Goal: Task Accomplishment & Management: Manage account settings

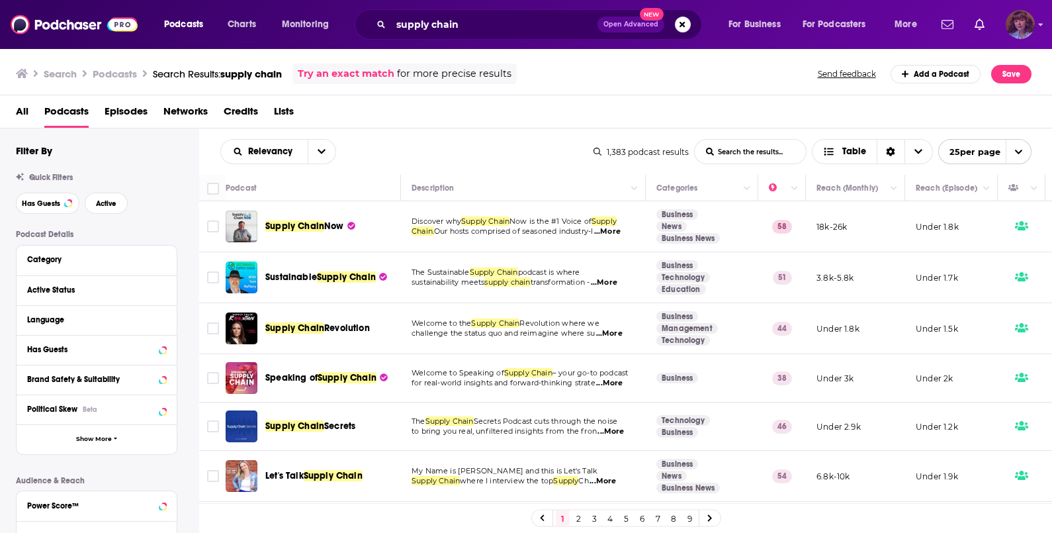
click at [1016, 36] on img "Logged in as vknowak" at bounding box center [1020, 24] width 29 height 29
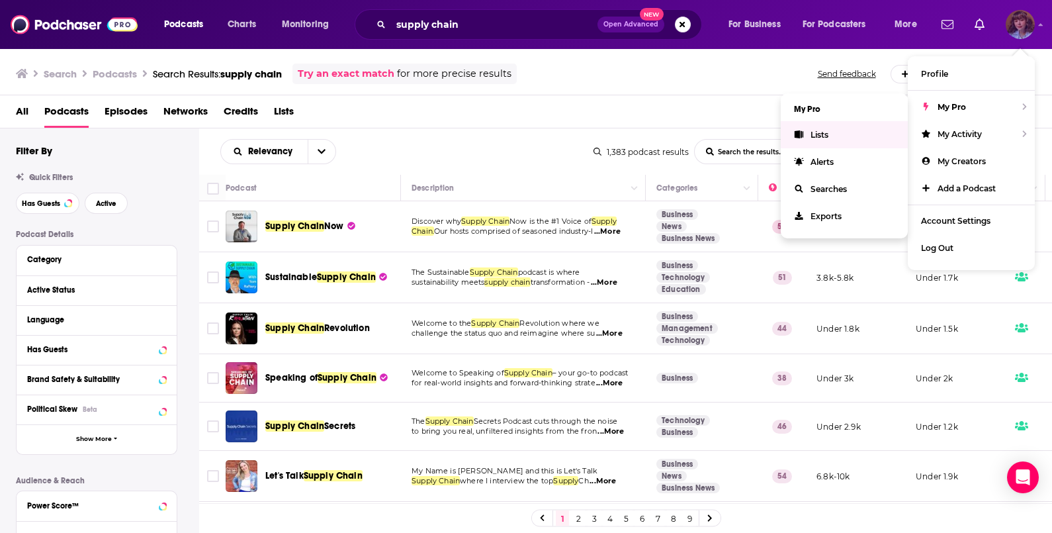
click at [817, 139] on link "Lists" at bounding box center [844, 134] width 127 height 27
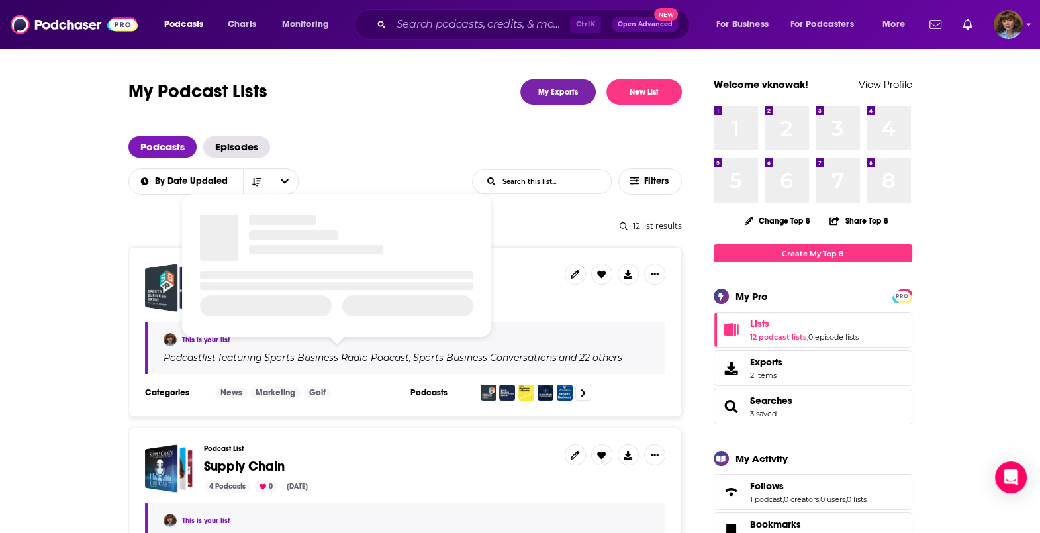
scroll to position [53, 0]
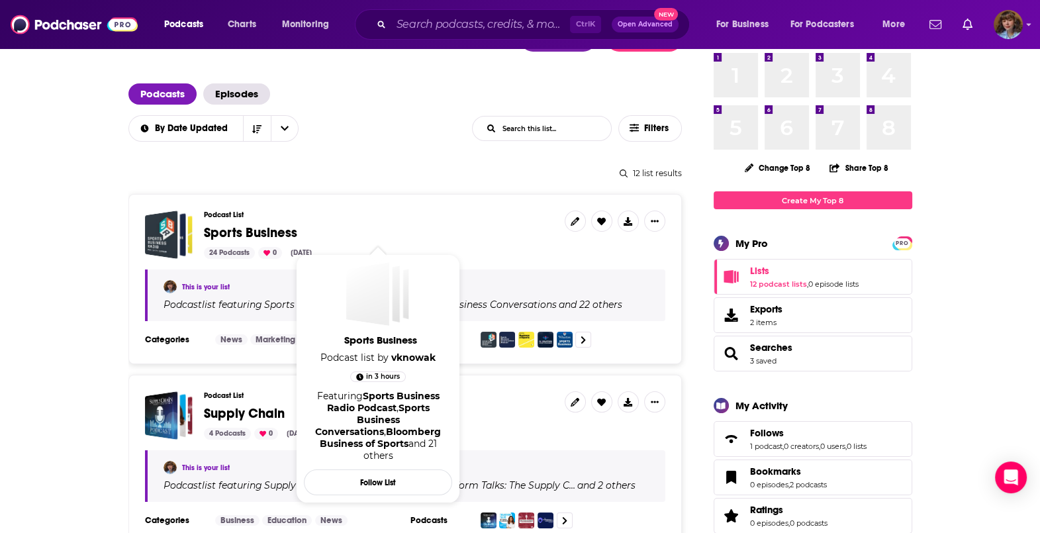
click at [506, 235] on span "Sports Business" at bounding box center [379, 233] width 350 height 15
click at [280, 228] on span "Sports Business" at bounding box center [250, 232] width 93 height 17
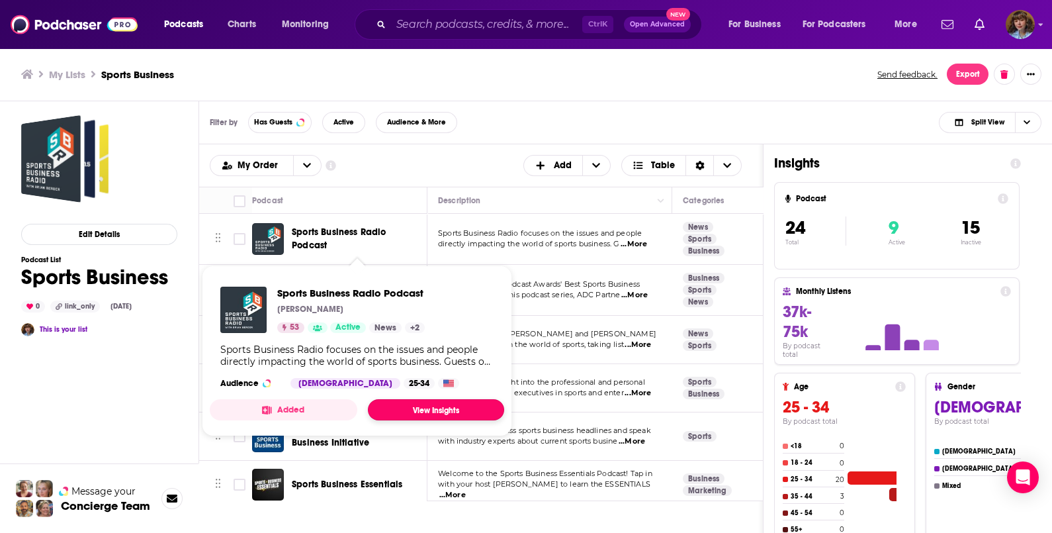
click at [420, 403] on link "View Insights" at bounding box center [436, 409] width 136 height 21
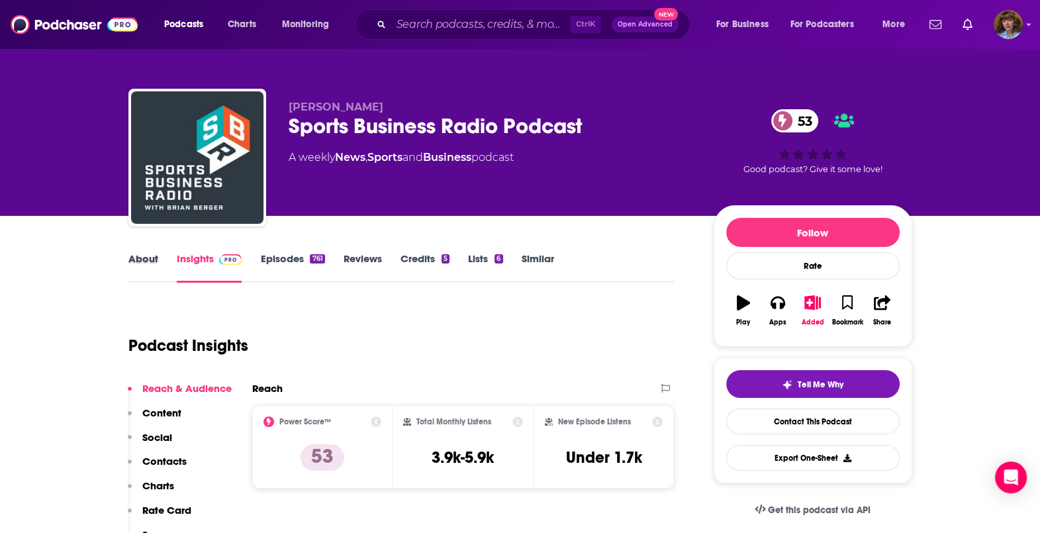
click at [158, 261] on div "About" at bounding box center [152, 267] width 48 height 30
click at [144, 259] on link "About" at bounding box center [143, 267] width 30 height 30
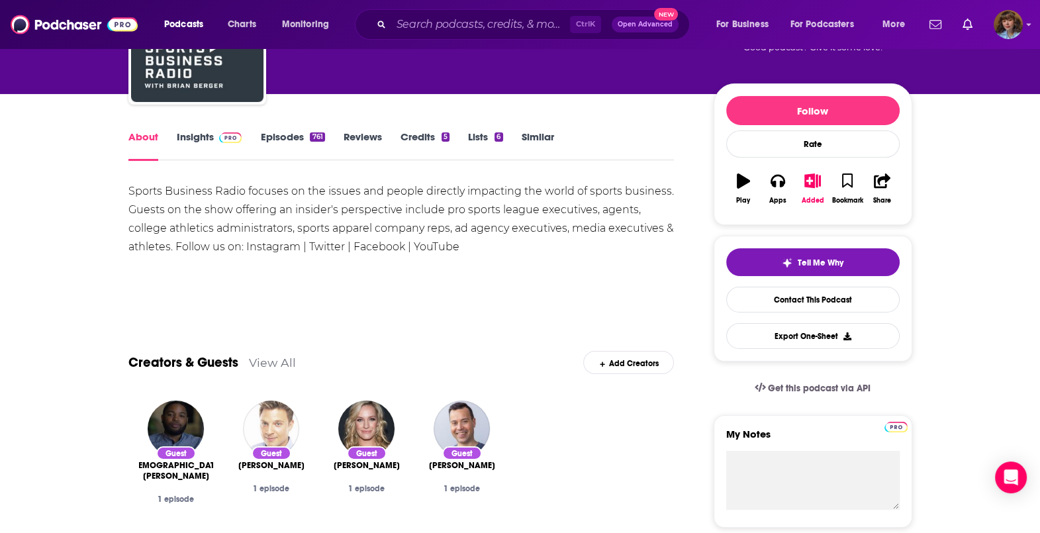
scroll to position [115, 0]
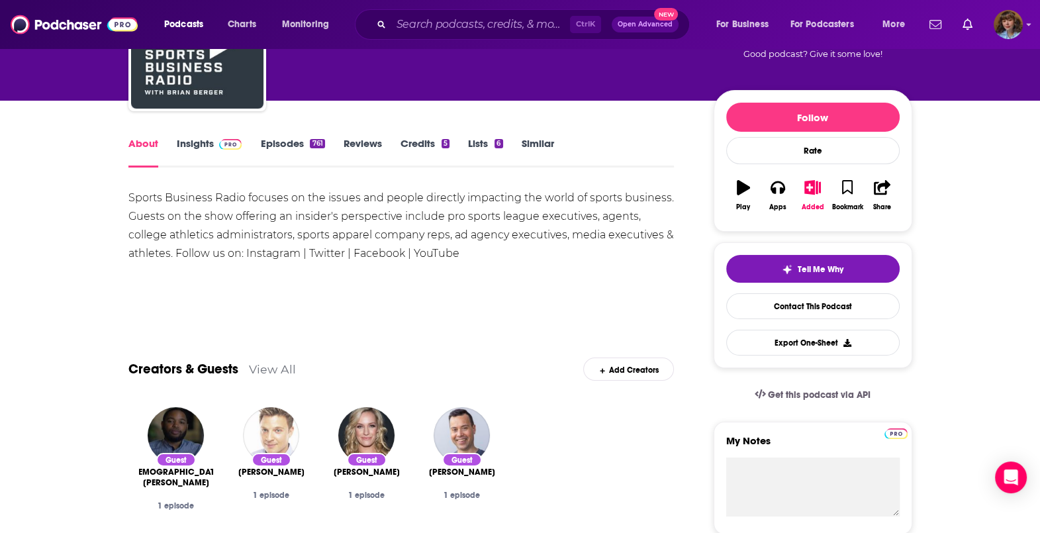
click at [281, 151] on link "Episodes 761" at bounding box center [292, 152] width 64 height 30
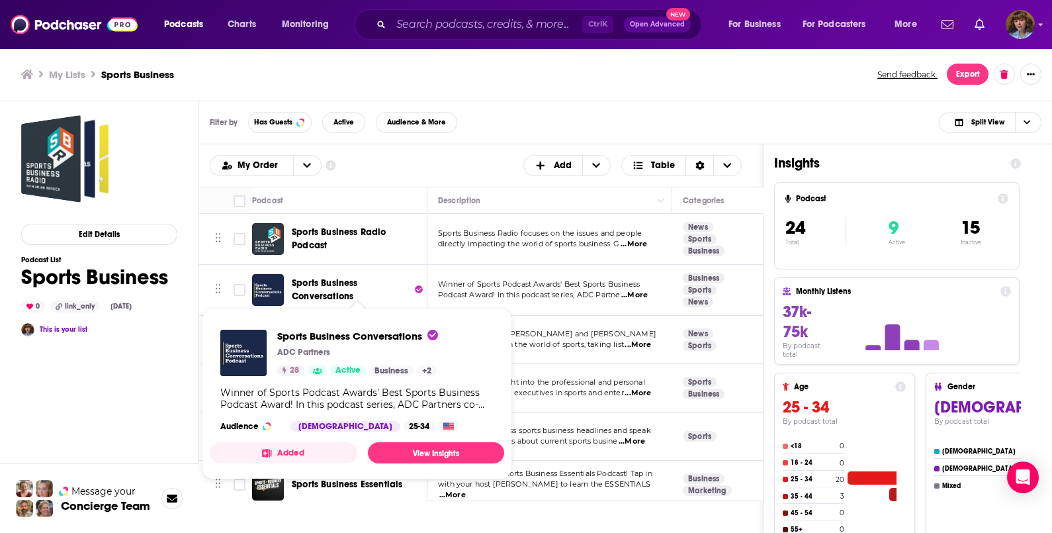
click at [336, 285] on span "Sports Business Conversations" at bounding box center [325, 289] width 66 height 24
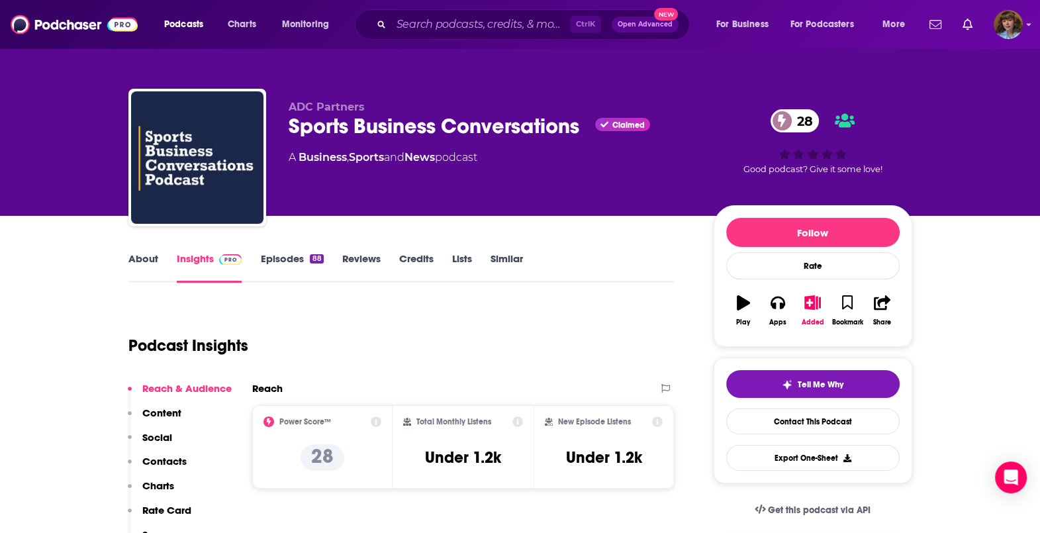
click at [142, 264] on link "About" at bounding box center [143, 267] width 30 height 30
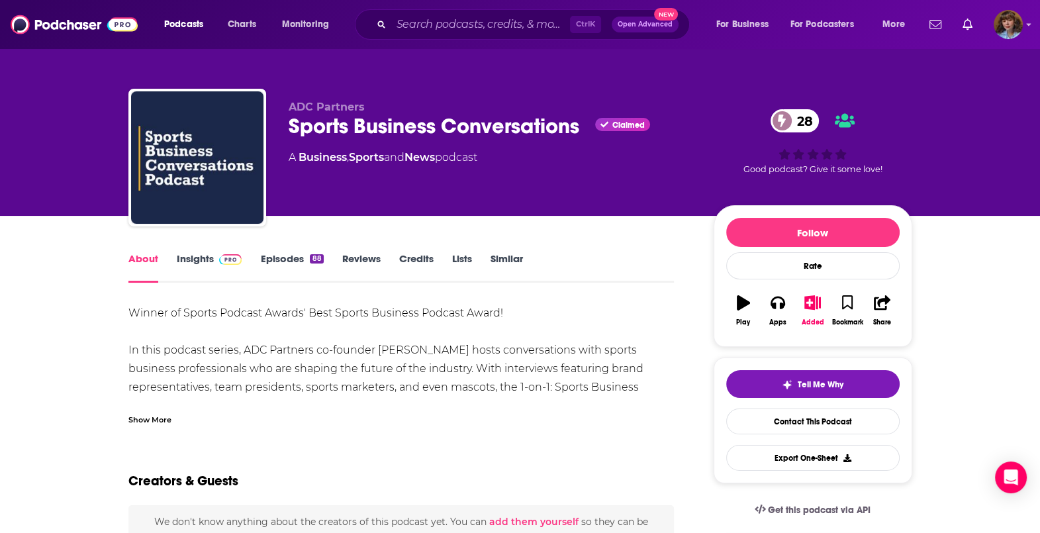
click at [279, 250] on div "About Insights Episodes 88 Reviews Credits Lists Similar" at bounding box center [401, 266] width 546 height 32
click at [151, 404] on div "Show More" at bounding box center [401, 414] width 546 height 23
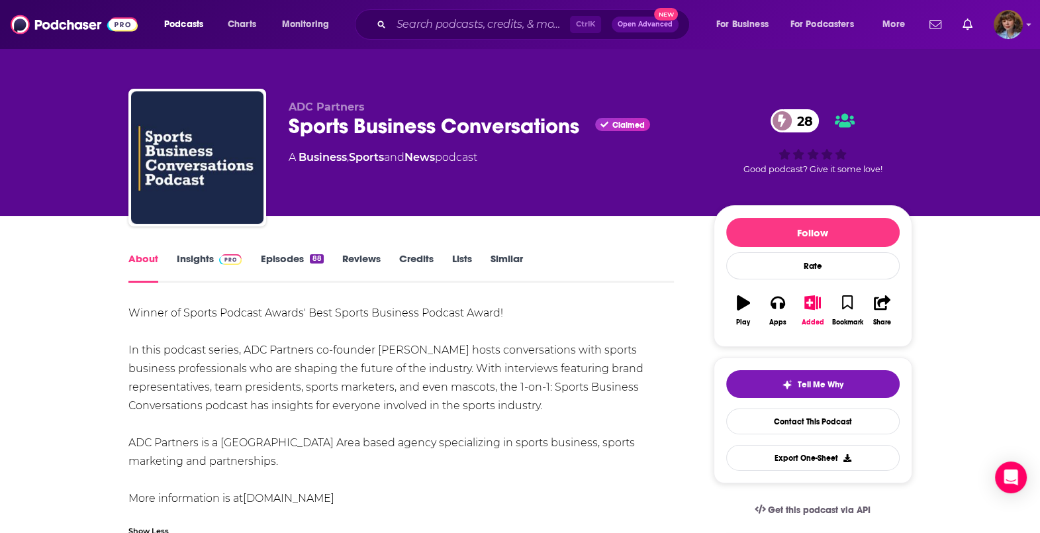
click at [269, 250] on div "About Insights Episodes 88 Reviews Credits Lists Similar" at bounding box center [401, 266] width 546 height 32
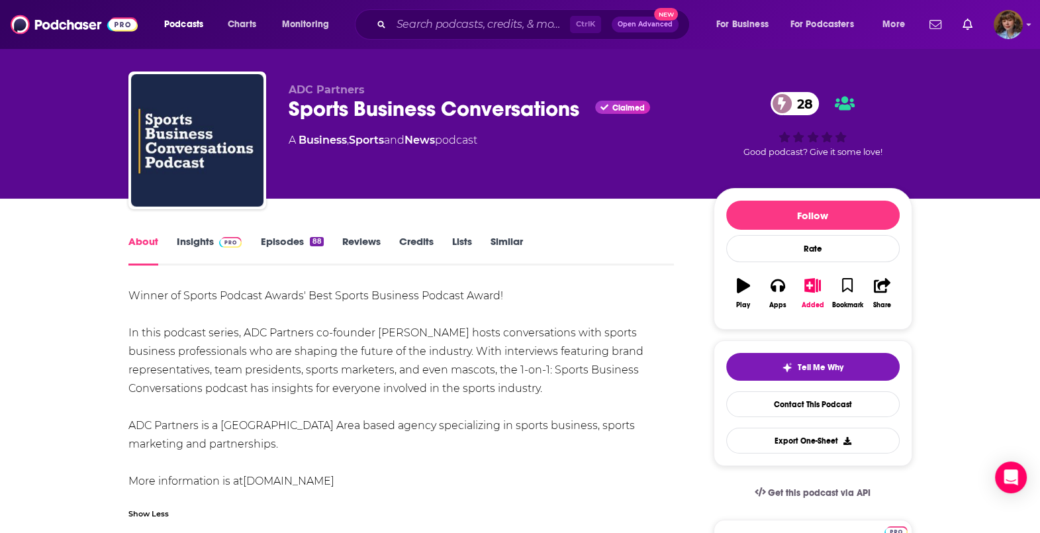
scroll to position [23, 0]
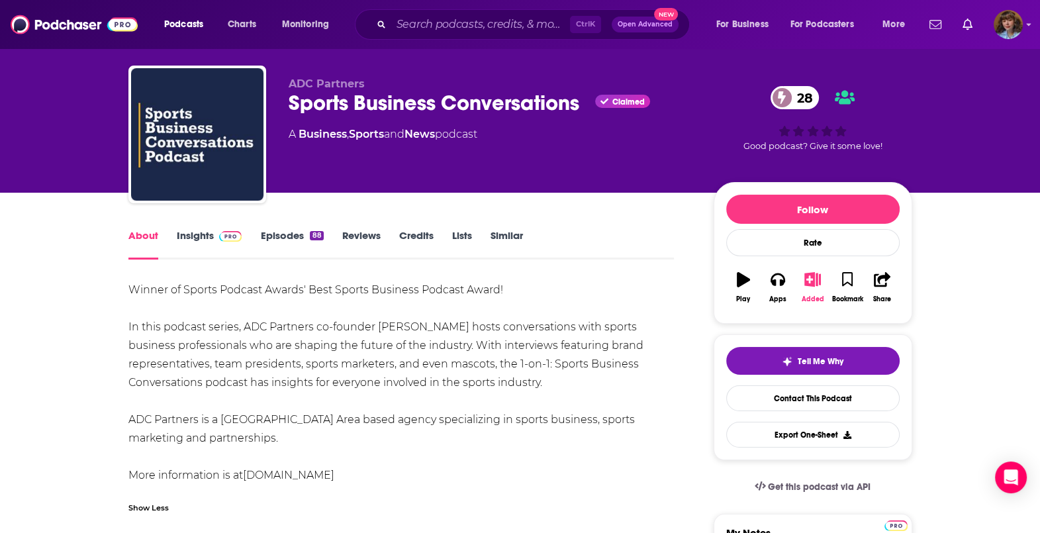
click at [820, 279] on icon "button" at bounding box center [812, 279] width 17 height 15
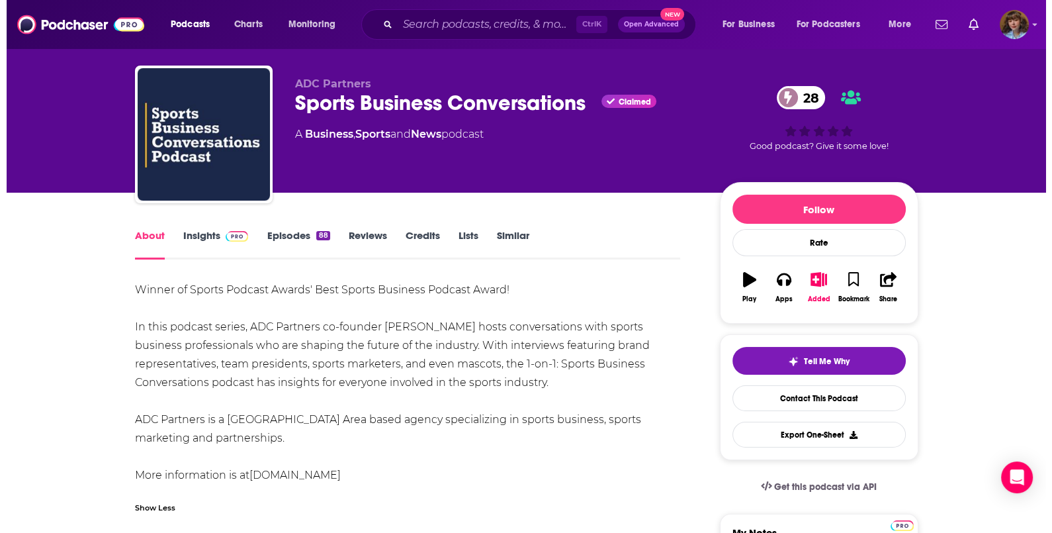
scroll to position [0, 0]
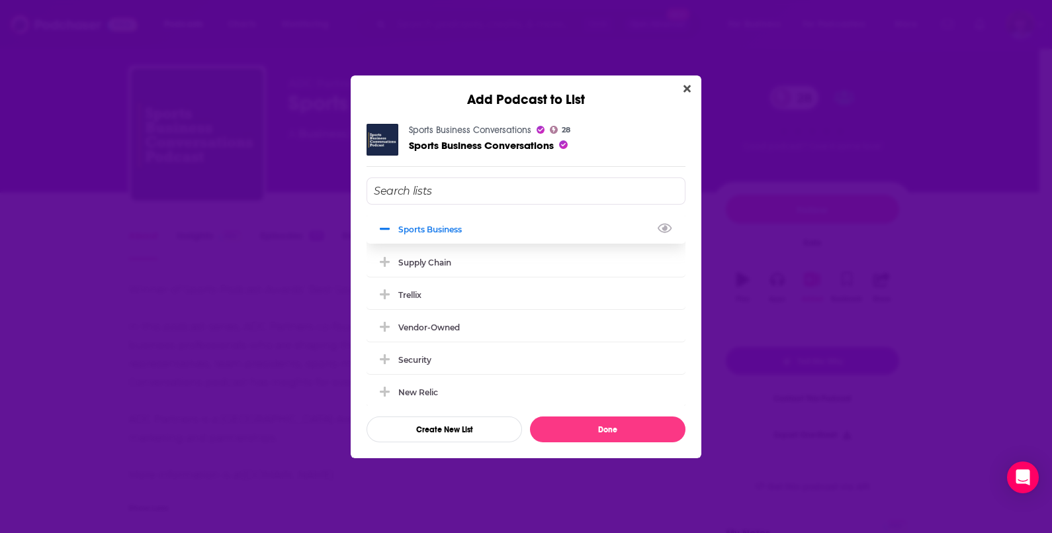
click at [426, 226] on div "Sports Business" at bounding box center [433, 229] width 71 height 10
click at [623, 418] on button "Done" at bounding box center [608, 429] width 156 height 26
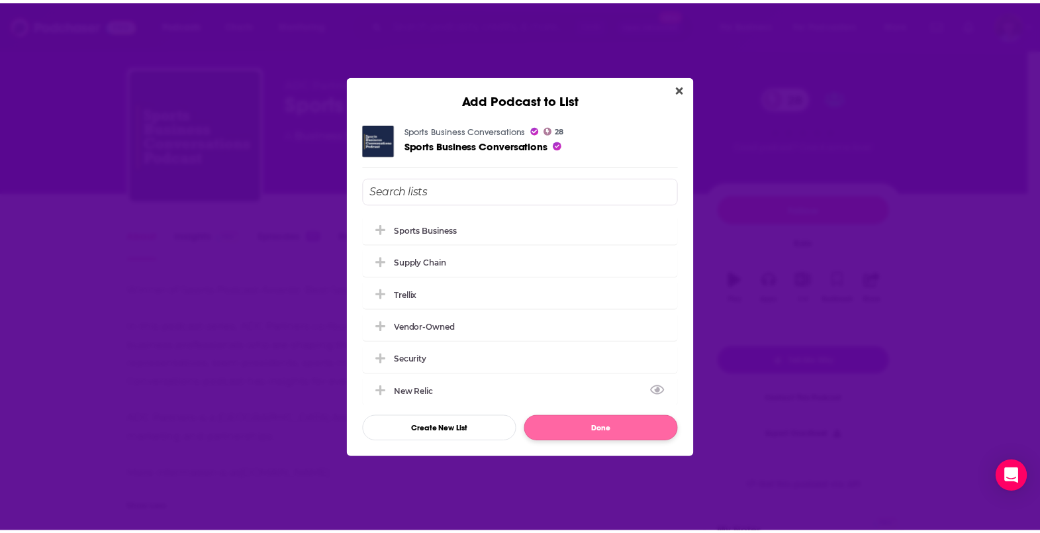
scroll to position [23, 0]
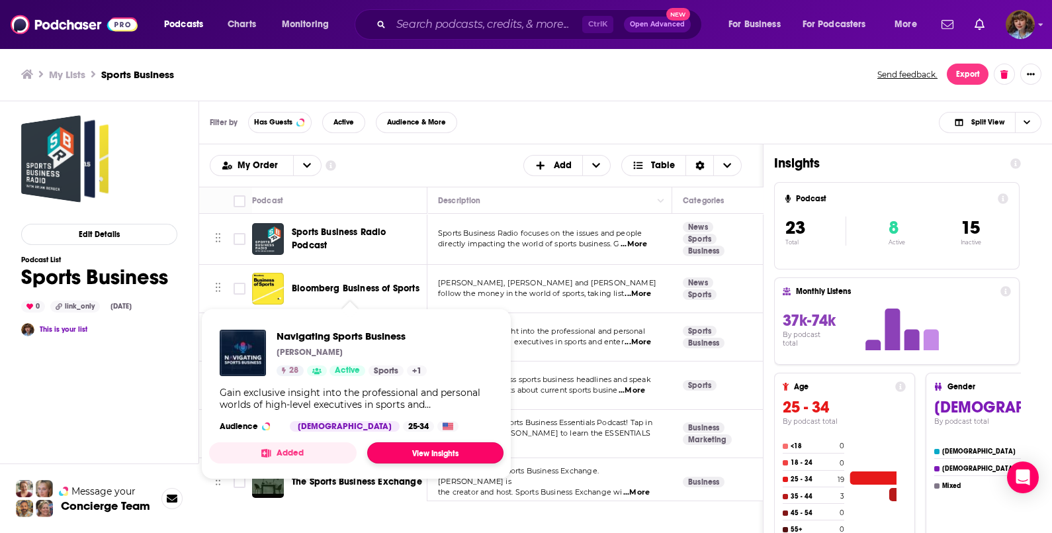
click at [460, 452] on link "View Insights" at bounding box center [435, 452] width 136 height 21
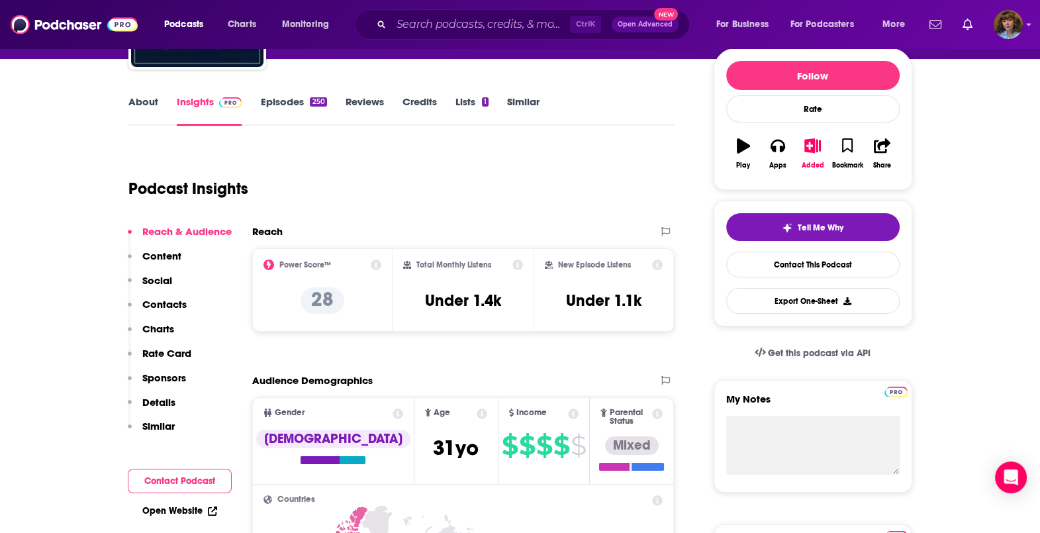
scroll to position [156, 0]
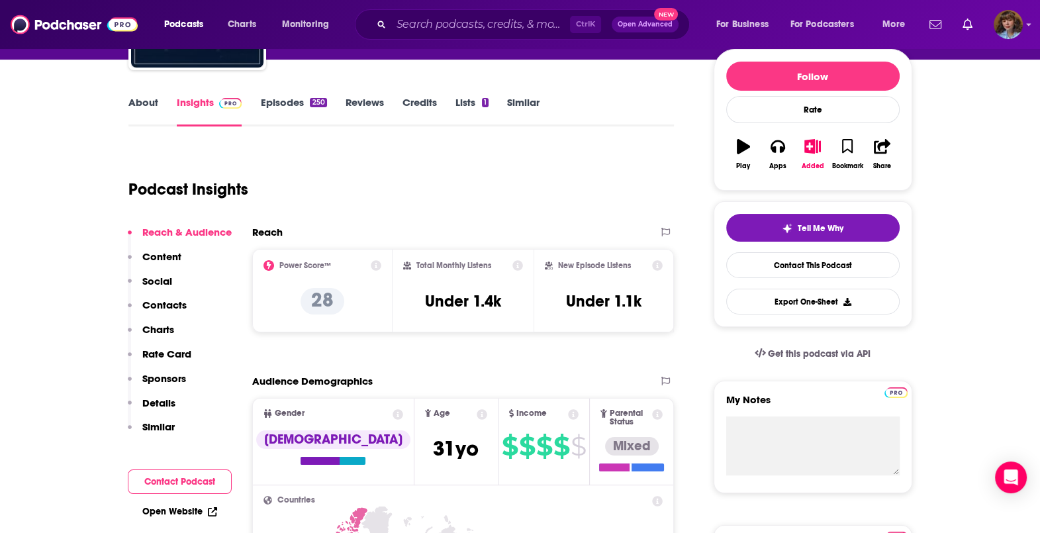
click at [134, 99] on link "About" at bounding box center [143, 111] width 30 height 30
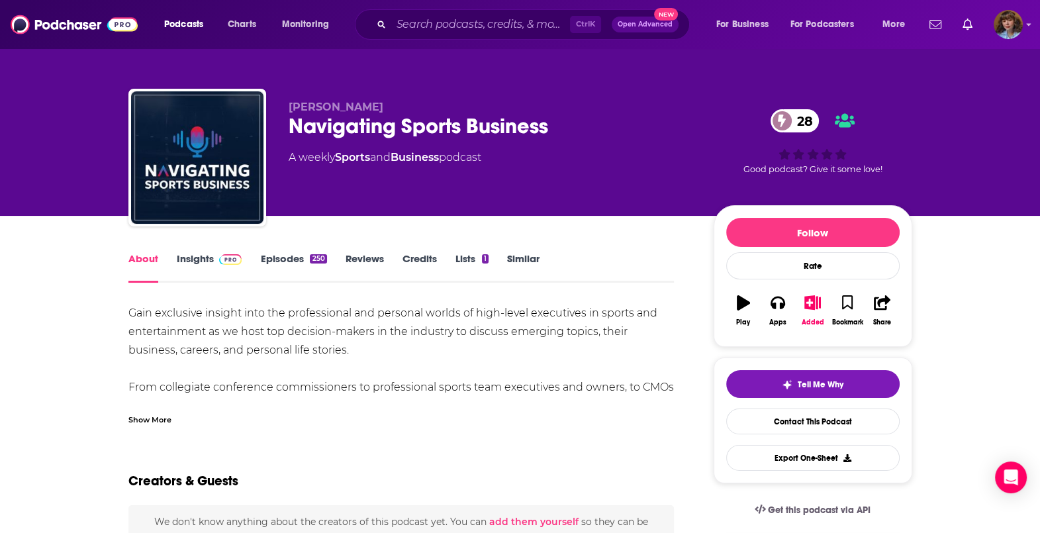
click at [144, 421] on div "Show More" at bounding box center [149, 418] width 43 height 13
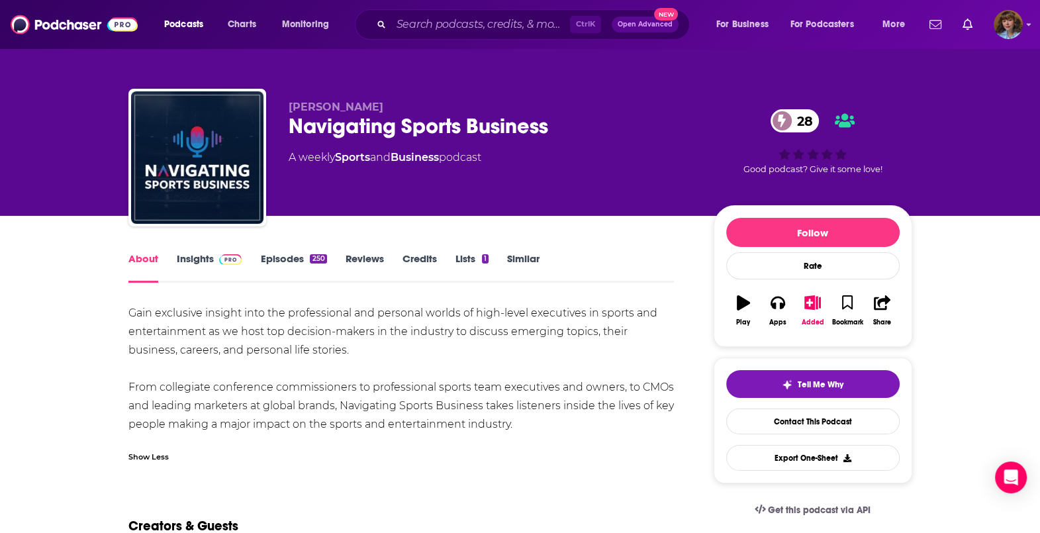
click at [292, 252] on link "Episodes 250" at bounding box center [293, 267] width 66 height 30
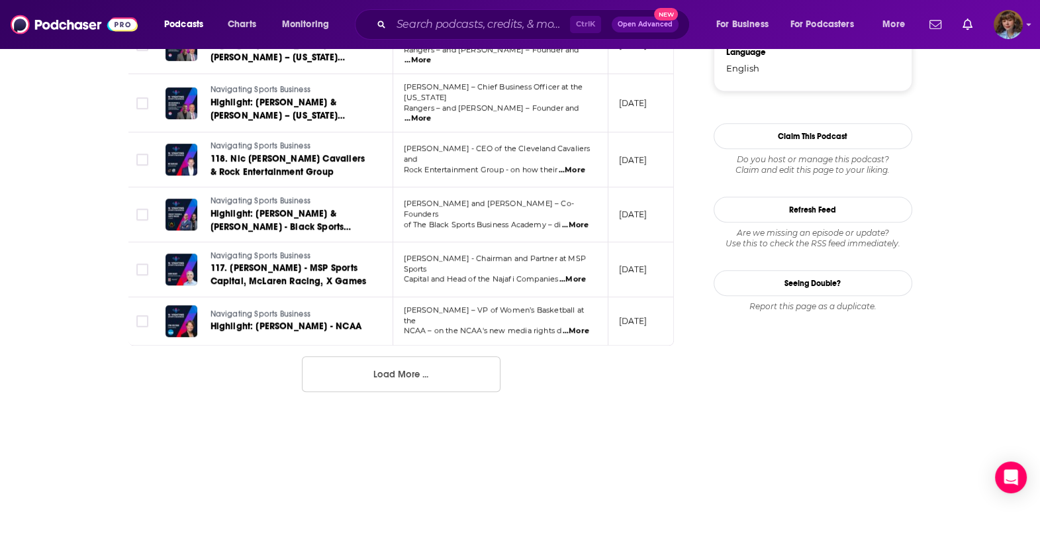
scroll to position [1381, 0]
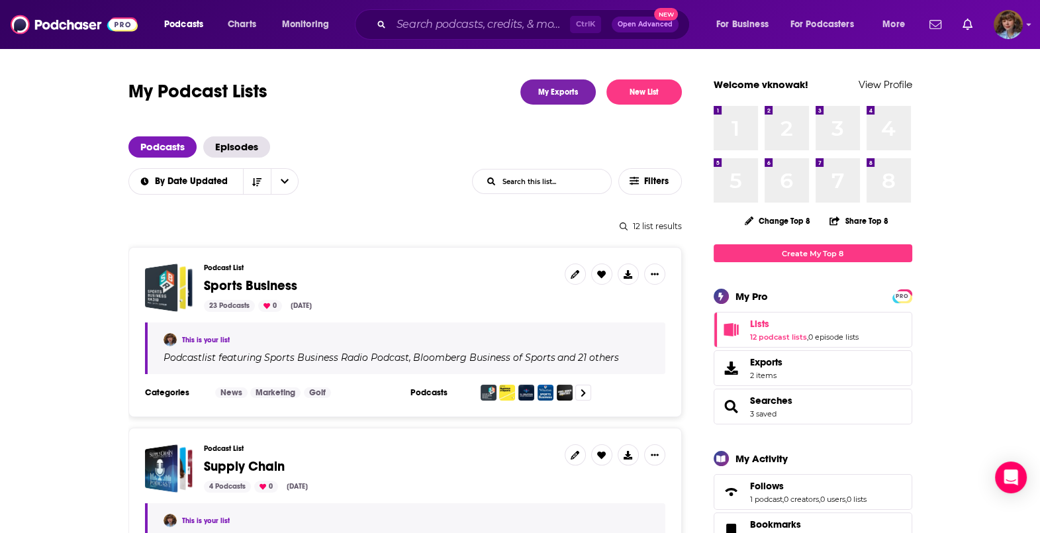
click at [420, 294] on div "Podcast List Sports Business 23 Podcasts 0 Sep 22, 2025" at bounding box center [379, 287] width 350 height 48
click at [322, 297] on div "Podcast List Sports Business 23 Podcasts 0 Sep 22, 2025" at bounding box center [379, 287] width 350 height 48
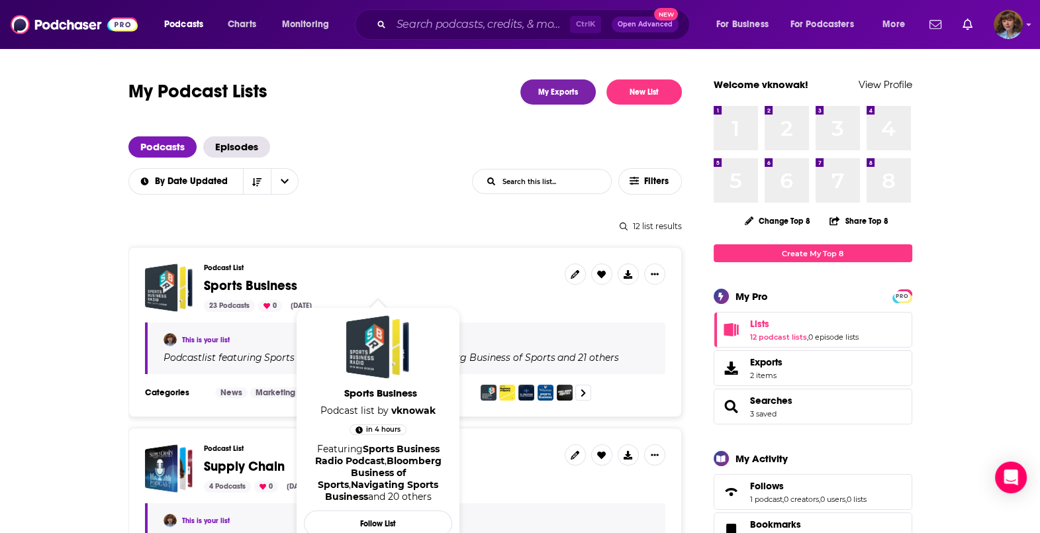
click at [262, 291] on span "Sports Business" at bounding box center [250, 285] width 93 height 17
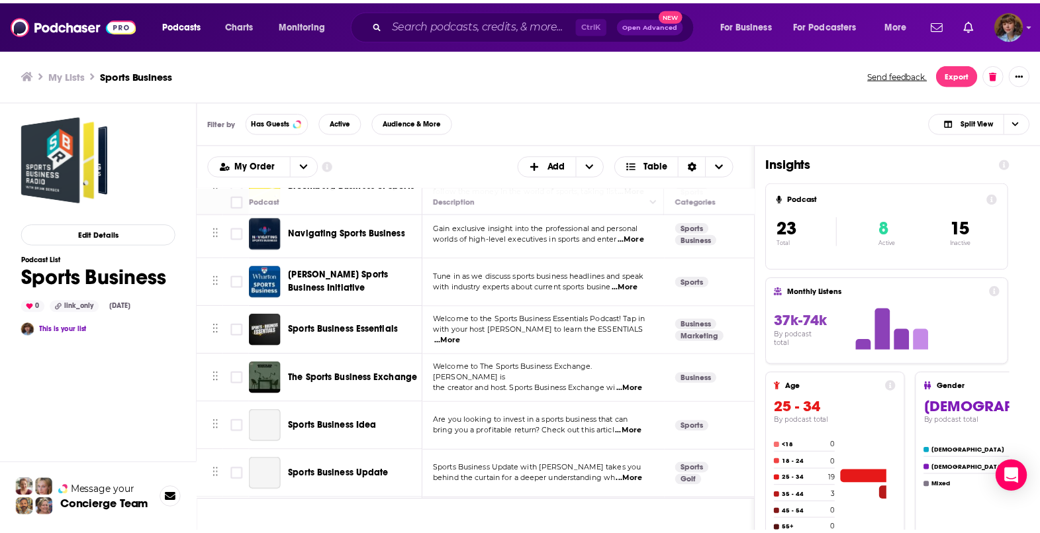
scroll to position [107, 0]
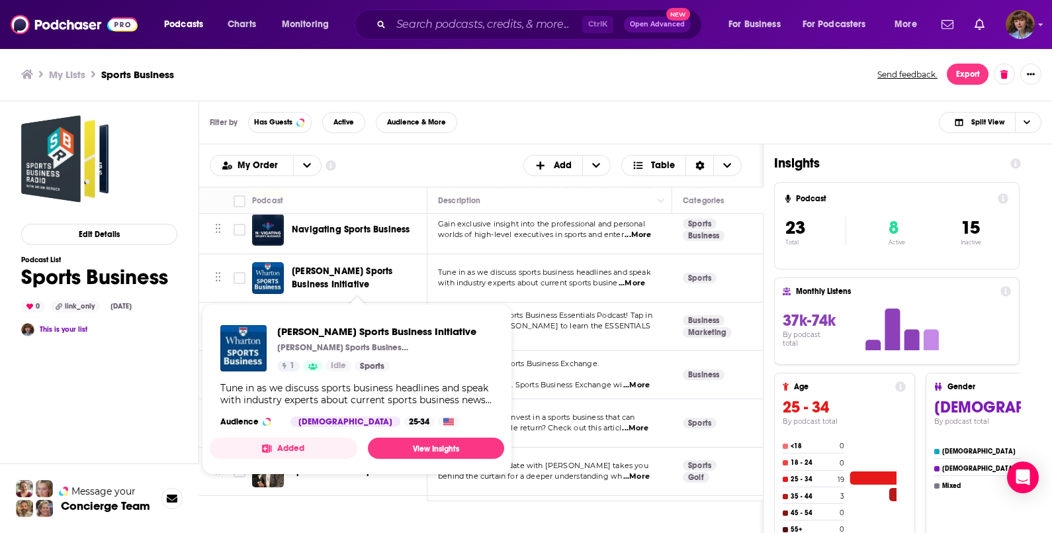
click at [370, 265] on span "Wharton Sports Business Initiative" at bounding box center [342, 277] width 101 height 24
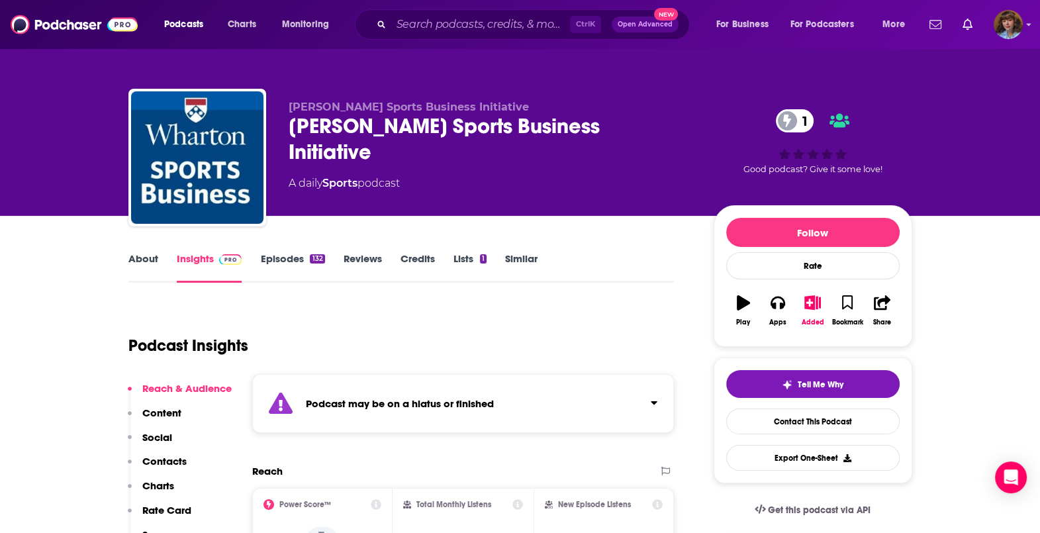
click at [286, 264] on link "Episodes 132" at bounding box center [292, 267] width 64 height 30
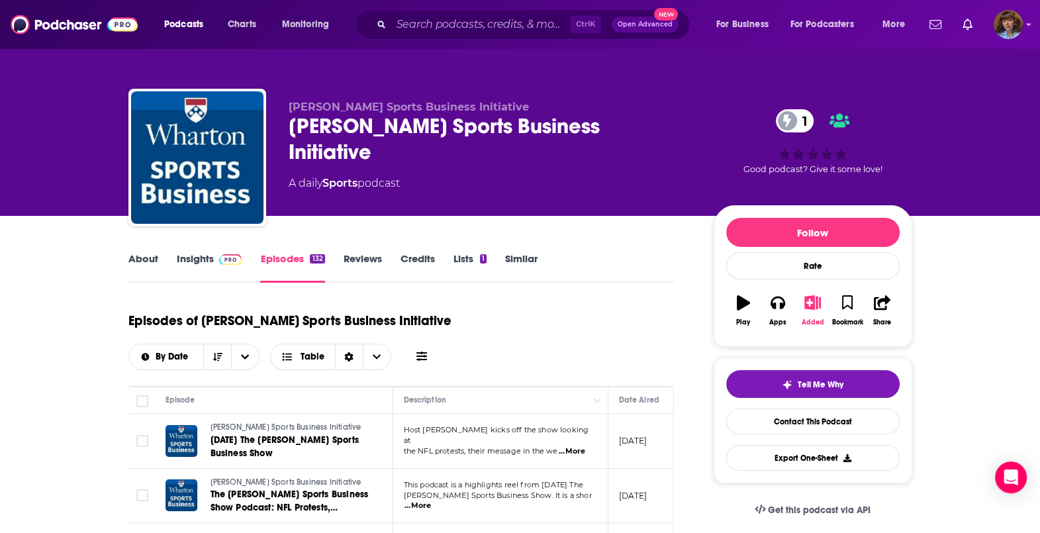
click at [821, 314] on button "Added" at bounding box center [812, 311] width 34 height 48
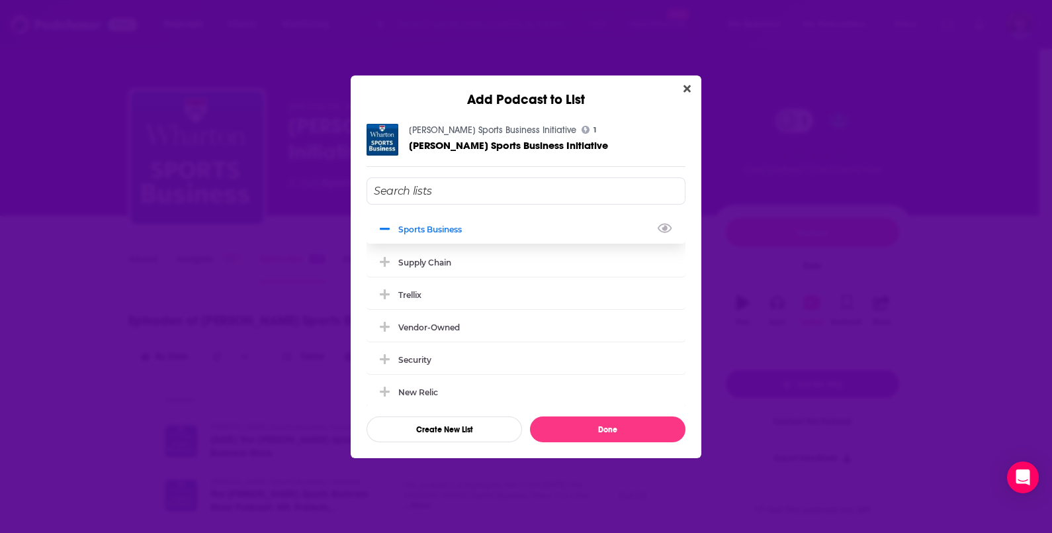
click at [519, 224] on div "Sports Business" at bounding box center [526, 228] width 319 height 29
click at [617, 420] on button "Done" at bounding box center [608, 429] width 156 height 26
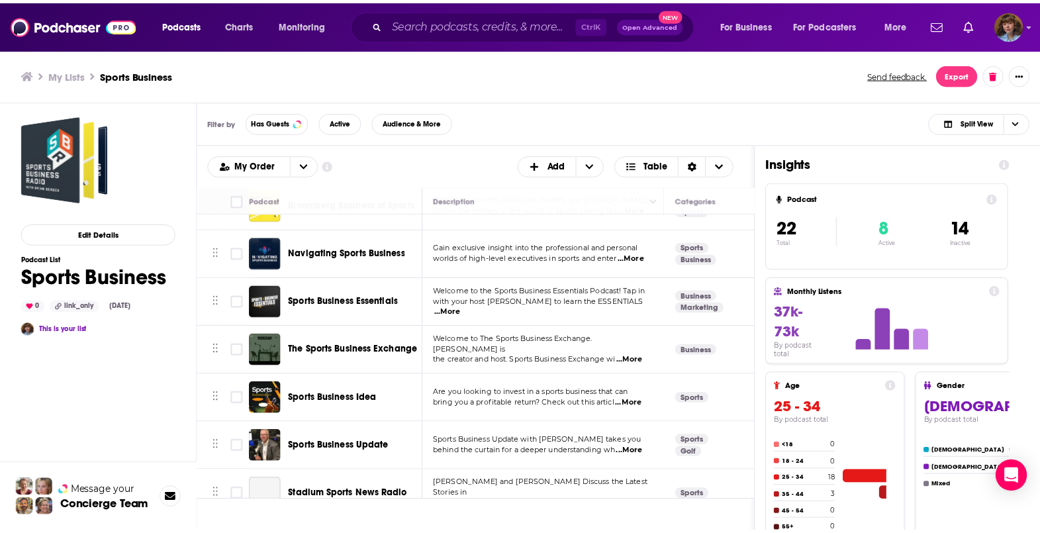
scroll to position [84, 0]
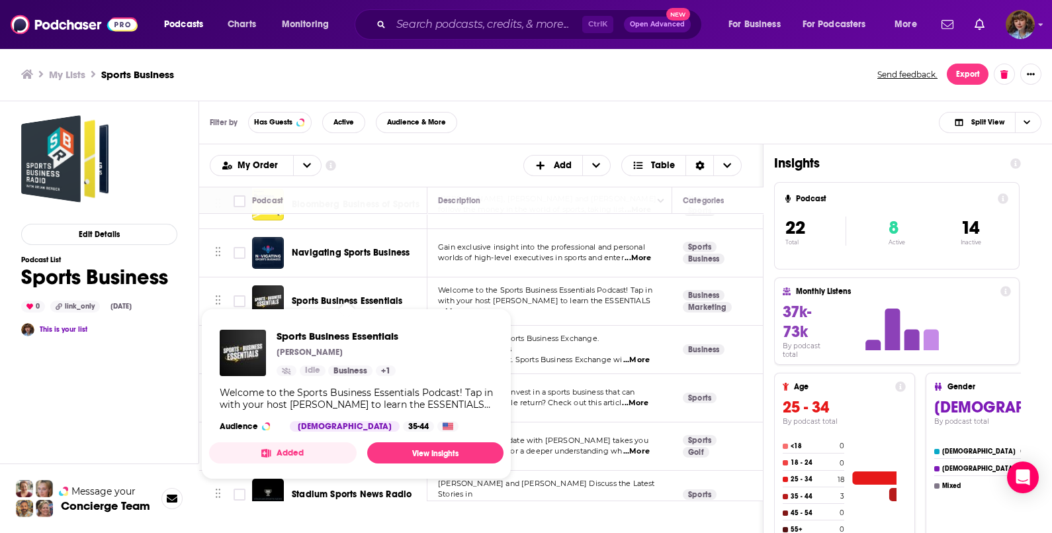
click at [390, 296] on span "Sports Business Essentials" at bounding box center [347, 300] width 111 height 11
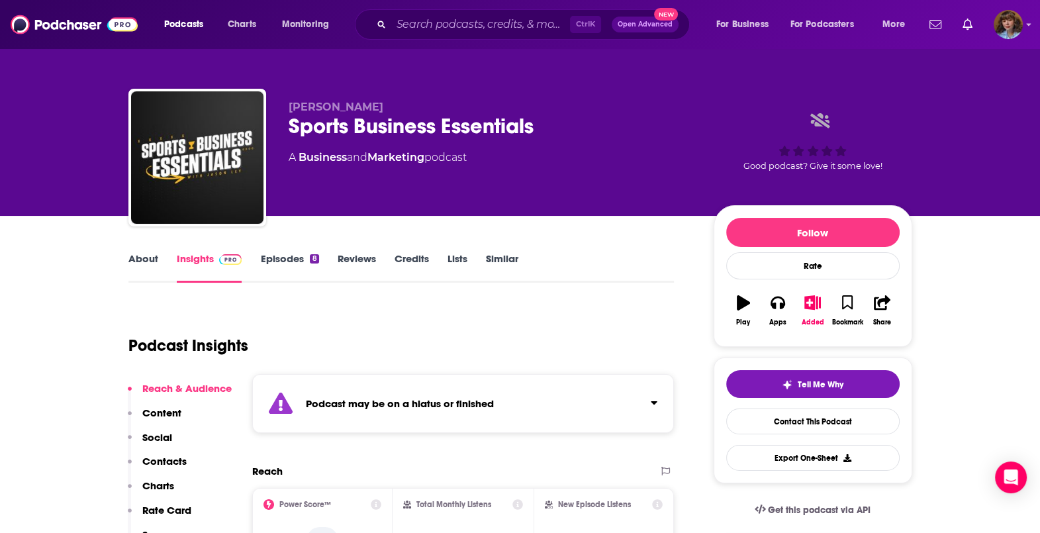
click at [136, 261] on link "About" at bounding box center [143, 267] width 30 height 30
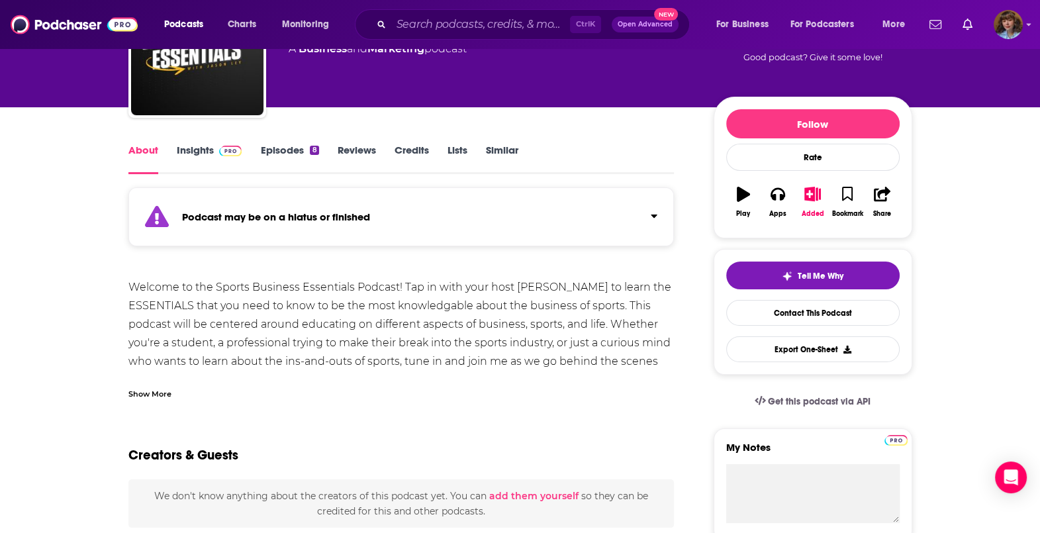
scroll to position [109, 0]
click at [156, 397] on div "Show More" at bounding box center [149, 392] width 43 height 13
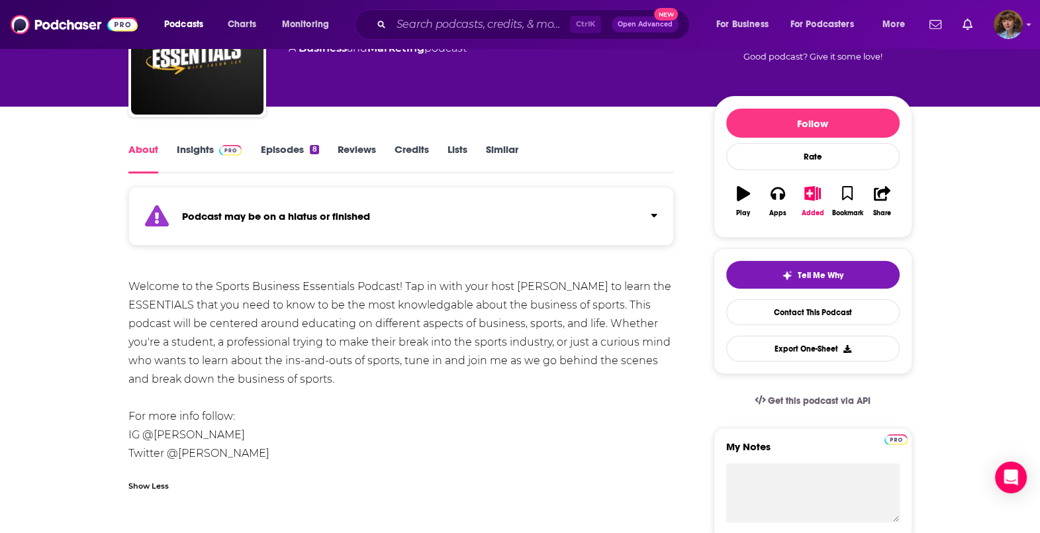
click at [203, 145] on link "Insights" at bounding box center [210, 158] width 66 height 30
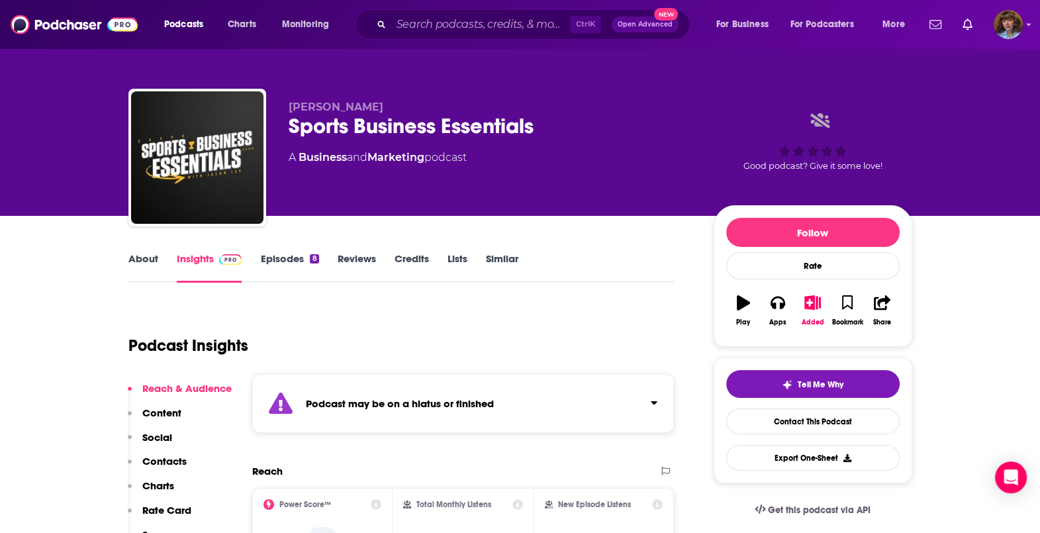
click at [281, 250] on div "About Insights Episodes 8 Reviews Credits Lists Similar" at bounding box center [401, 266] width 546 height 32
click at [283, 258] on link "Episodes 8" at bounding box center [289, 267] width 58 height 30
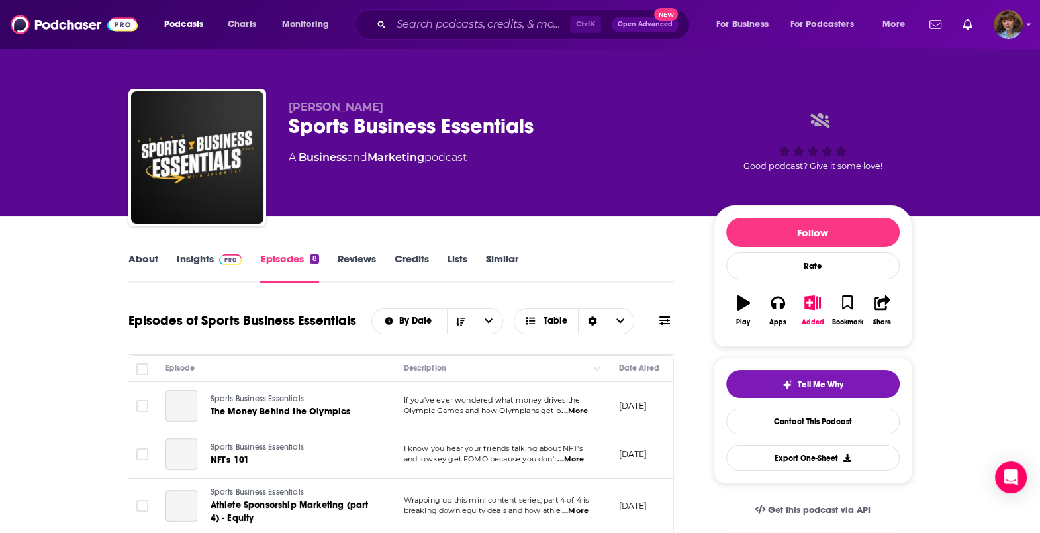
scroll to position [135, 0]
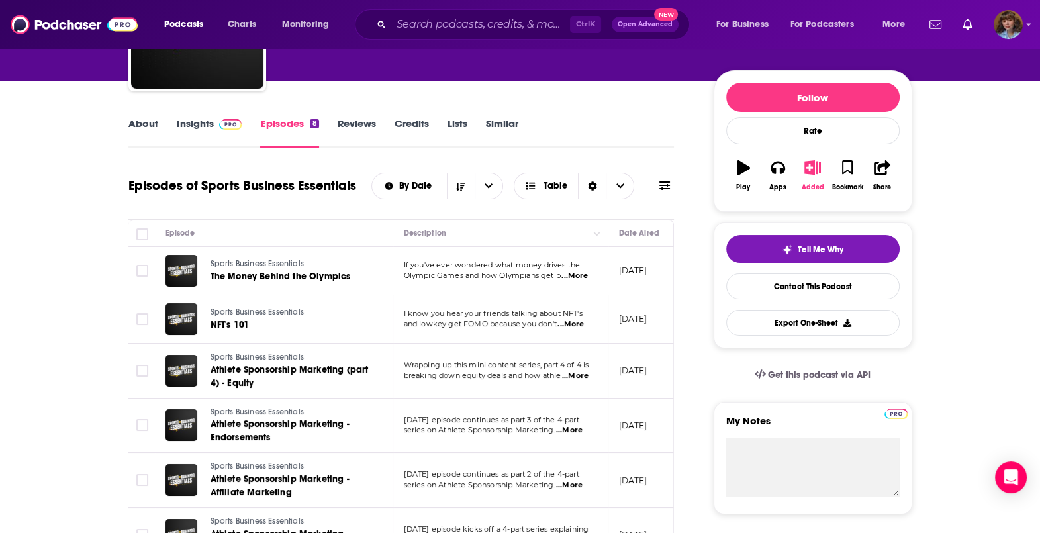
click at [815, 178] on button "Added" at bounding box center [812, 176] width 34 height 48
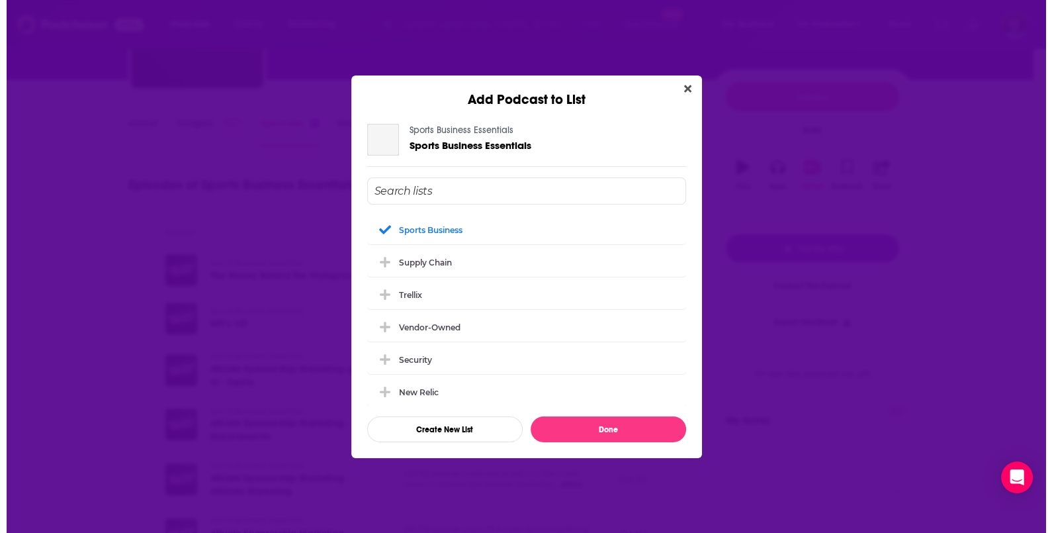
scroll to position [0, 0]
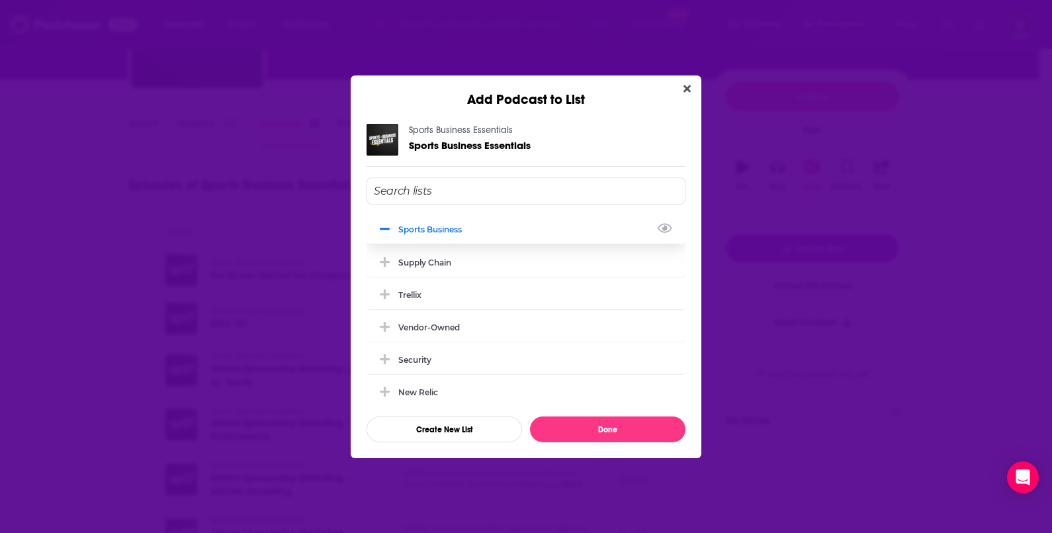
click at [510, 234] on div "Sports Business" at bounding box center [526, 228] width 319 height 29
click at [600, 433] on button "Done" at bounding box center [608, 429] width 156 height 26
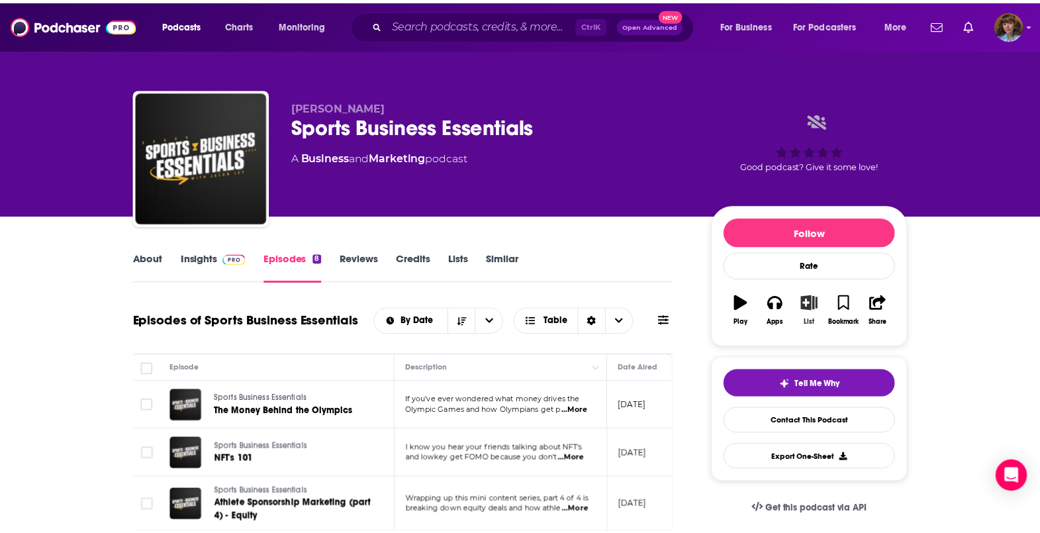
scroll to position [135, 0]
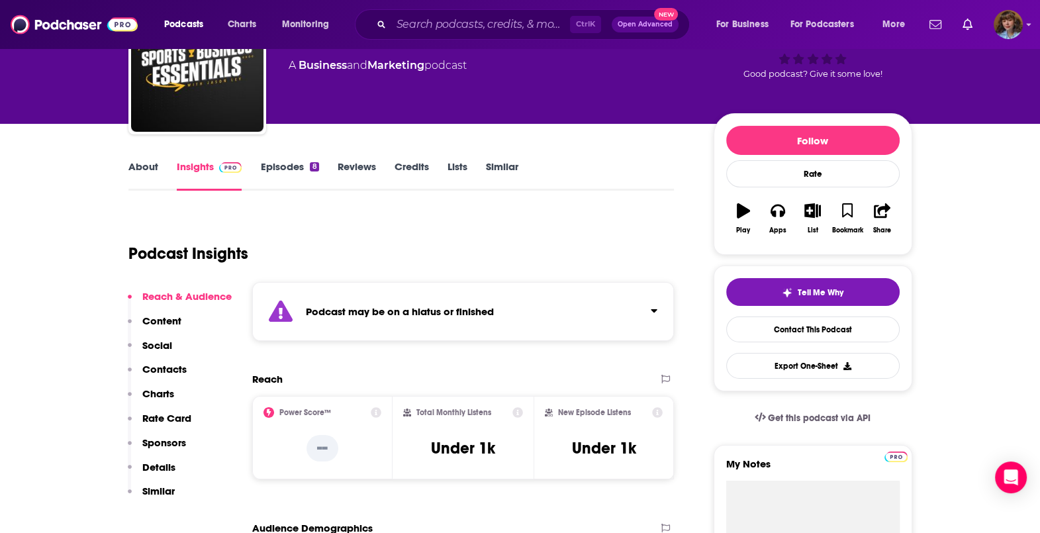
scroll to position [95, 0]
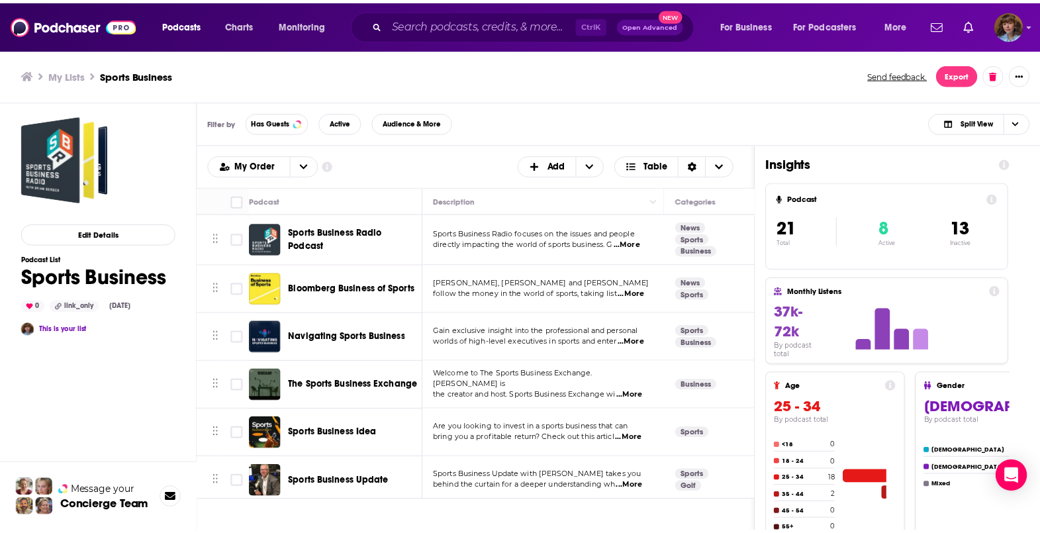
scroll to position [94, 0]
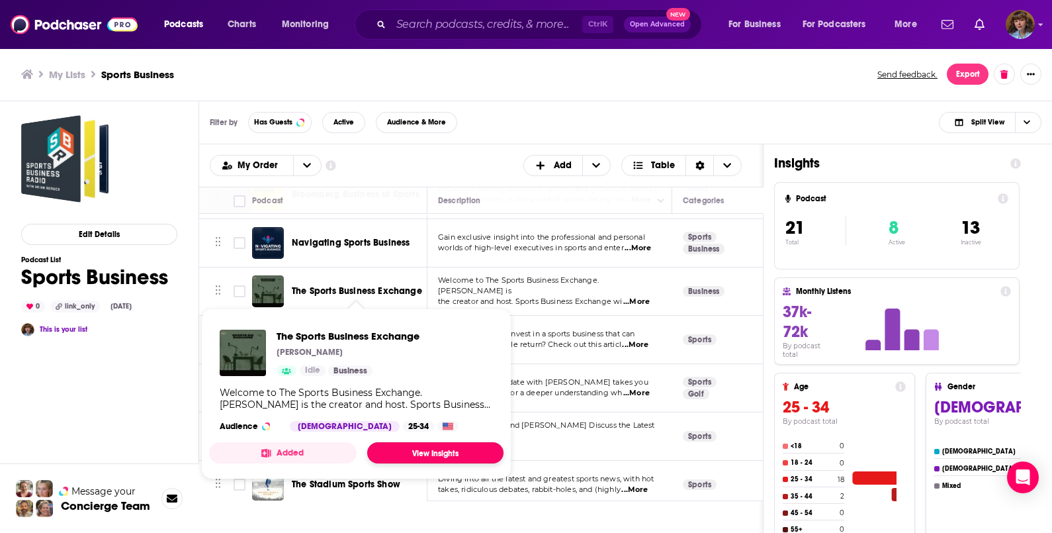
click at [420, 449] on link "View Insights" at bounding box center [435, 452] width 136 height 21
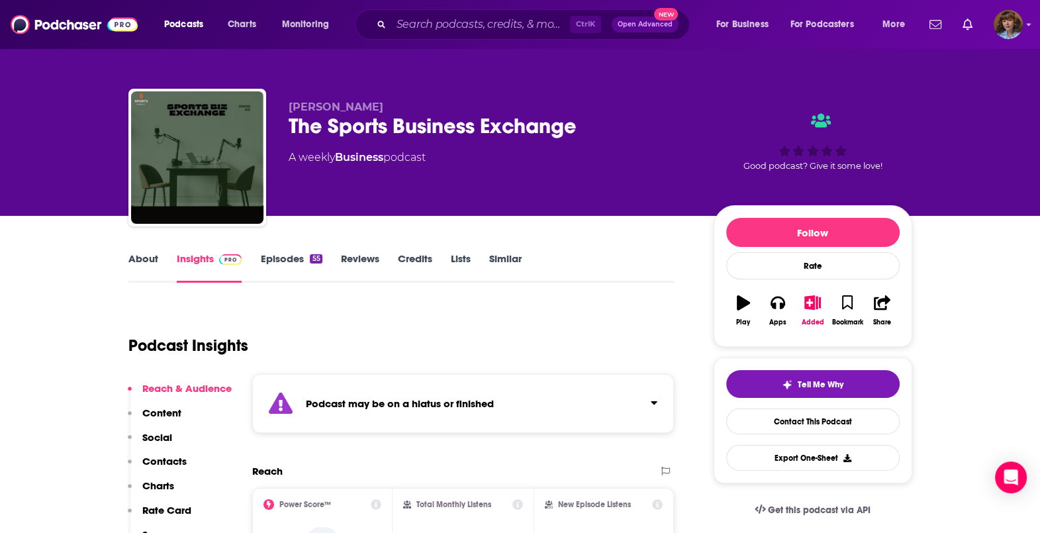
click at [138, 258] on link "About" at bounding box center [143, 267] width 30 height 30
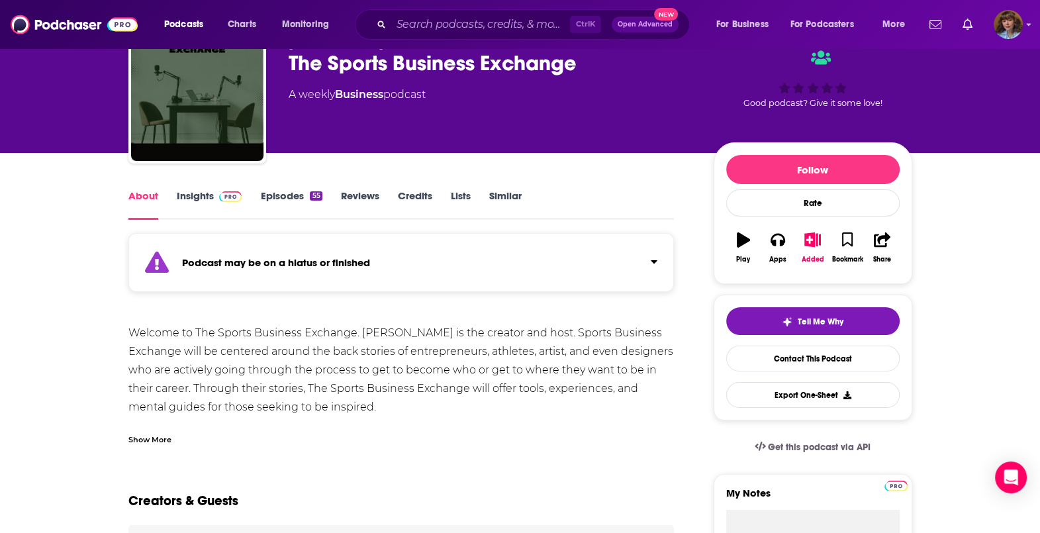
scroll to position [64, 0]
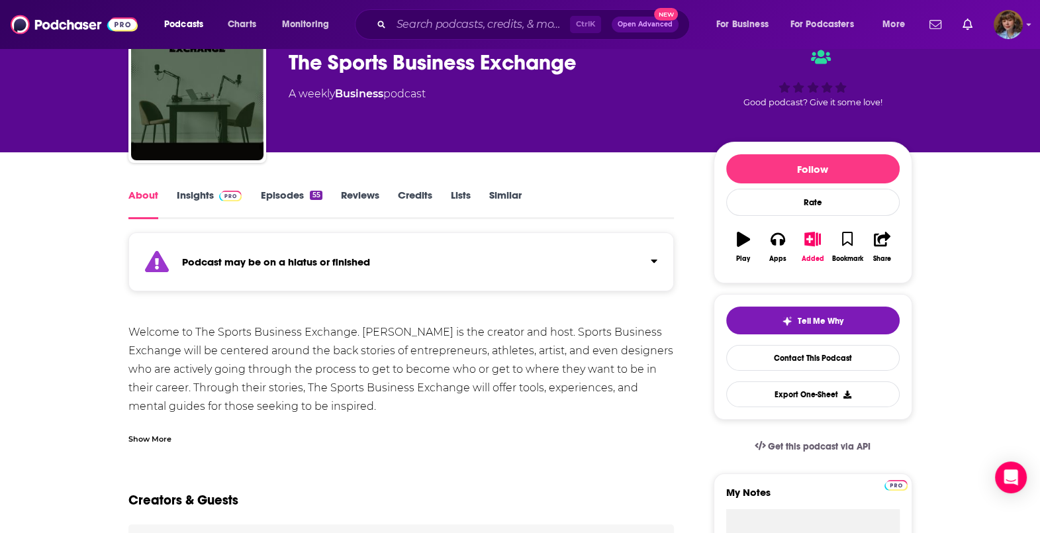
click at [142, 439] on div "Show More" at bounding box center [149, 437] width 43 height 13
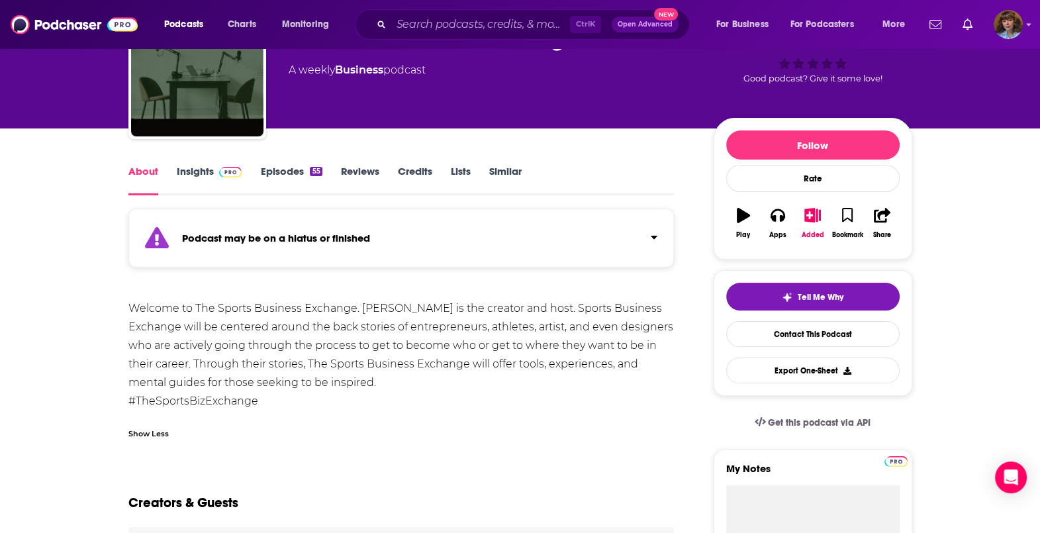
scroll to position [89, 0]
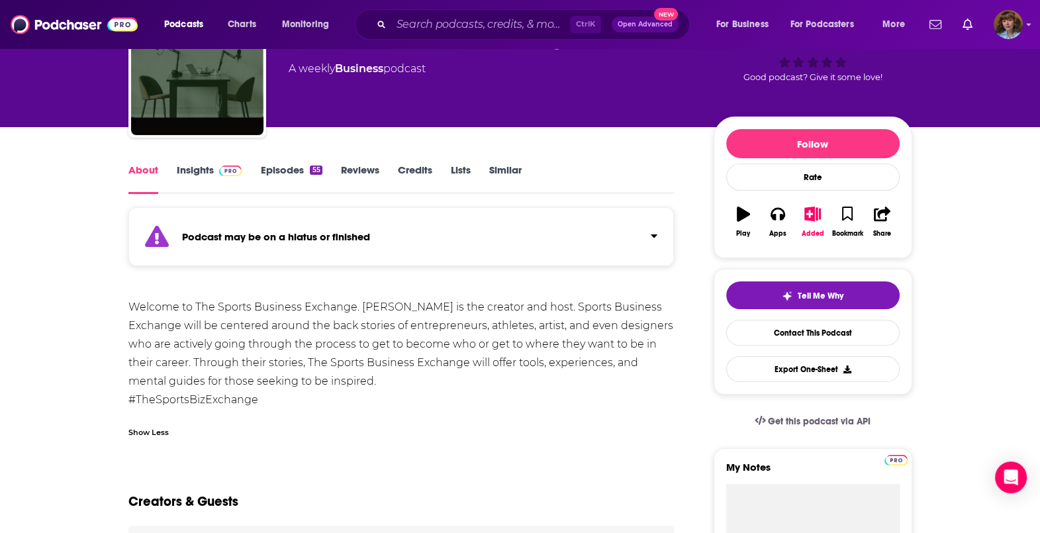
click at [290, 170] on link "Episodes 55" at bounding box center [291, 178] width 62 height 30
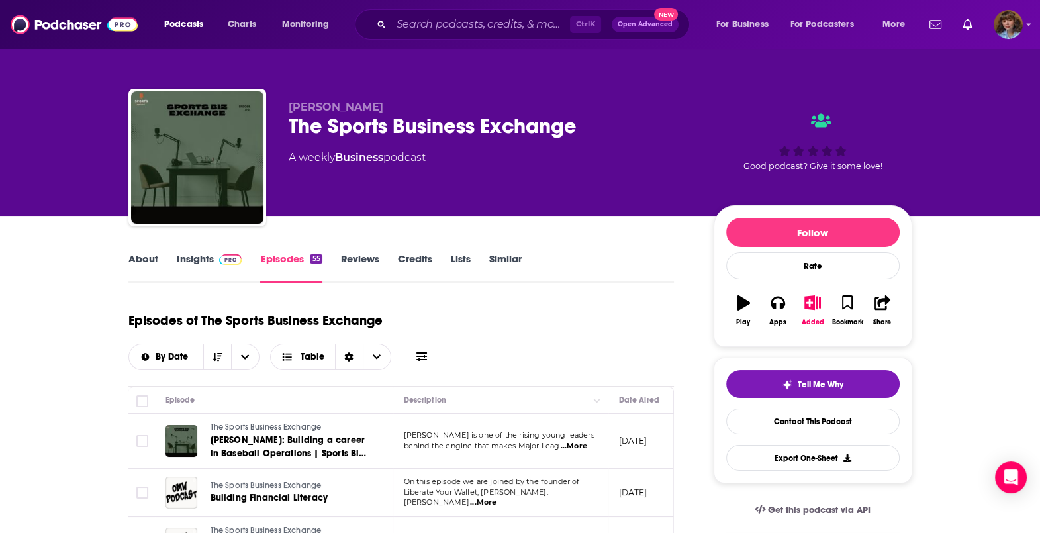
click at [382, 135] on div "The Sports Business Exchange" at bounding box center [491, 126] width 404 height 26
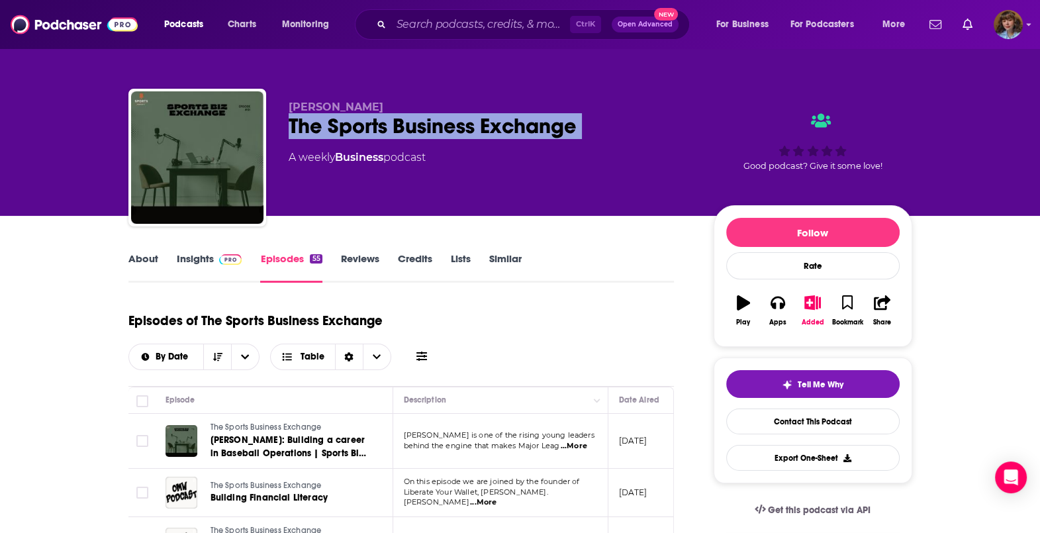
click at [382, 135] on div "The Sports Business Exchange" at bounding box center [491, 126] width 404 height 26
copy div "The Sports Business Exchange"
click at [817, 308] on icon "button" at bounding box center [812, 302] width 17 height 15
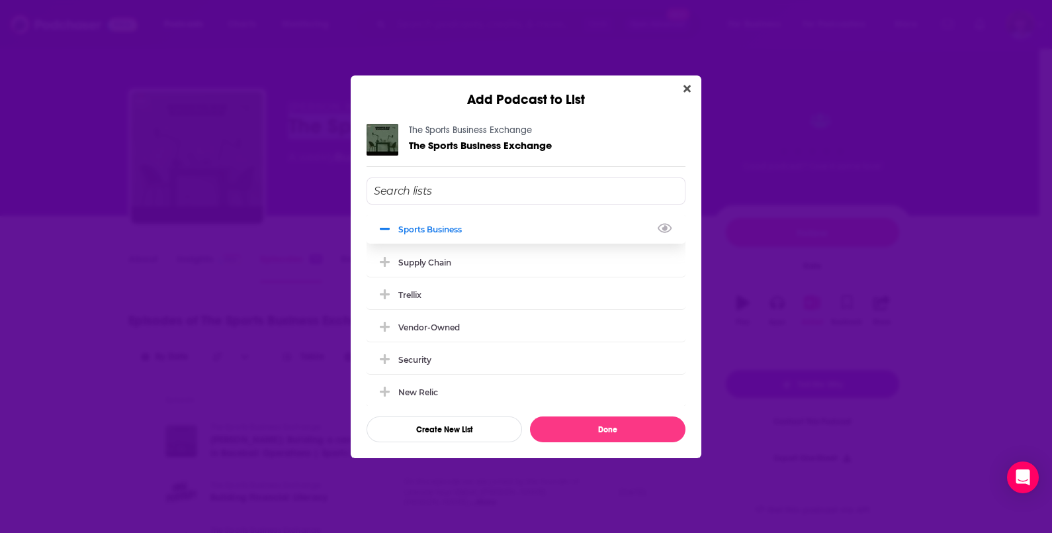
click at [458, 239] on div "Sports Business" at bounding box center [526, 228] width 319 height 29
click at [657, 431] on button "Done" at bounding box center [608, 429] width 156 height 26
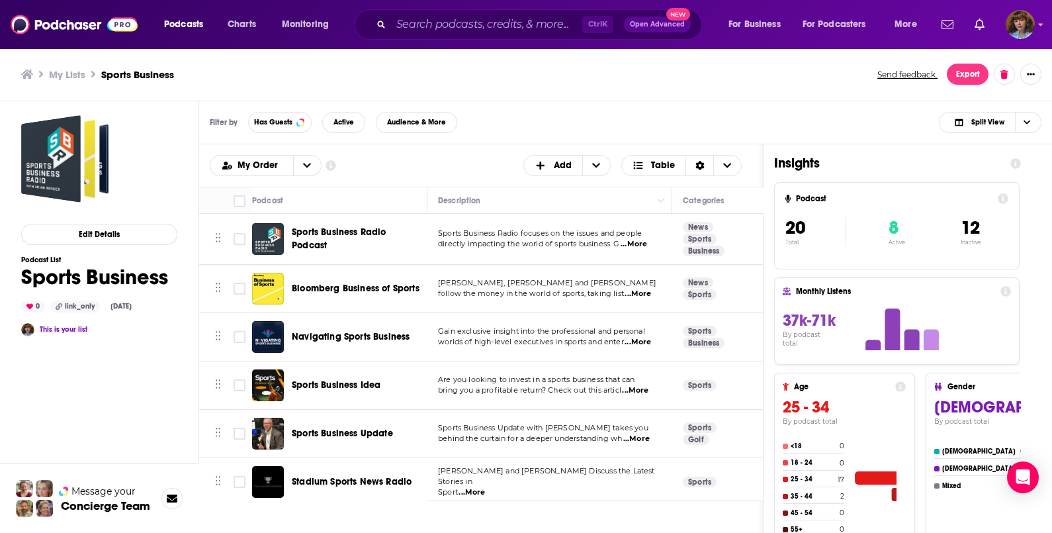
scroll to position [59, 0]
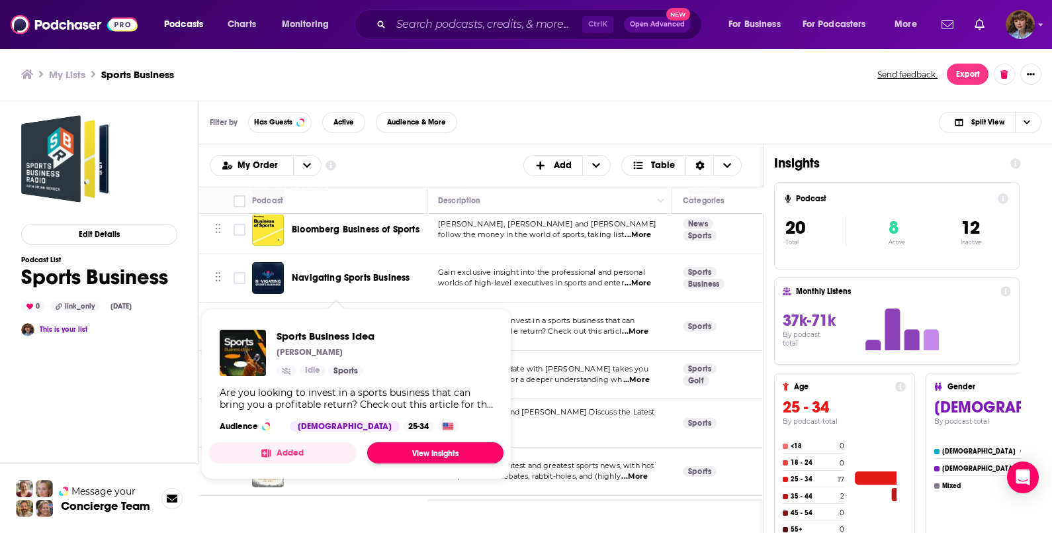
click at [445, 460] on link "View Insights" at bounding box center [435, 452] width 136 height 21
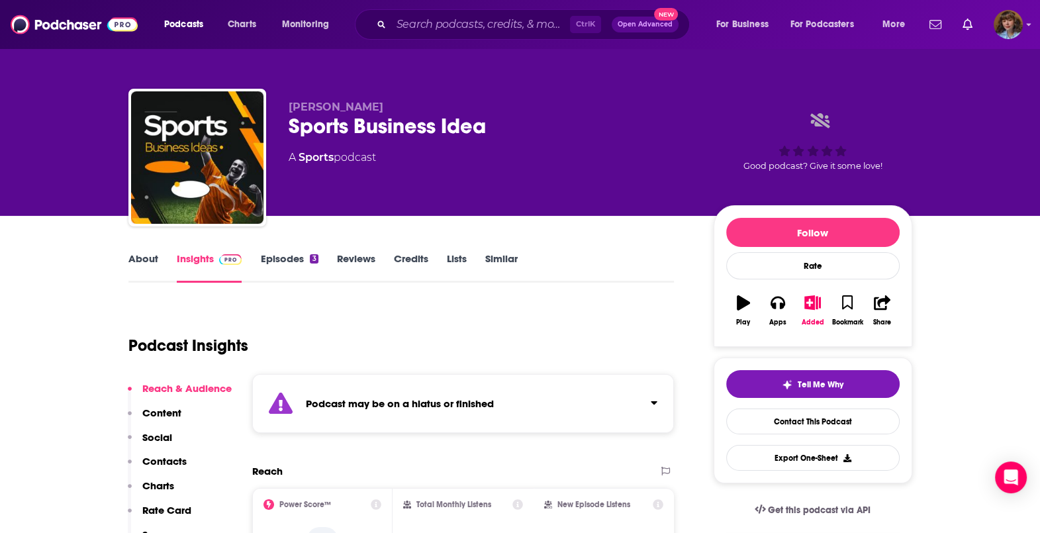
click at [283, 256] on link "Episodes 3" at bounding box center [289, 267] width 58 height 30
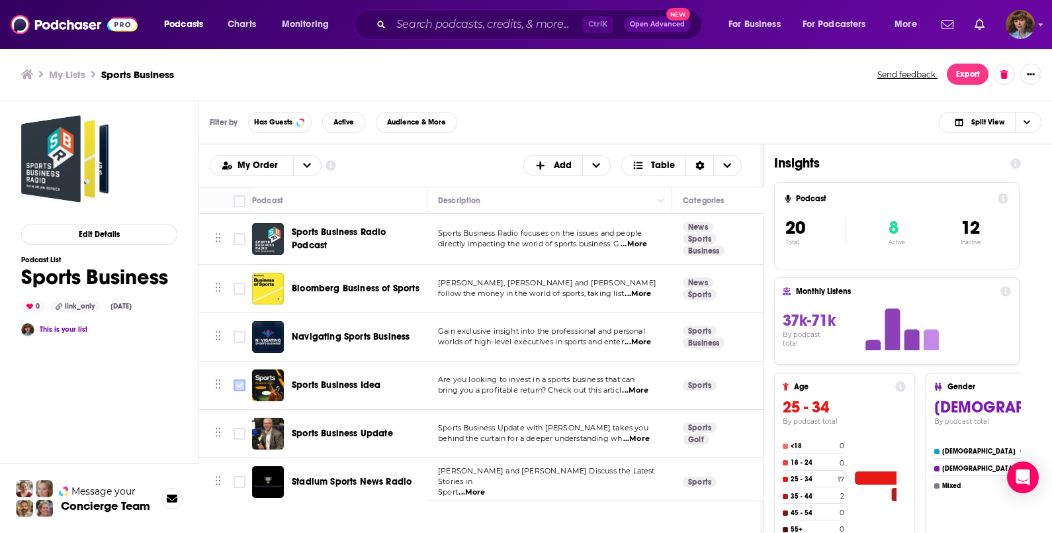
click at [238, 385] on input "Toggle select row" at bounding box center [240, 385] width 12 height 12
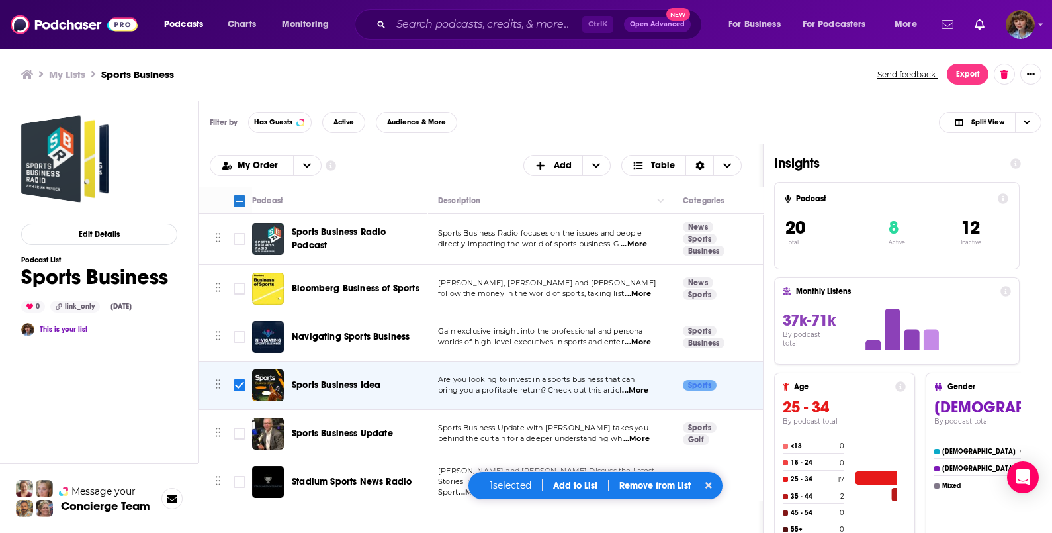
click at [647, 492] on div "1 selected Add to List Remove from List" at bounding box center [595, 485] width 255 height 28
click at [643, 480] on p "Remove from List" at bounding box center [654, 485] width 71 height 11
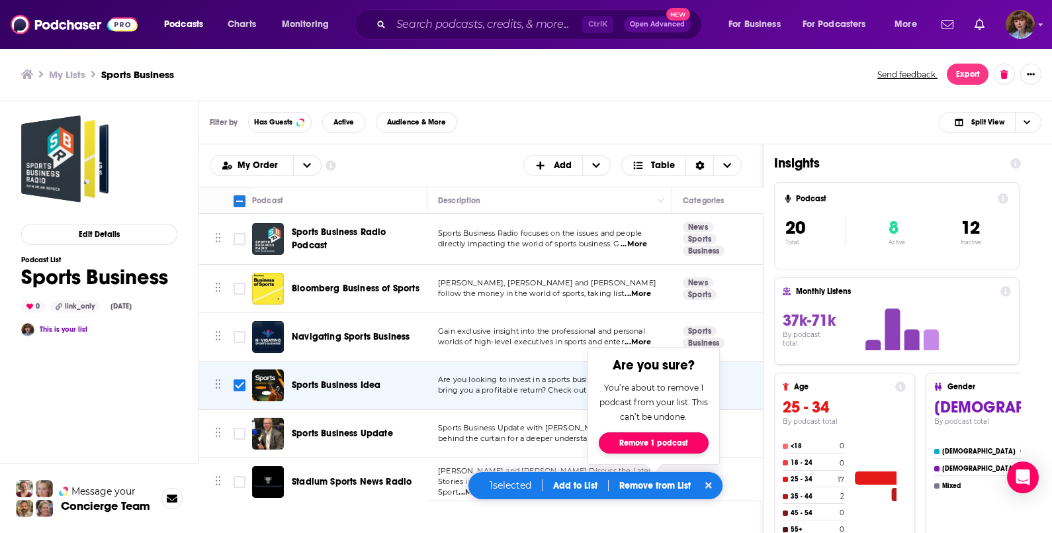
click at [657, 439] on button "Remove 1 podcast" at bounding box center [654, 442] width 110 height 21
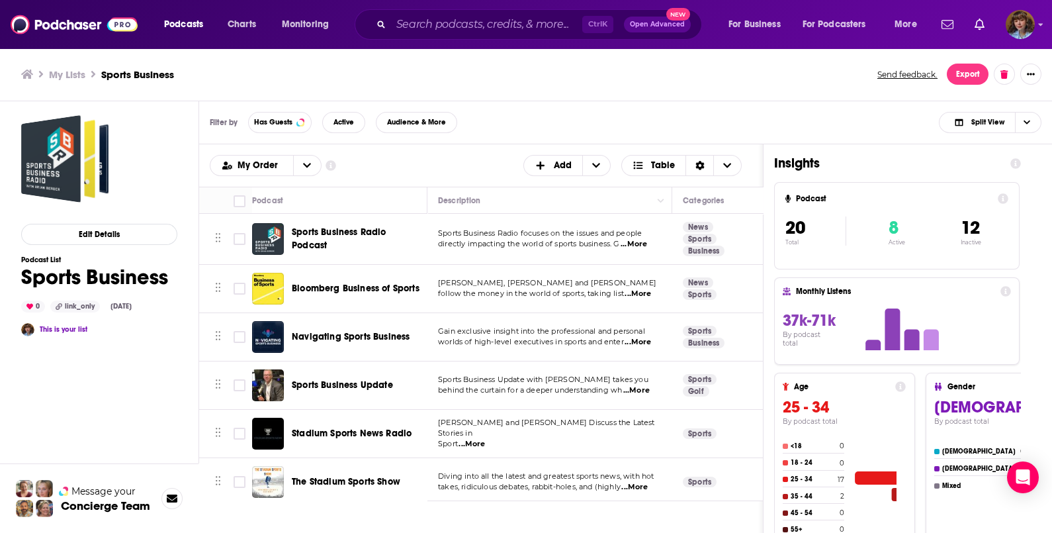
checkbox input "false"
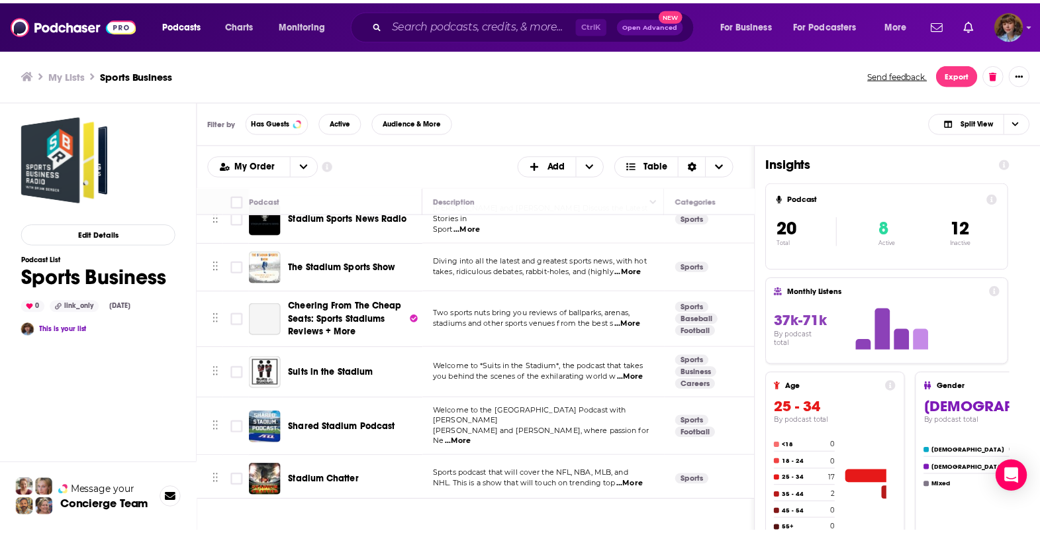
scroll to position [216, 0]
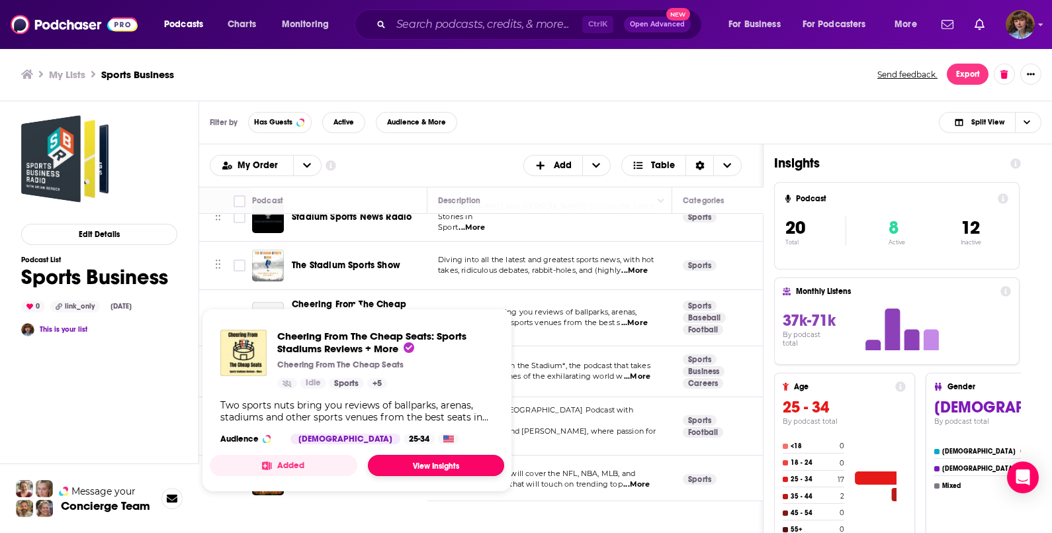
click at [424, 459] on link "View Insights" at bounding box center [436, 465] width 136 height 21
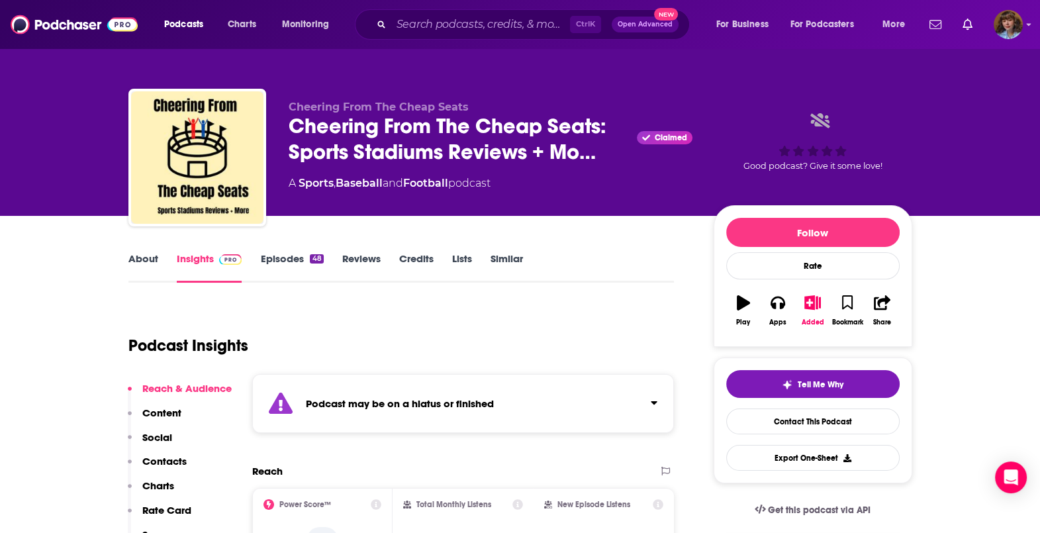
click at [310, 257] on div "48" at bounding box center [316, 258] width 13 height 9
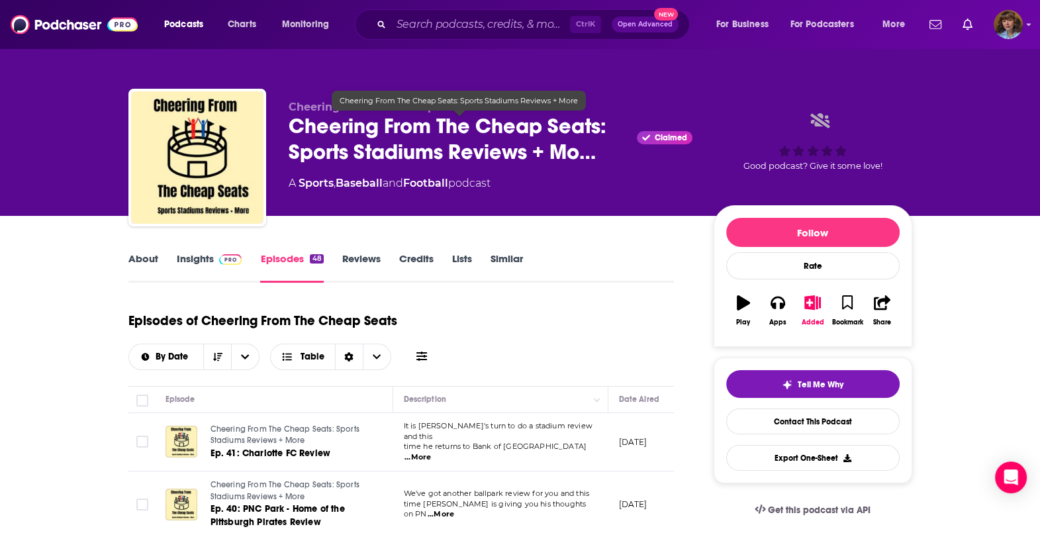
click at [427, 128] on span "Cheering From The Cheap Seats: Sports Stadiums Reviews + Mo…" at bounding box center [460, 139] width 343 height 52
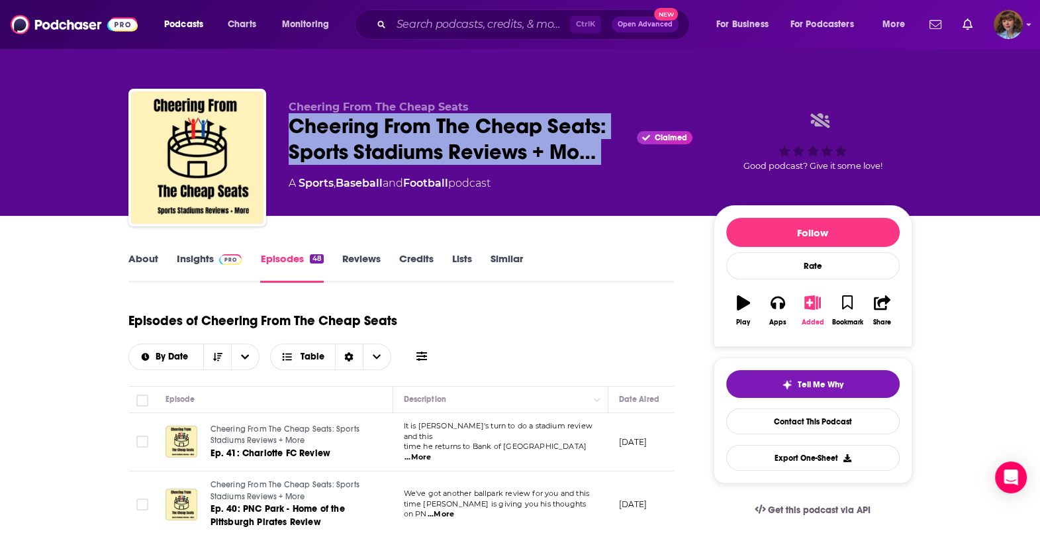
click at [804, 310] on button "Added" at bounding box center [812, 311] width 34 height 48
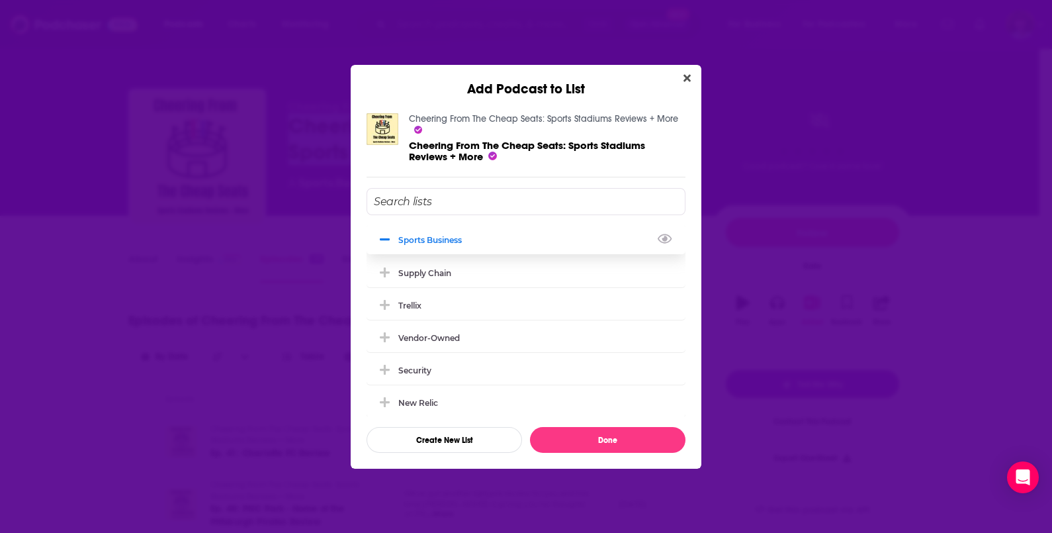
click at [551, 226] on div "Sports Business" at bounding box center [526, 239] width 319 height 29
click at [602, 434] on button "Done" at bounding box center [608, 440] width 156 height 26
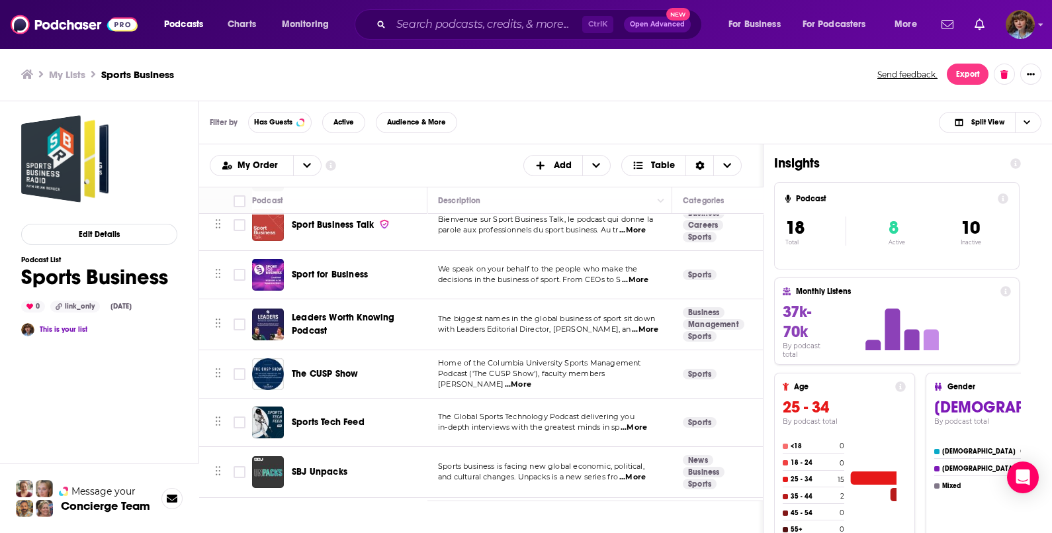
scroll to position [608, 0]
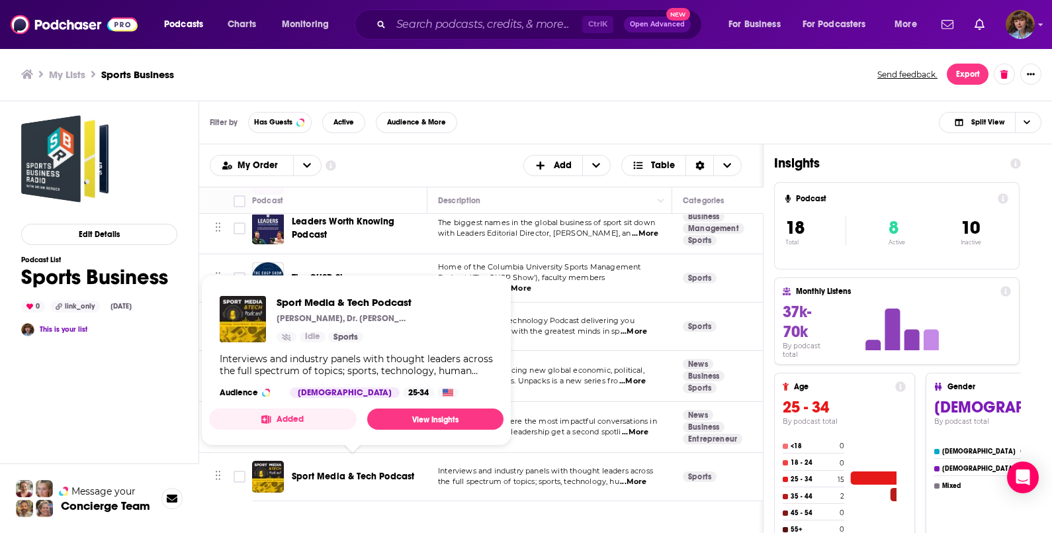
click at [343, 471] on span "Sport Media & Tech Podcast" at bounding box center [353, 476] width 122 height 11
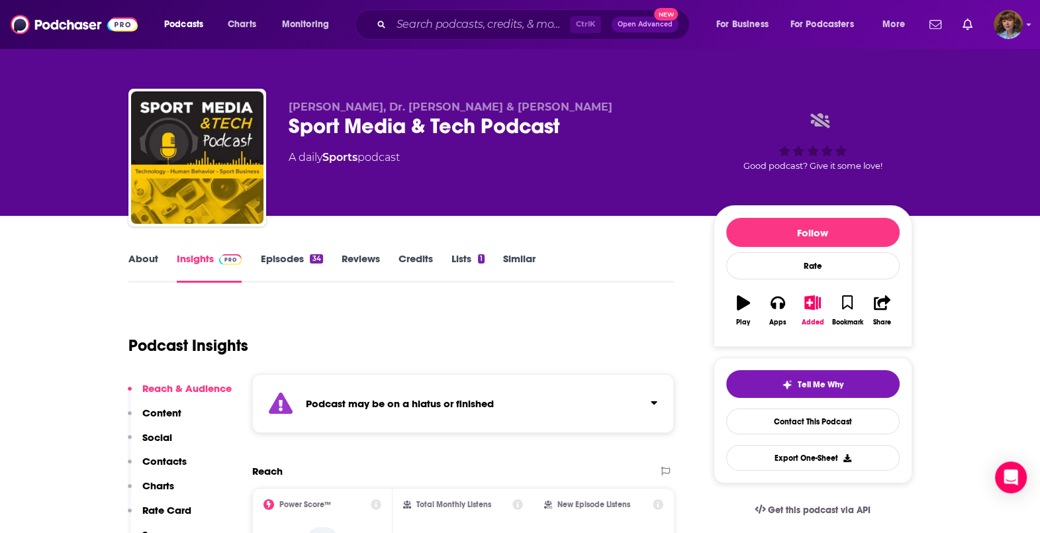
click at [313, 260] on div "34" at bounding box center [316, 258] width 13 height 9
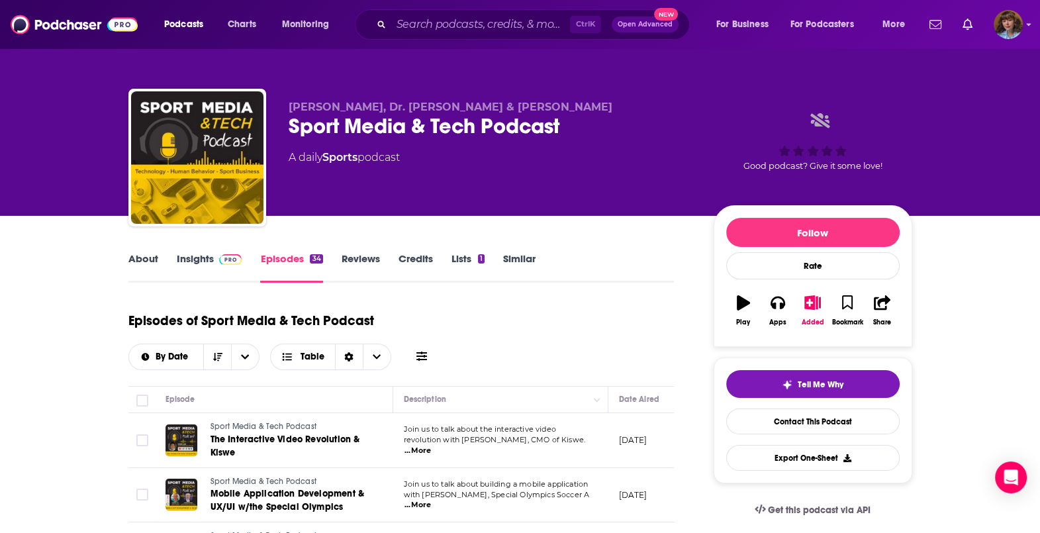
click at [515, 129] on div "Sport Media & Tech Podcast" at bounding box center [491, 126] width 404 height 26
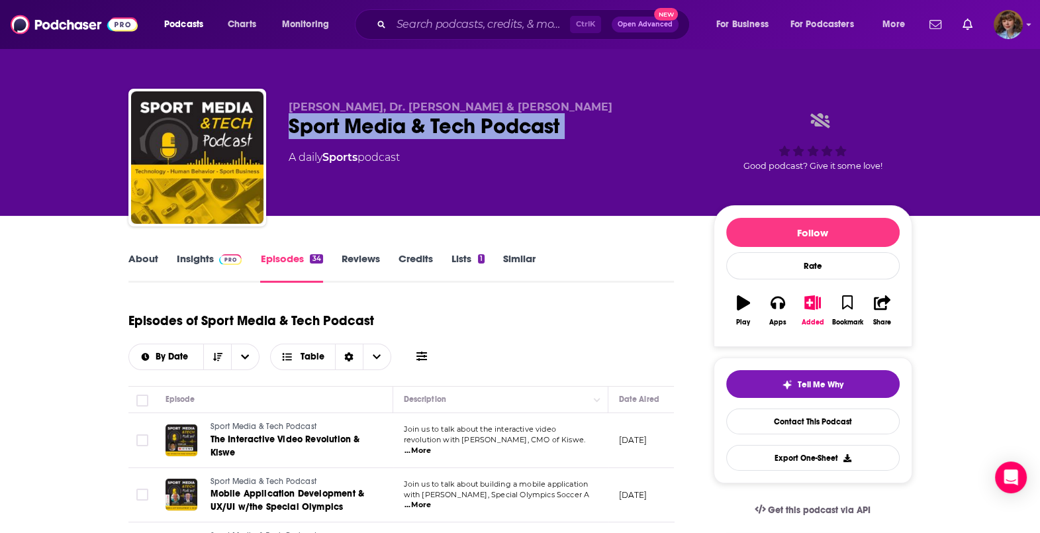
click at [515, 129] on div "Sport Media & Tech Podcast" at bounding box center [491, 126] width 404 height 26
copy div "Sport Media & Tech Podcast"
click at [810, 309] on icon "button" at bounding box center [812, 302] width 17 height 15
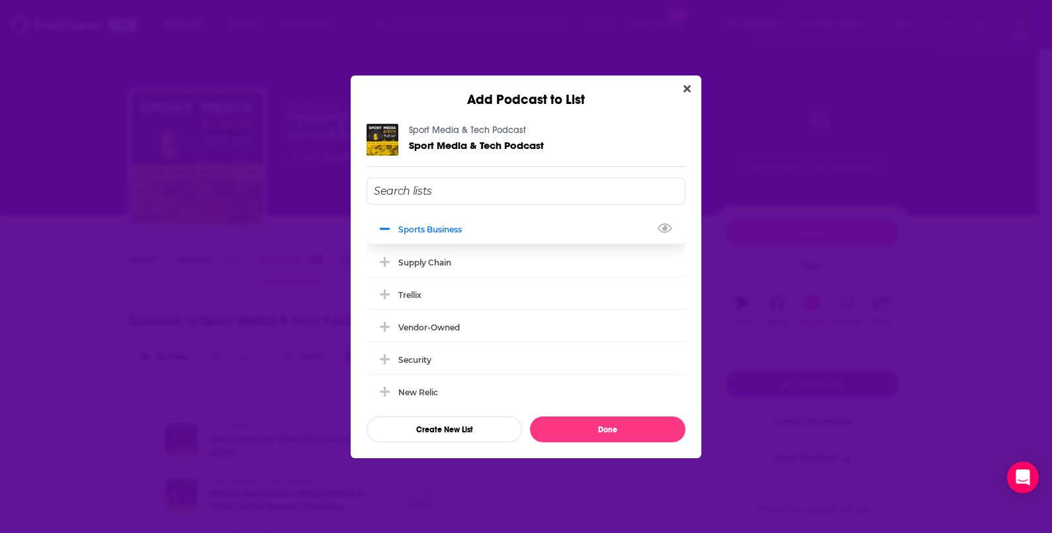
click at [510, 238] on div "Sports Business" at bounding box center [526, 228] width 319 height 29
click at [615, 426] on button "Done" at bounding box center [608, 429] width 156 height 26
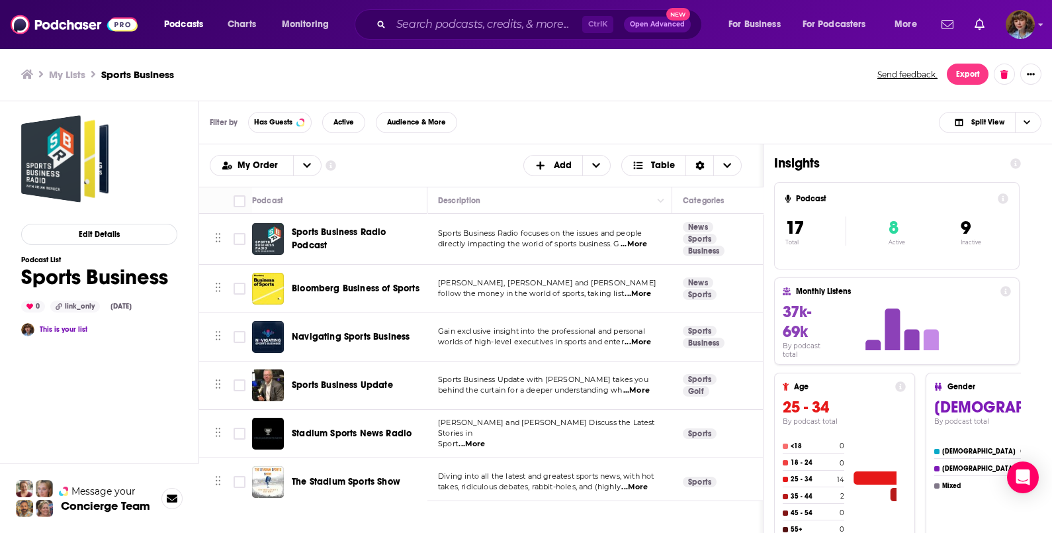
scroll to position [560, 0]
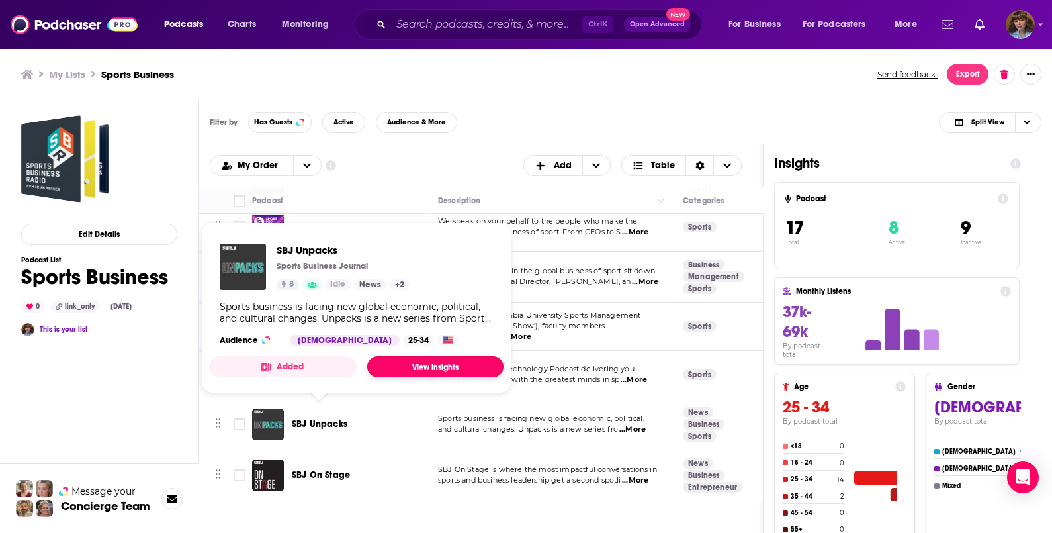
click at [420, 365] on link "View Insights" at bounding box center [435, 366] width 136 height 21
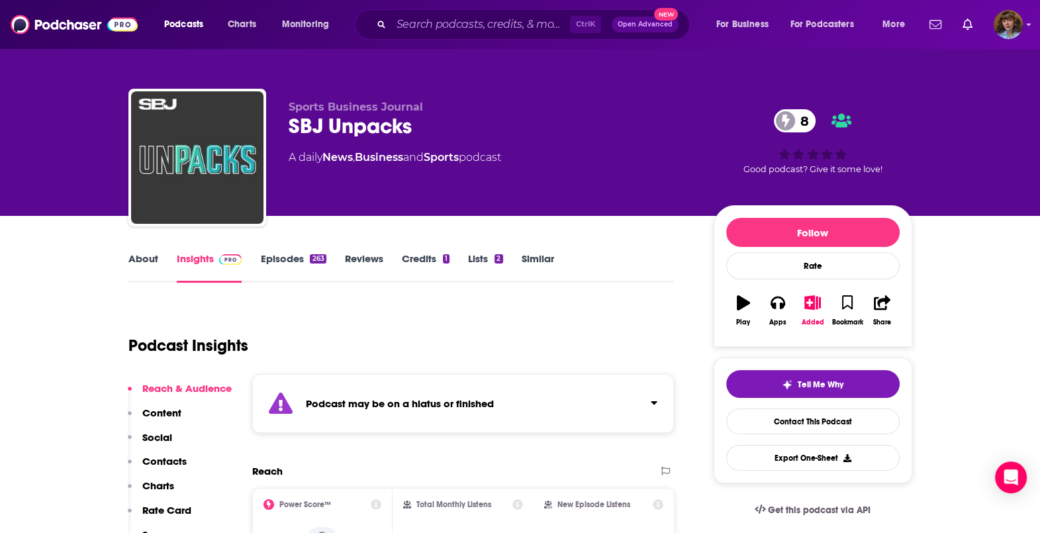
click at [377, 132] on div "SBJ Unpacks 8" at bounding box center [491, 126] width 404 height 26
copy div "SBJ Unpacks 8"
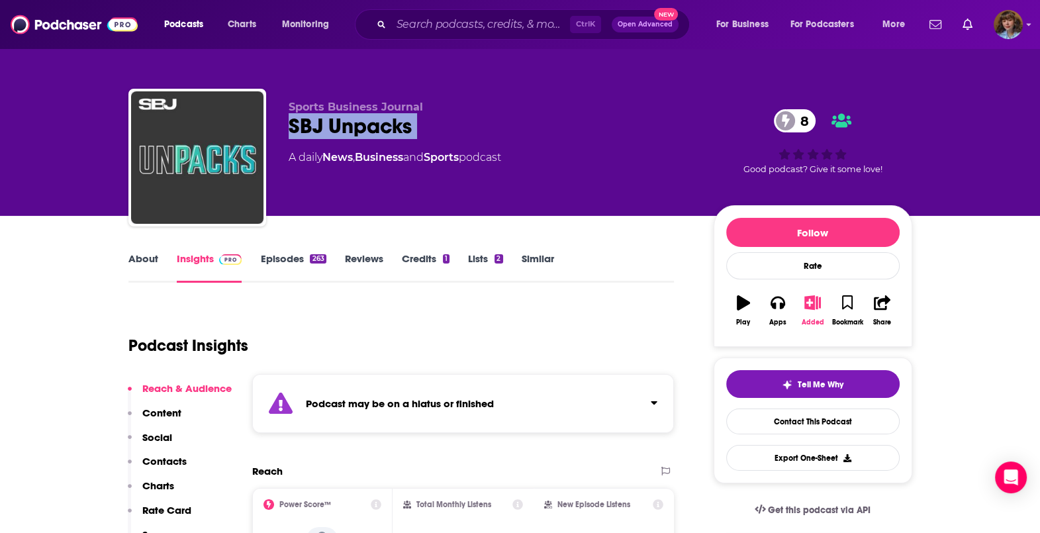
click at [813, 321] on div "Added" at bounding box center [812, 322] width 23 height 8
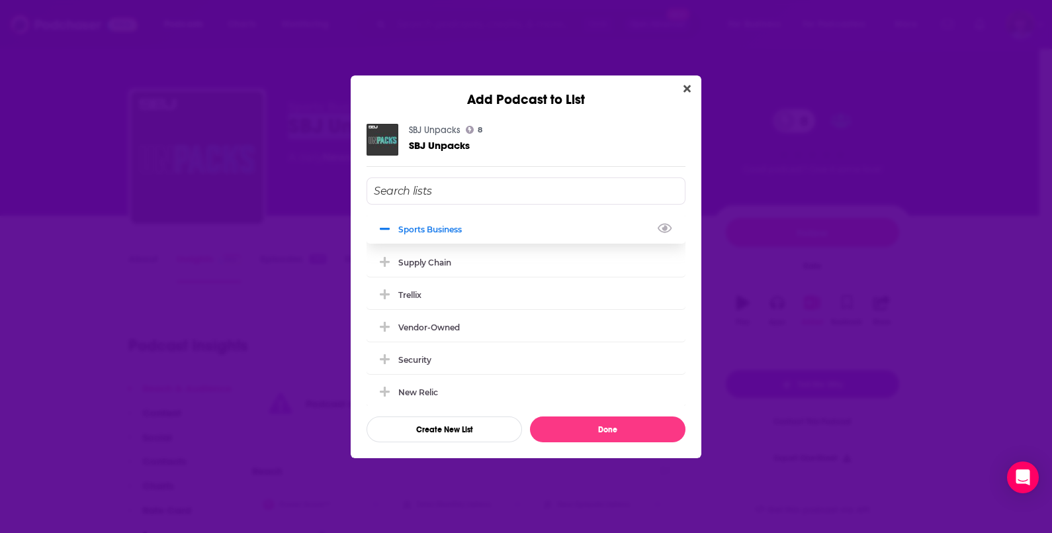
click at [537, 235] on div "Sports Business" at bounding box center [526, 228] width 319 height 29
click at [619, 435] on button "Done" at bounding box center [608, 429] width 156 height 26
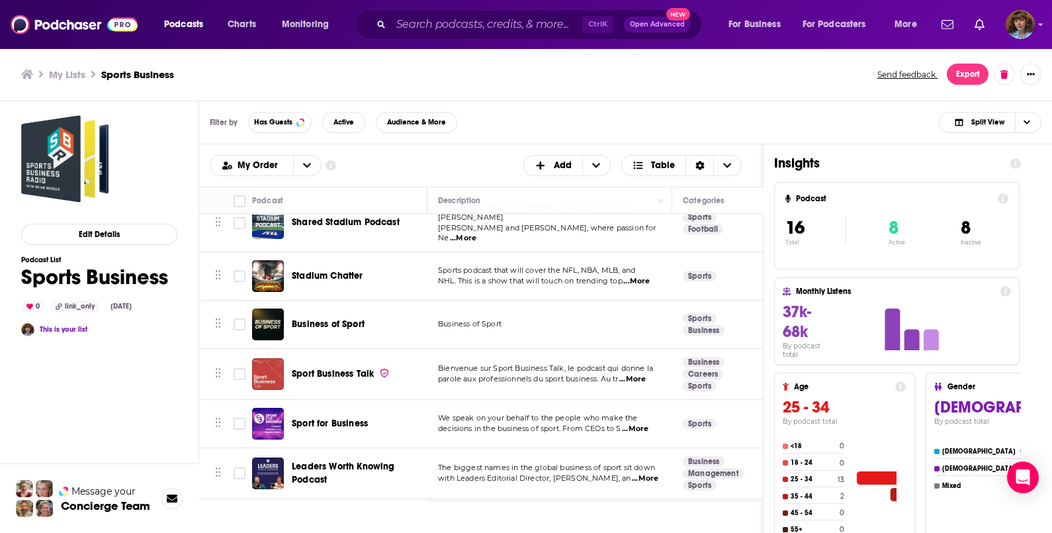
scroll to position [509, 0]
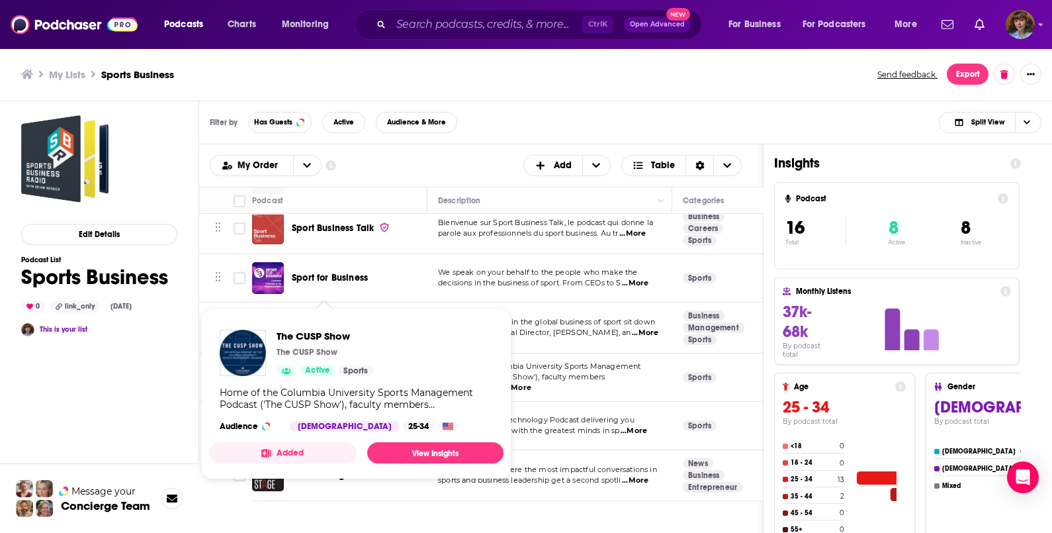
drag, startPoint x: 326, startPoint y: 361, endPoint x: 536, endPoint y: 400, distance: 213.4
click at [536, 402] on td "The Global Sports Technology Podcast delivering you in-depth interviews with th…" at bounding box center [550, 426] width 245 height 48
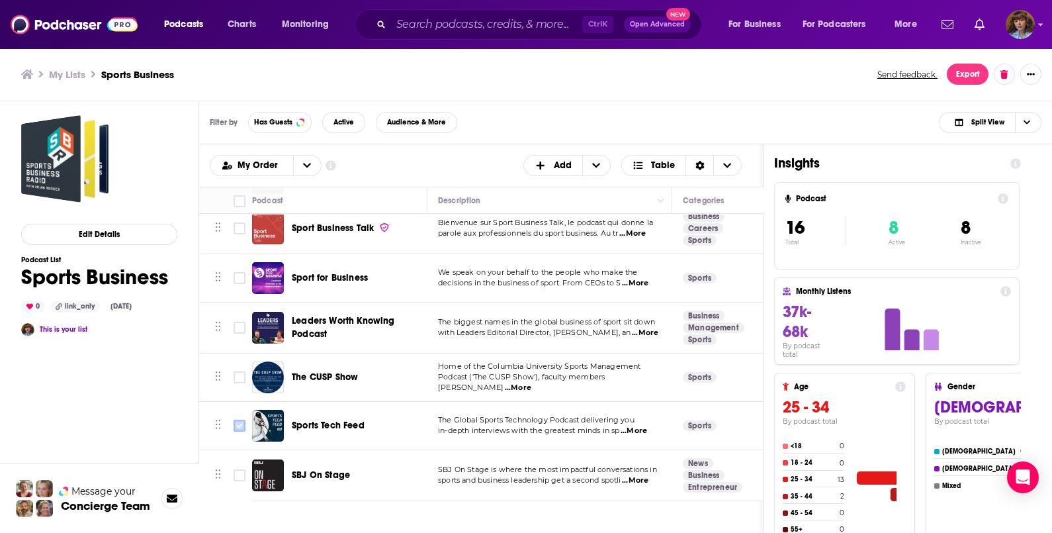
click at [239, 420] on input "Toggle select row" at bounding box center [240, 426] width 12 height 12
checkbox input "true"
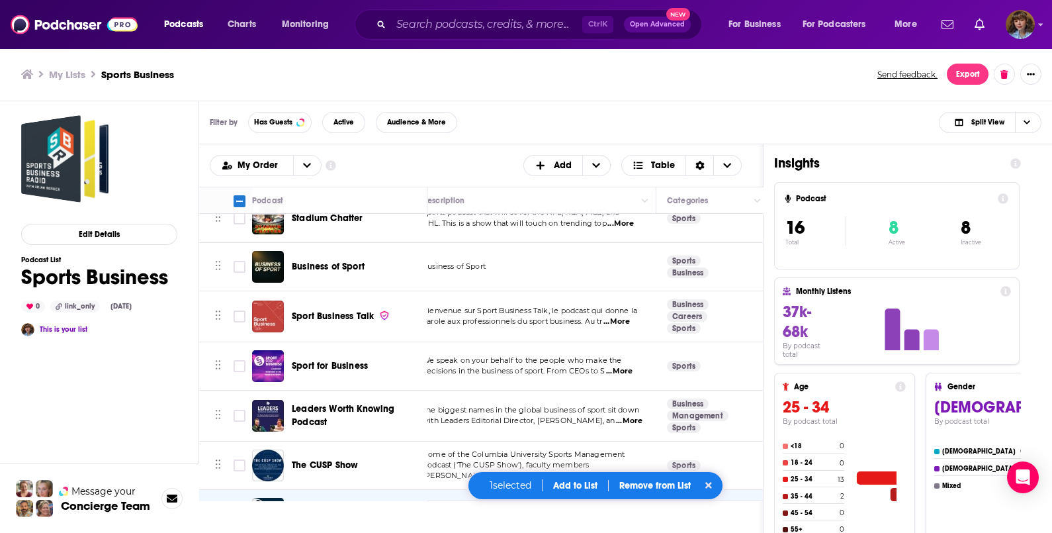
scroll to position [421, 16]
click at [236, 310] on input "Toggle select row" at bounding box center [240, 316] width 12 height 12
checkbox input "true"
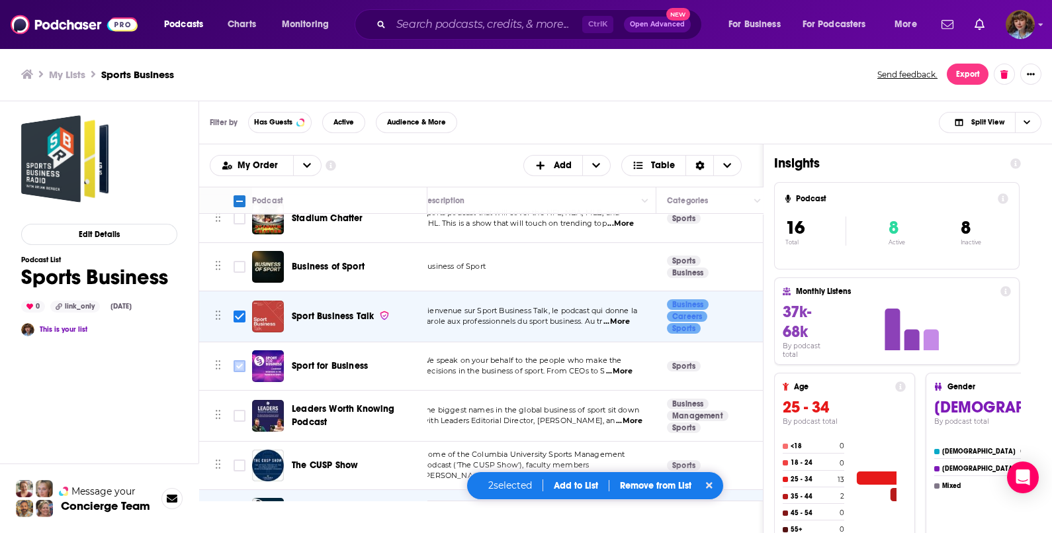
click at [242, 360] on input "Toggle select row" at bounding box center [240, 366] width 12 height 12
checkbox input "true"
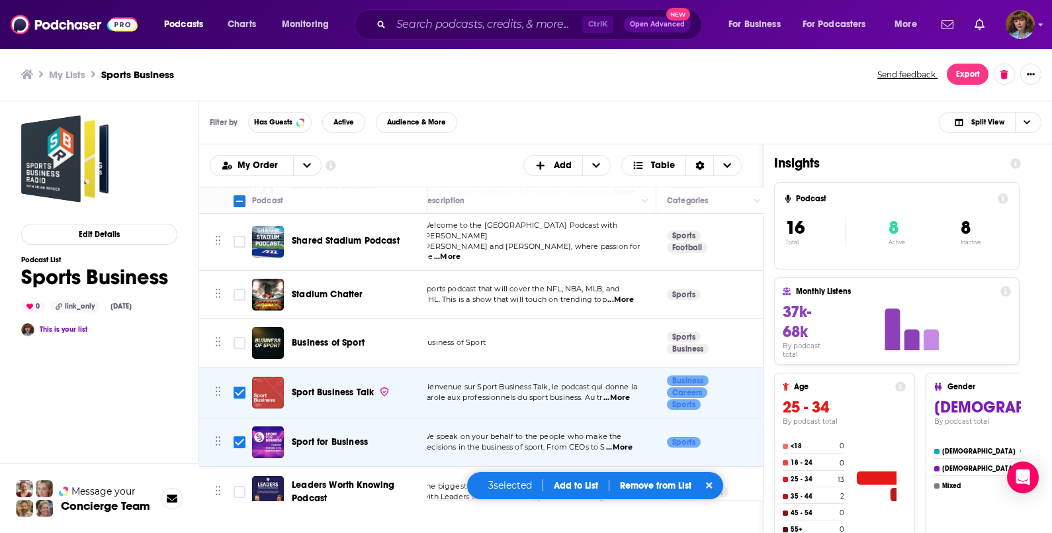
scroll to position [343, 16]
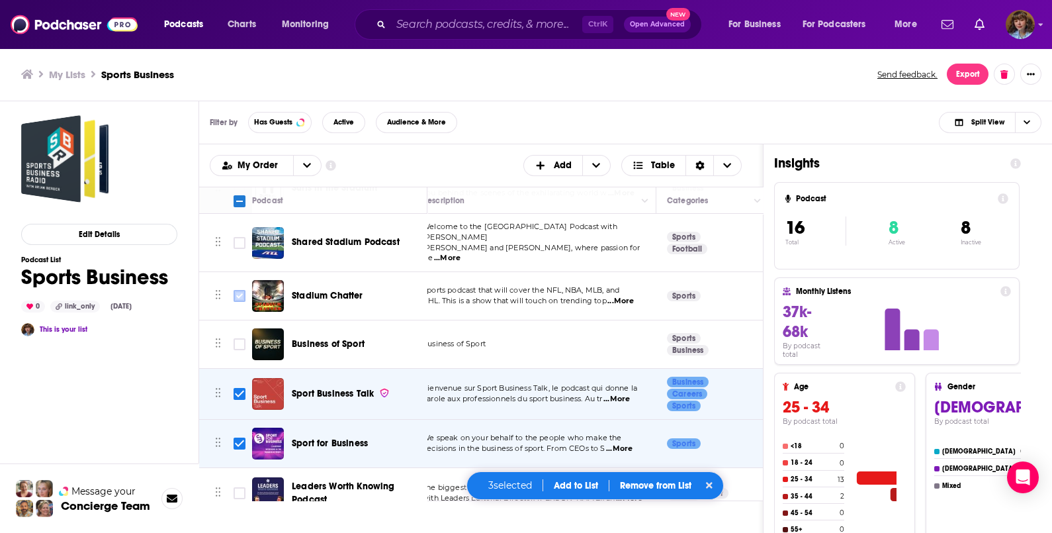
click at [247, 288] on icon "Toggle select row" at bounding box center [240, 296] width 16 height 16
click at [236, 237] on input "Toggle select row" at bounding box center [240, 243] width 12 height 12
checkbox input "true"
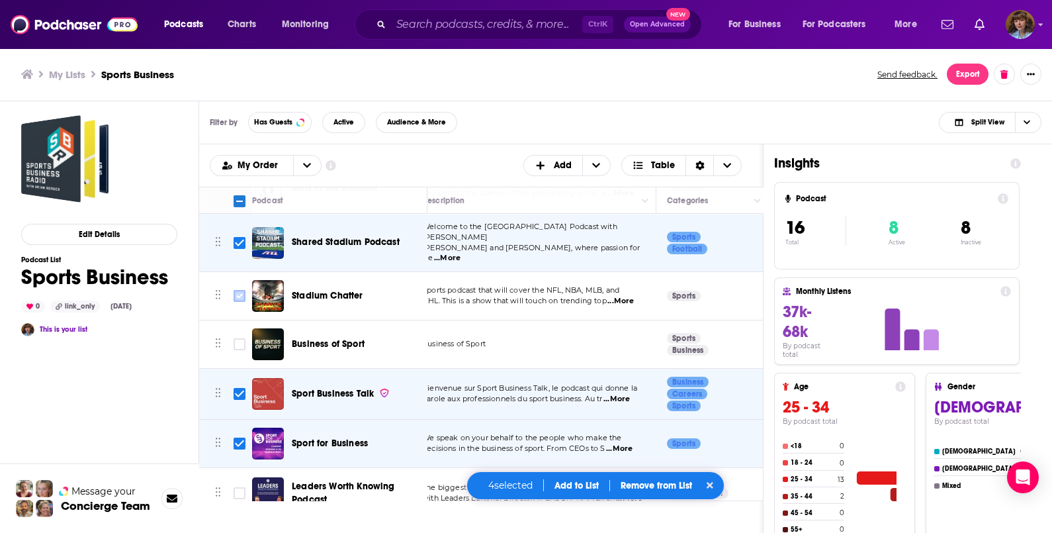
click at [239, 290] on input "Toggle select row" at bounding box center [240, 296] width 12 height 12
checkbox input "true"
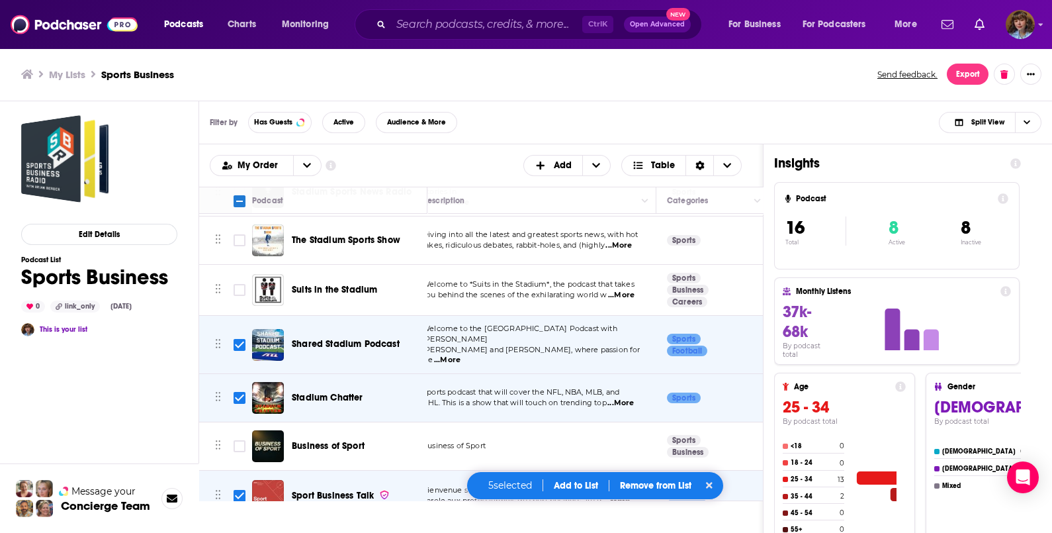
scroll to position [239, 16]
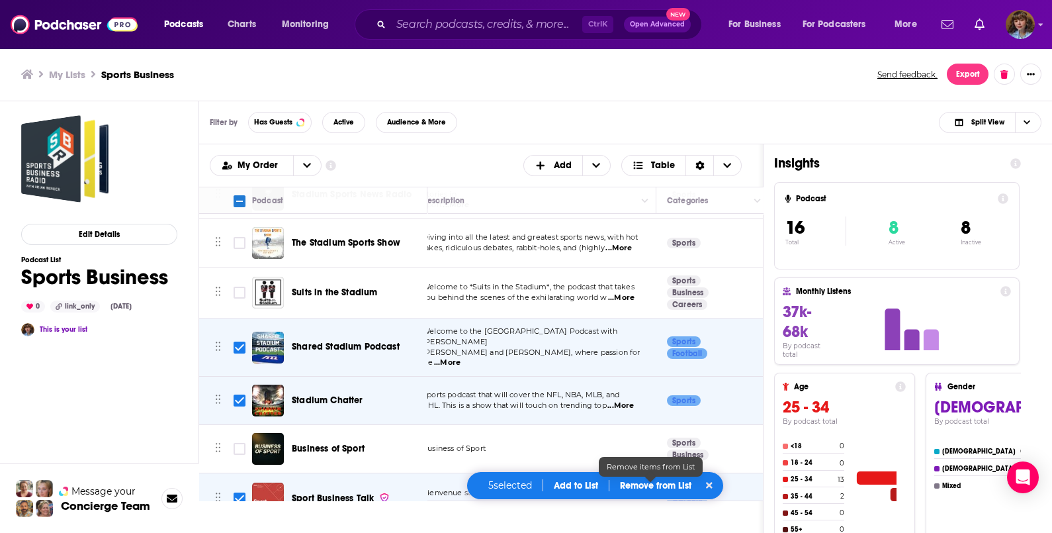
click at [647, 488] on p "Remove from List" at bounding box center [655, 485] width 71 height 11
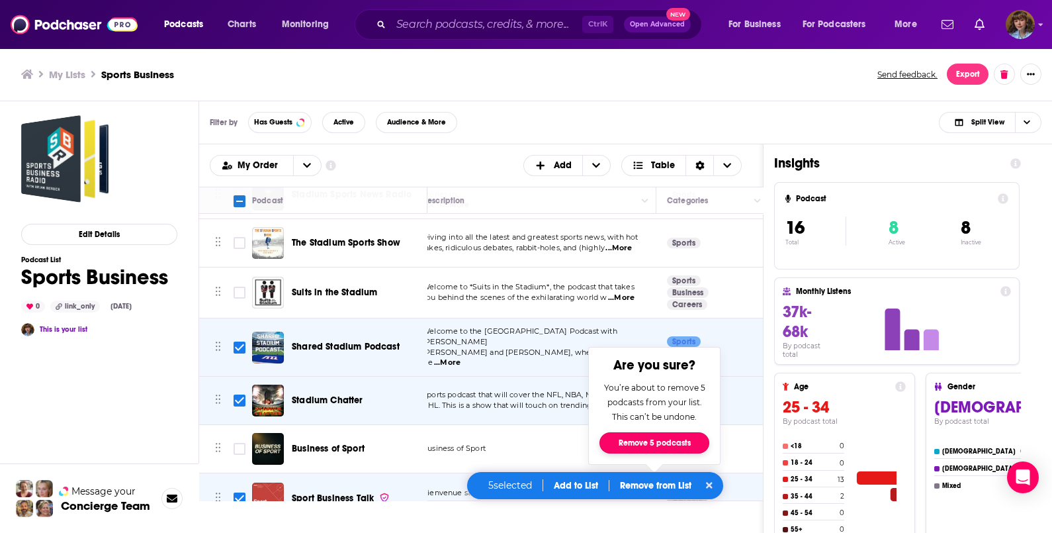
click at [653, 443] on button "Remove 5 podcasts" at bounding box center [655, 442] width 110 height 21
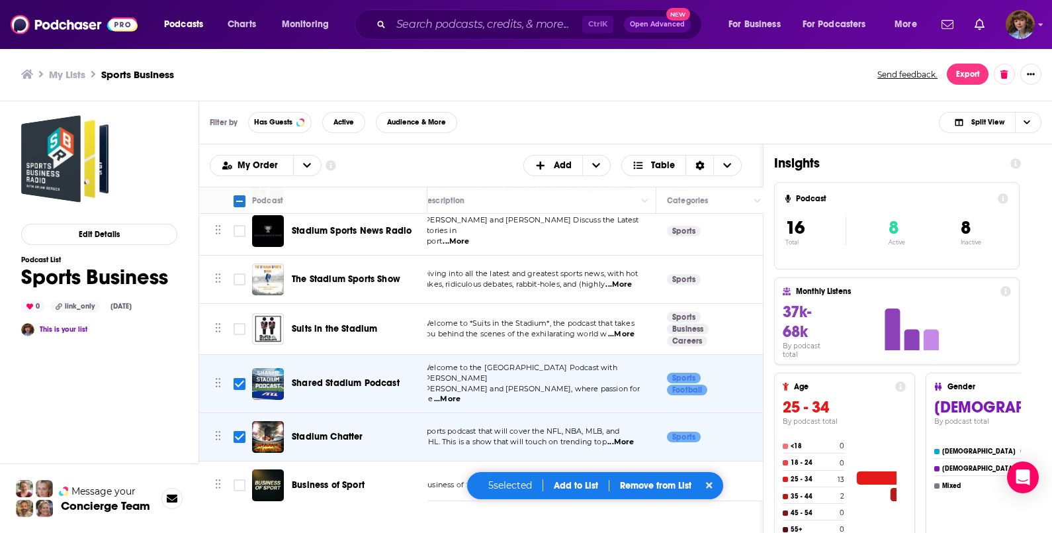
scroll to position [203, 16]
click at [649, 480] on p "Remove from List" at bounding box center [655, 485] width 71 height 11
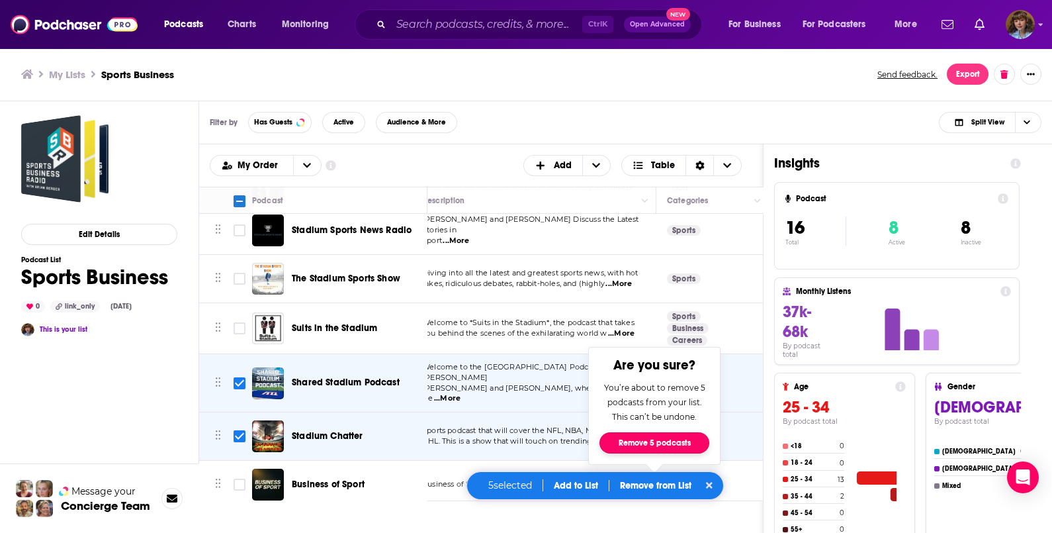
click at [647, 441] on button "Remove 5 podcasts" at bounding box center [655, 442] width 110 height 21
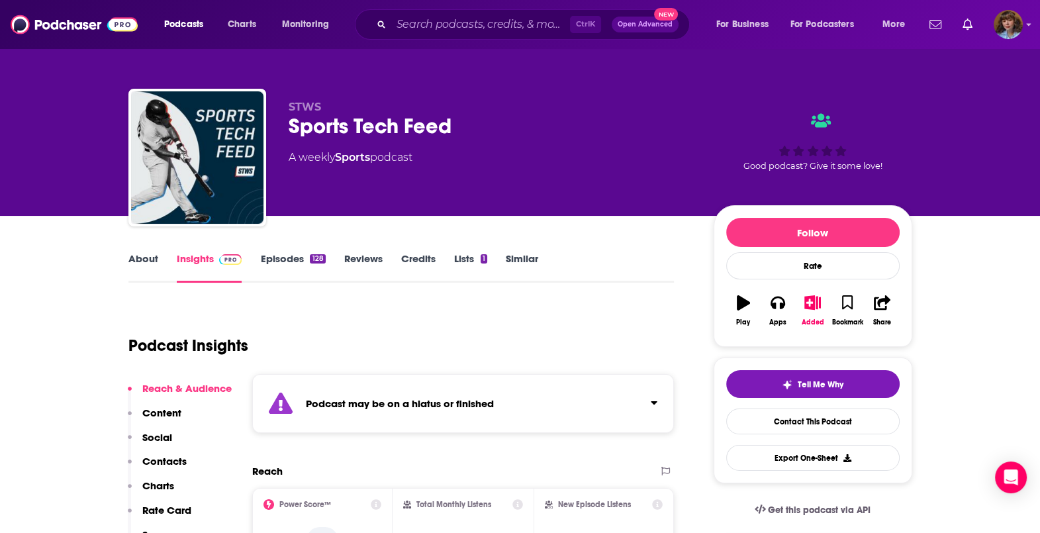
click at [280, 265] on link "Episodes 128" at bounding box center [292, 267] width 65 height 30
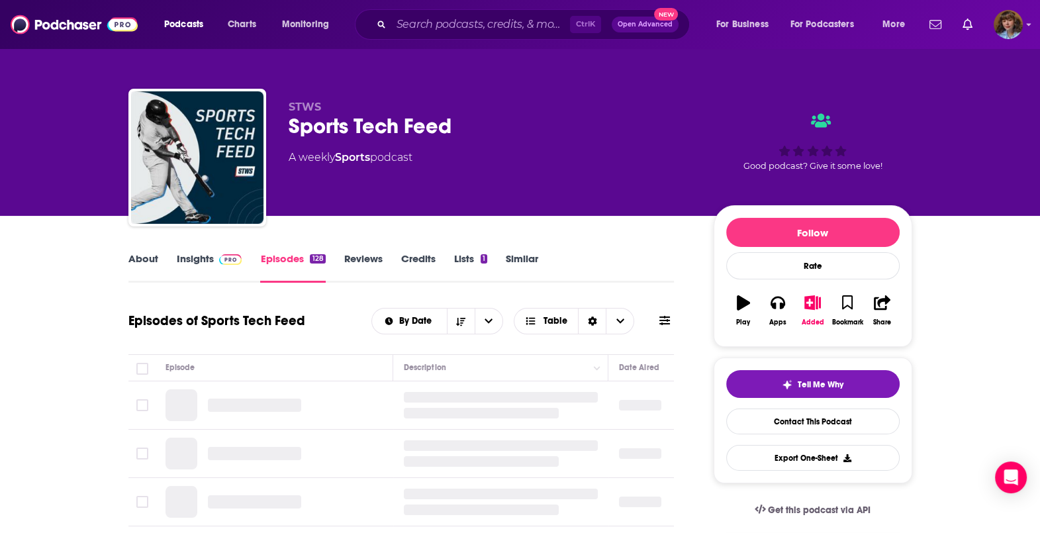
click at [341, 126] on div "Sports Tech Feed" at bounding box center [491, 126] width 404 height 26
copy div "Sports Tech Feed"
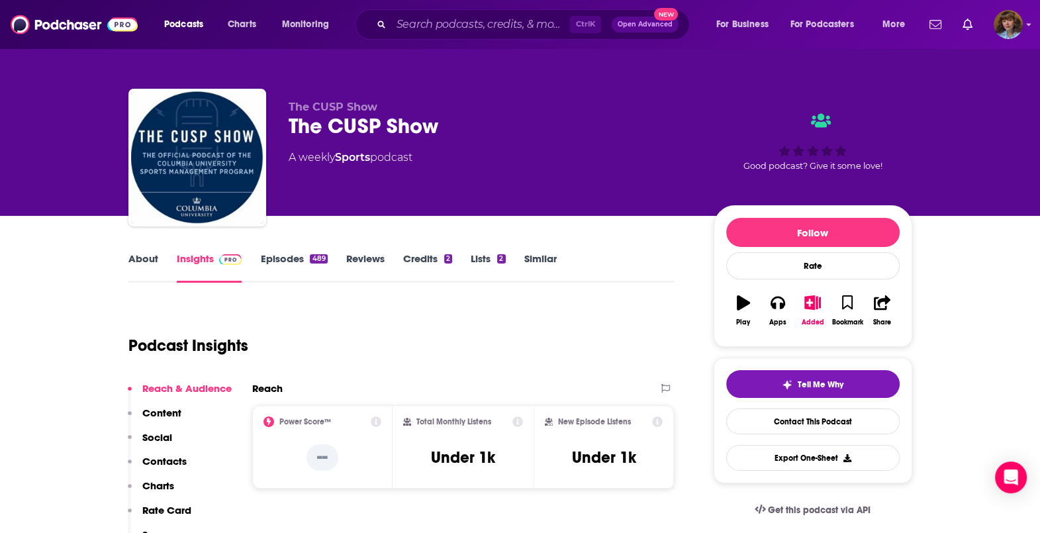
click at [275, 255] on link "Episodes 489" at bounding box center [293, 267] width 67 height 30
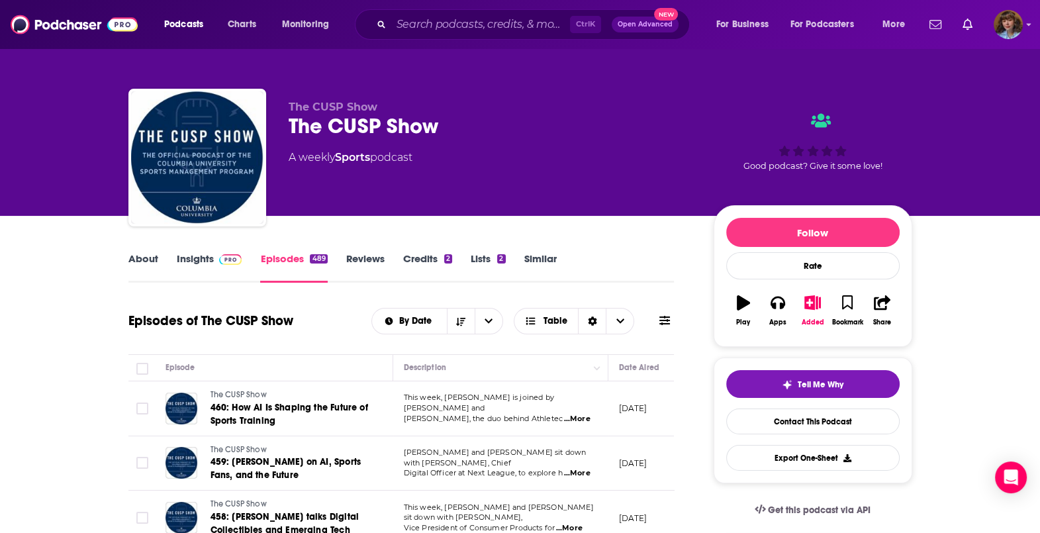
click at [142, 254] on link "About" at bounding box center [143, 267] width 30 height 30
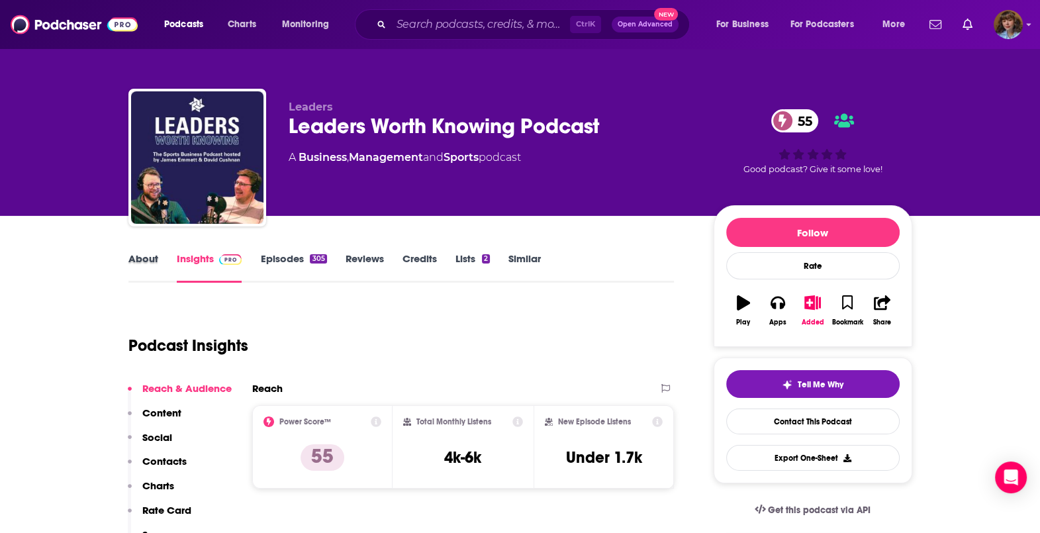
click at [169, 260] on div "About" at bounding box center [152, 267] width 48 height 30
click at [142, 261] on link "About" at bounding box center [143, 267] width 30 height 30
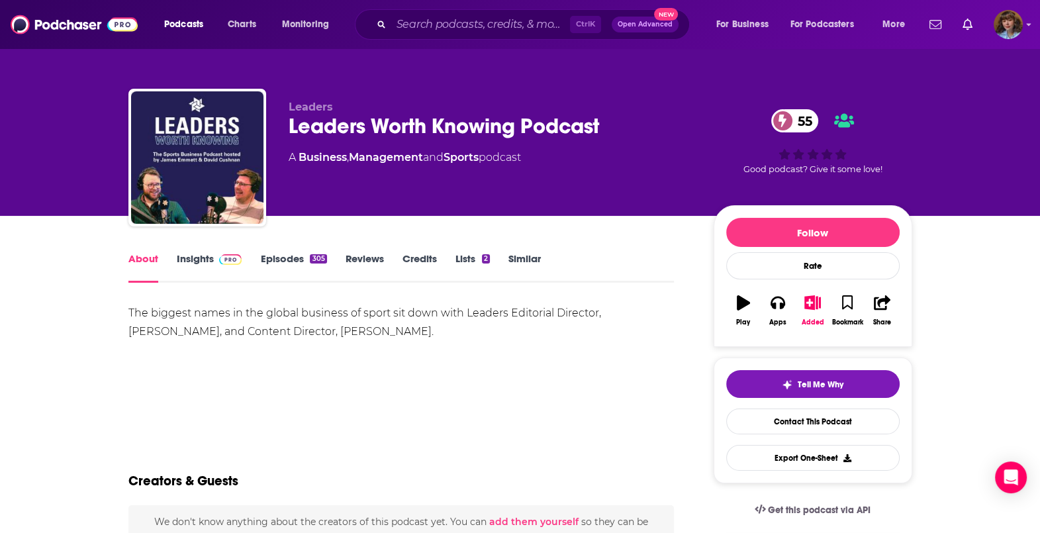
click at [276, 264] on link "Episodes 305" at bounding box center [293, 267] width 66 height 30
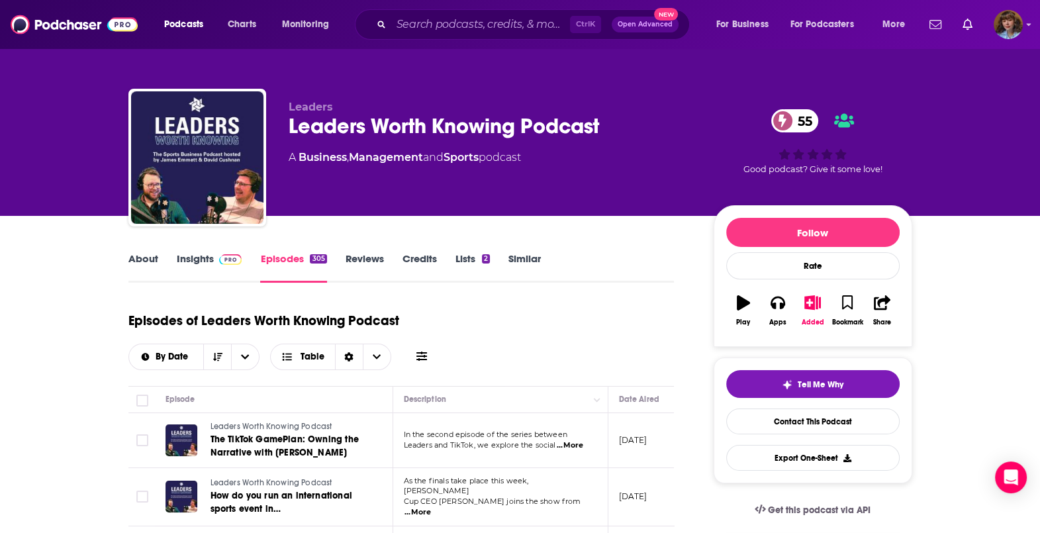
click at [476, 115] on div "Leaders Worth Knowing Podcast 55" at bounding box center [491, 126] width 404 height 26
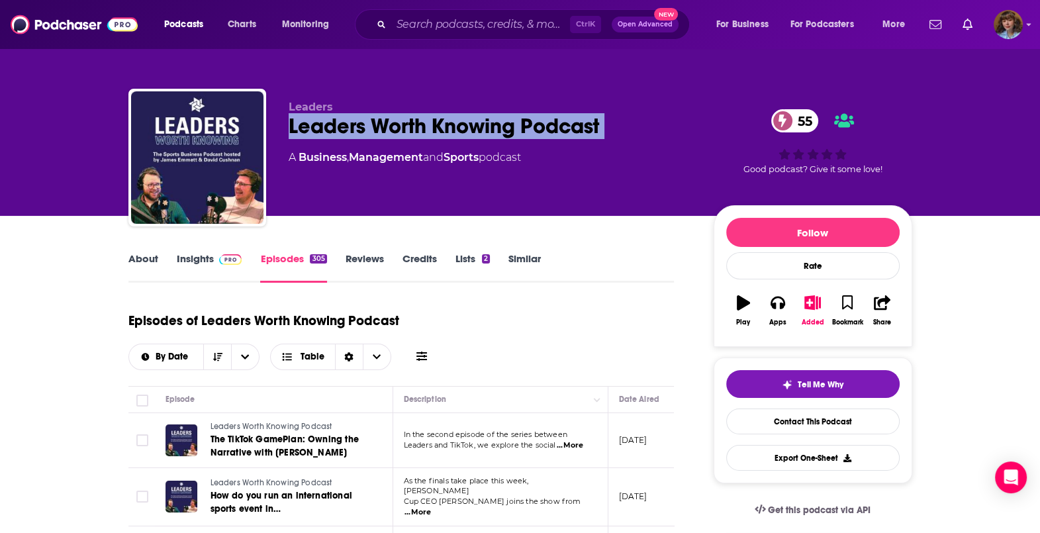
click at [476, 115] on div "Leaders Worth Knowing Podcast 55" at bounding box center [491, 126] width 404 height 26
copy div "Leaders Worth Knowing Podcast 55"
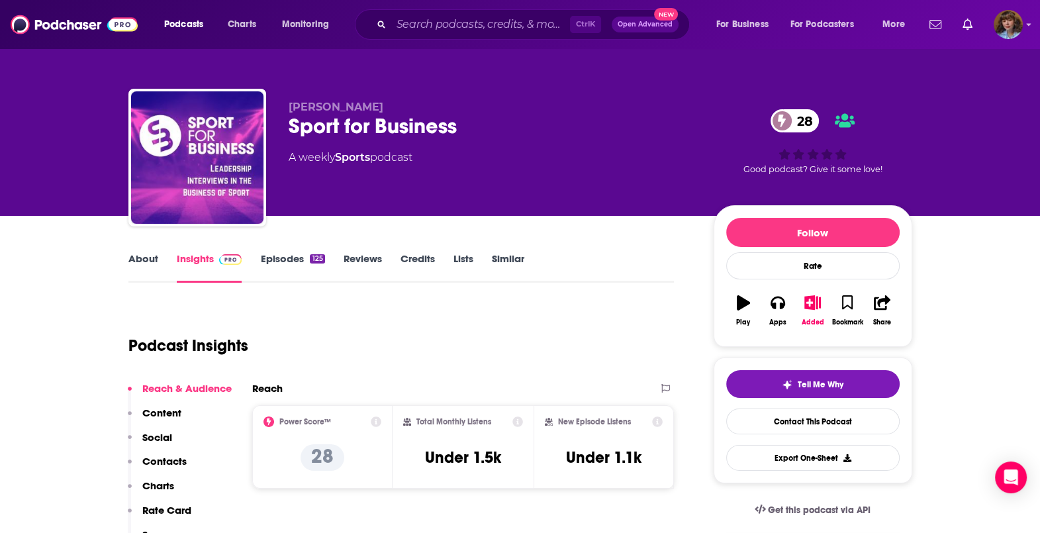
click at [302, 251] on div "About Insights Episodes 125 Reviews Credits Lists Similar" at bounding box center [401, 266] width 546 height 32
click at [301, 255] on link "Episodes 125" at bounding box center [292, 267] width 64 height 30
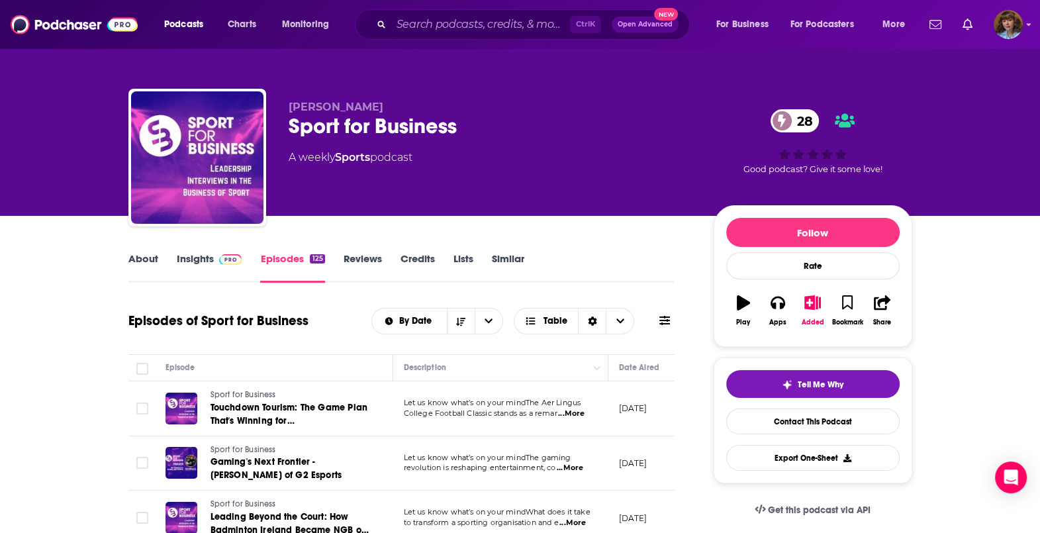
click at [139, 258] on link "About" at bounding box center [143, 267] width 30 height 30
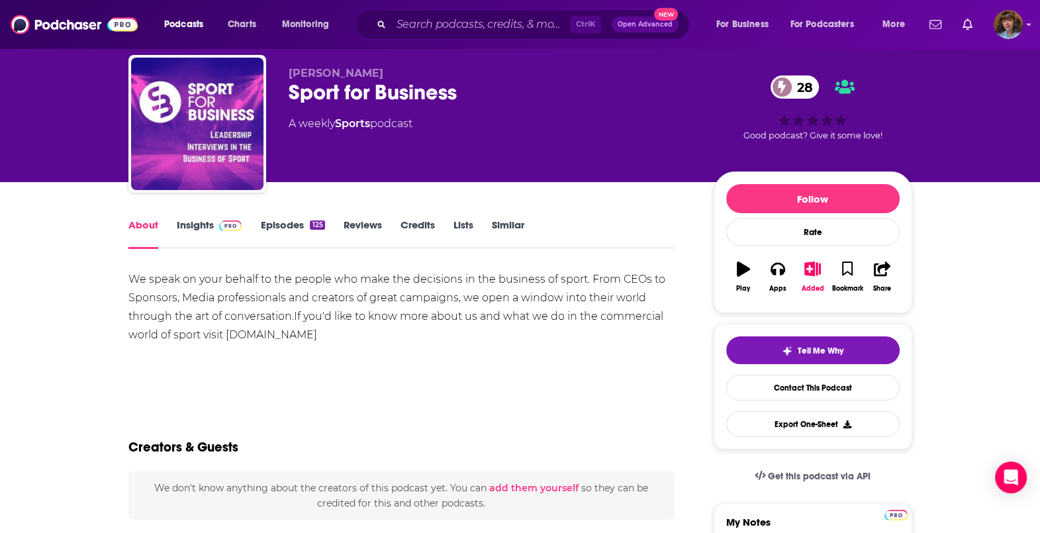
scroll to position [30, 0]
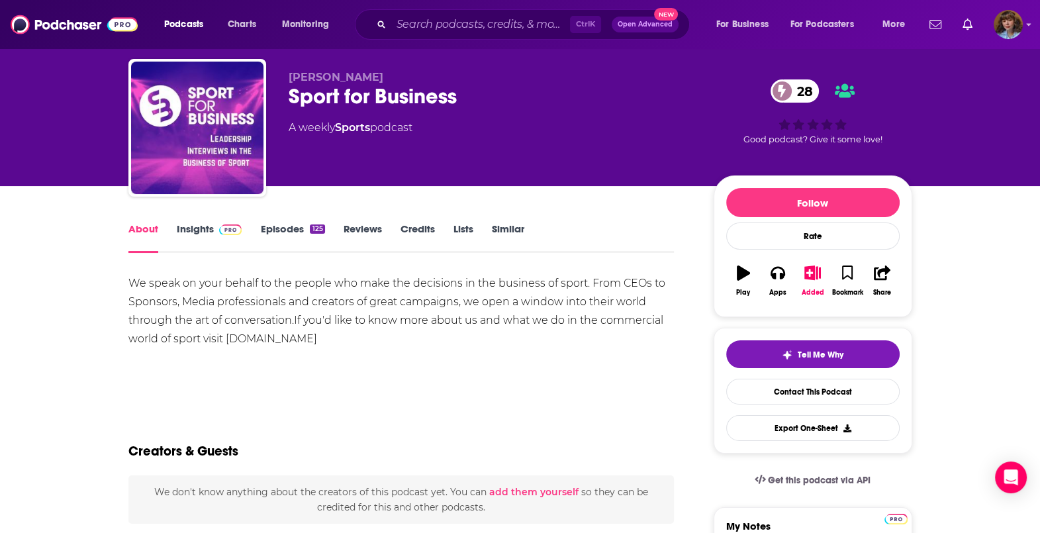
click at [203, 232] on link "Insights" at bounding box center [210, 237] width 66 height 30
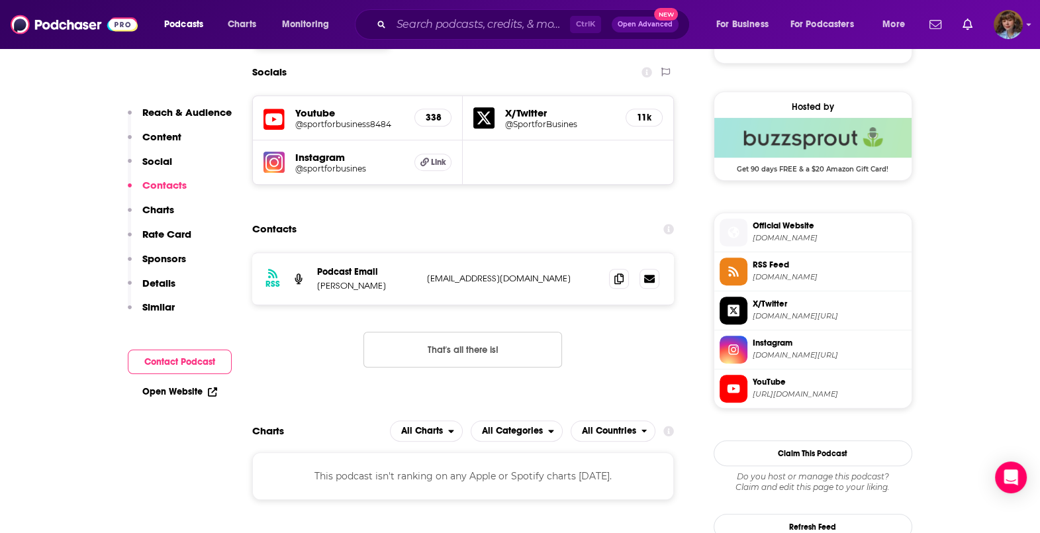
scroll to position [911, 0]
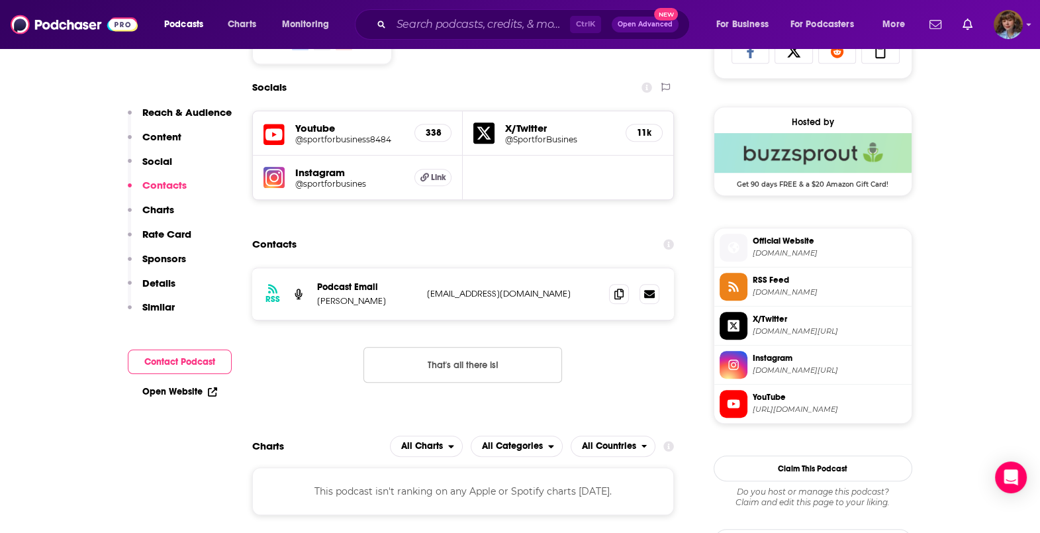
click at [533, 139] on h5 "@SportforBusines" at bounding box center [560, 139] width 110 height 10
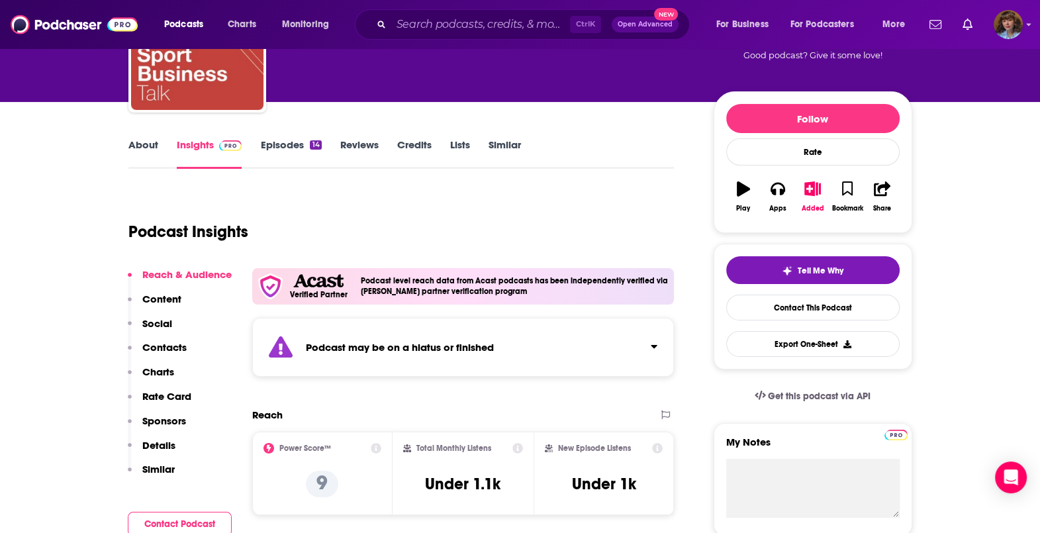
scroll to position [142, 0]
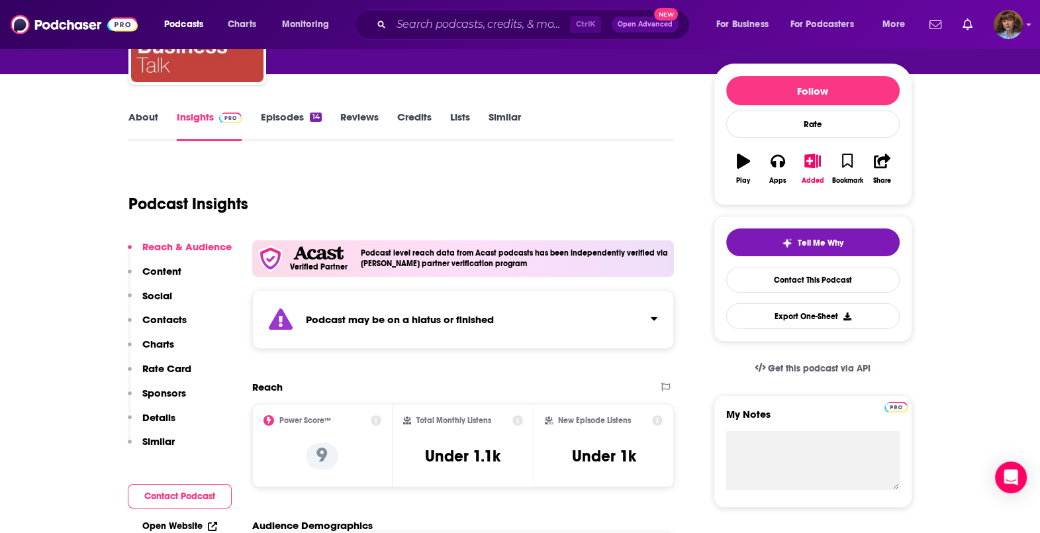
click at [296, 111] on link "Episodes 14" at bounding box center [290, 126] width 61 height 30
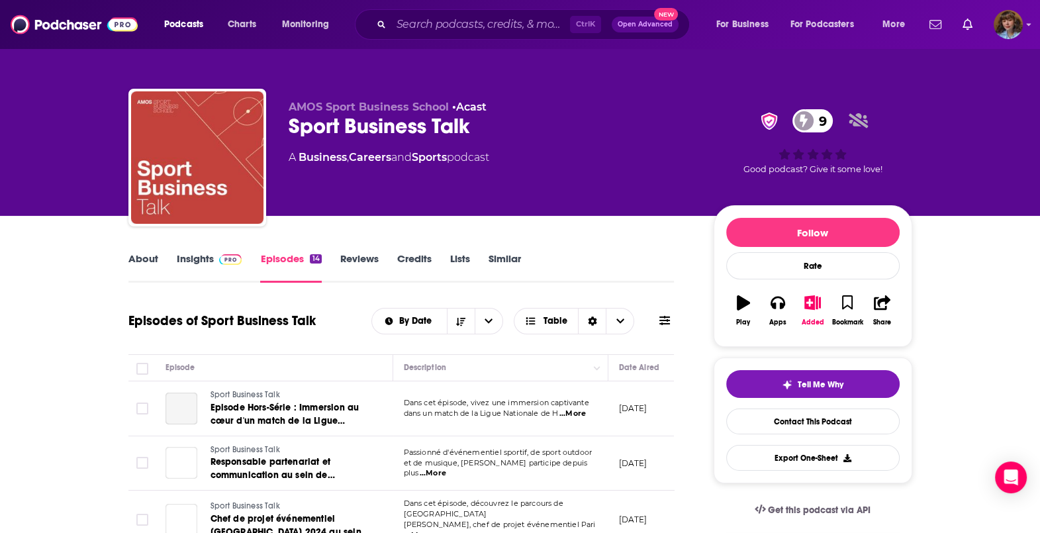
click at [327, 134] on div "Sport Business Talk 9" at bounding box center [491, 126] width 404 height 26
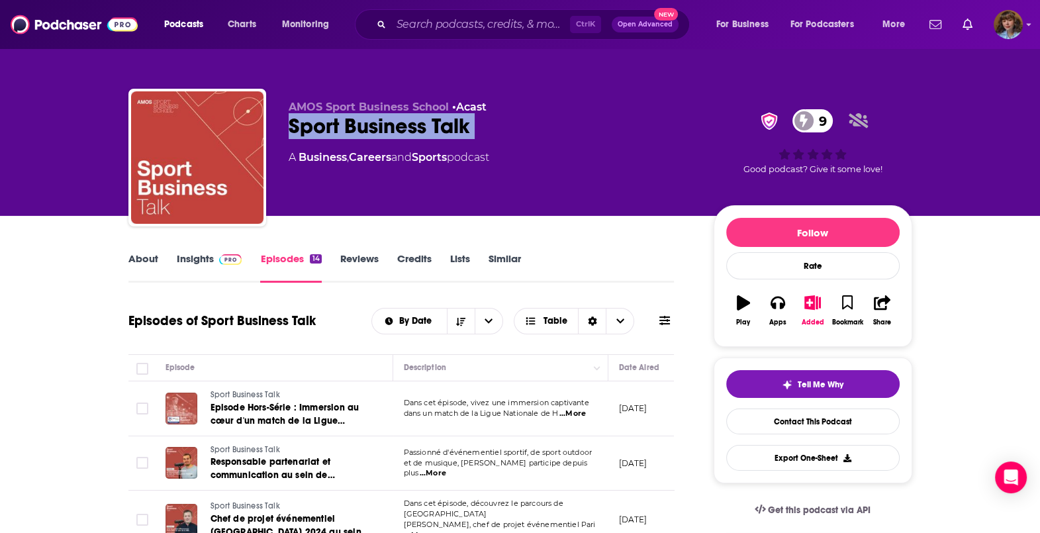
copy div "Sport Business Talk 9"
click at [576, 105] on p "AMOS Sport Business School • Acast" at bounding box center [491, 107] width 404 height 13
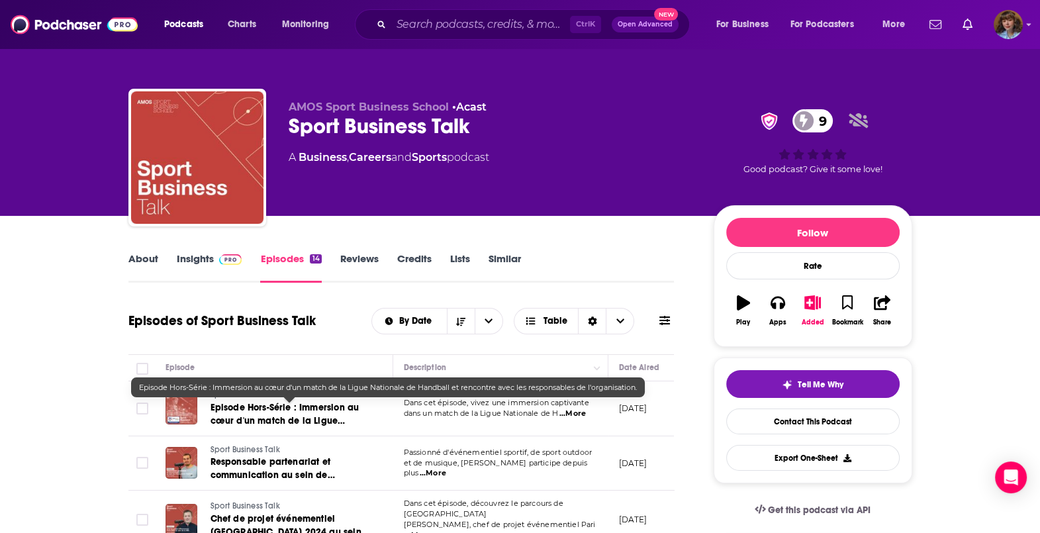
click at [308, 408] on span "Episode Hors-Série : Immersion au cœur d'un match de la Ligue Nationale de Hand…" at bounding box center [289, 434] width 158 height 64
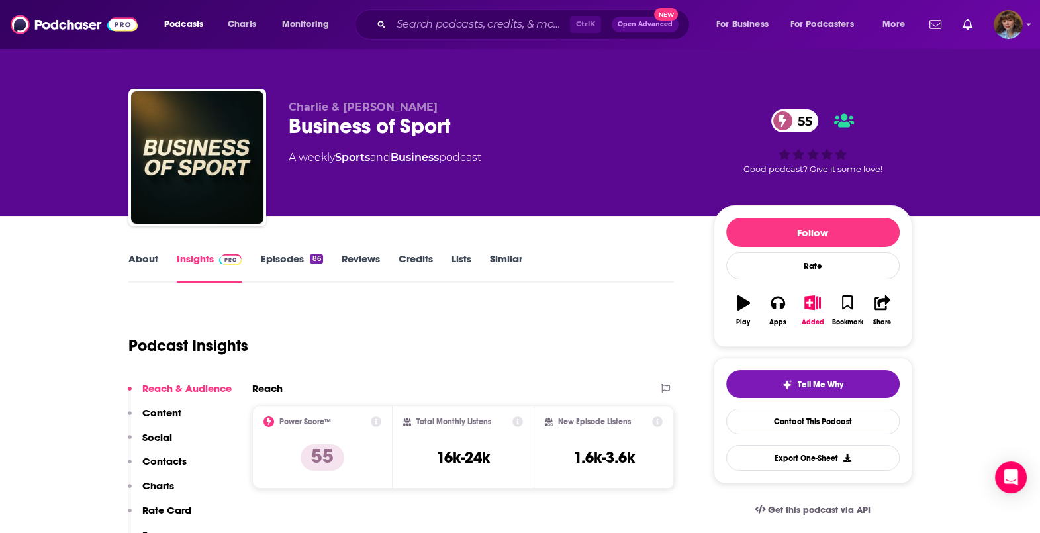
click at [157, 263] on link "About" at bounding box center [143, 267] width 30 height 30
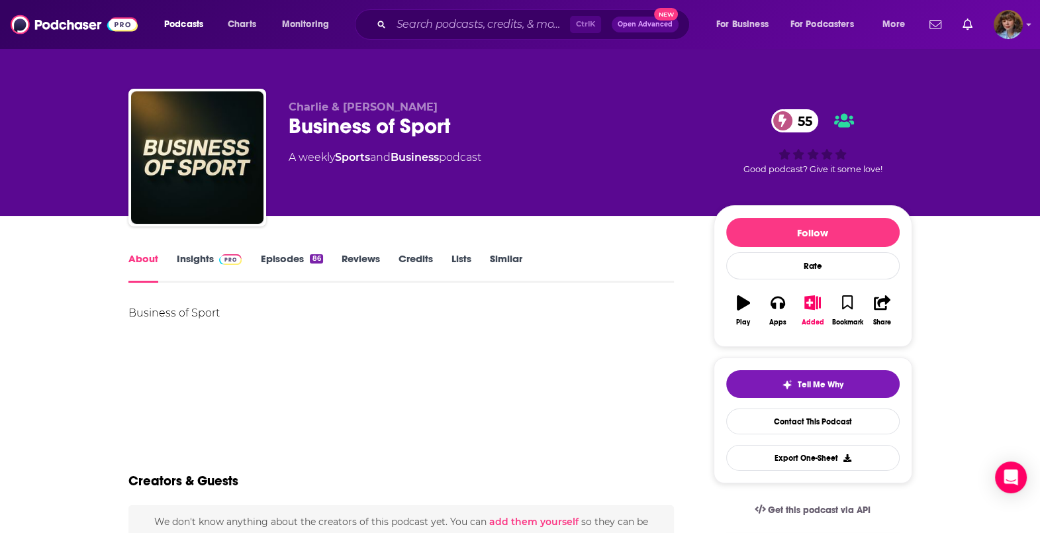
click at [291, 265] on link "Episodes 86" at bounding box center [291, 267] width 62 height 30
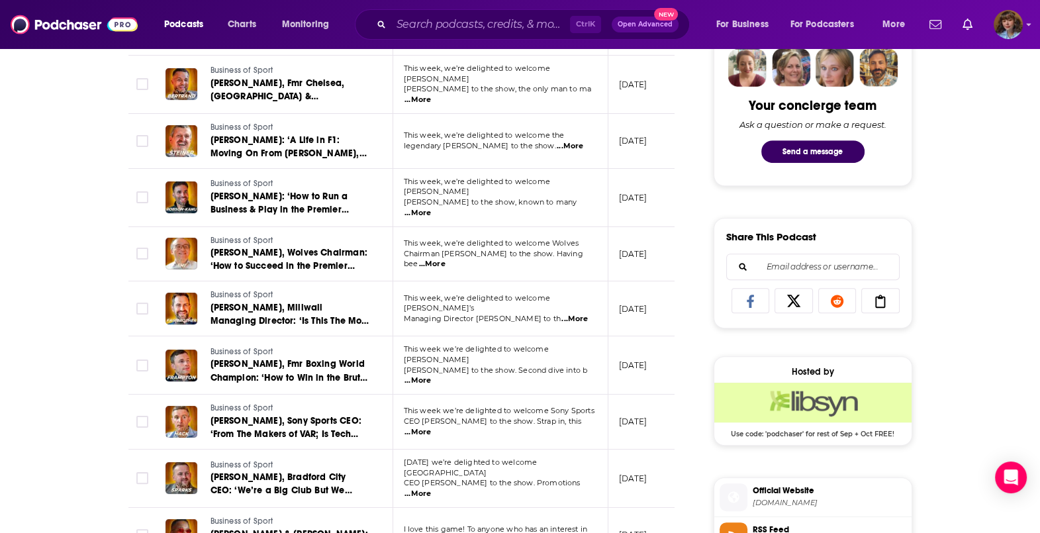
scroll to position [664, 0]
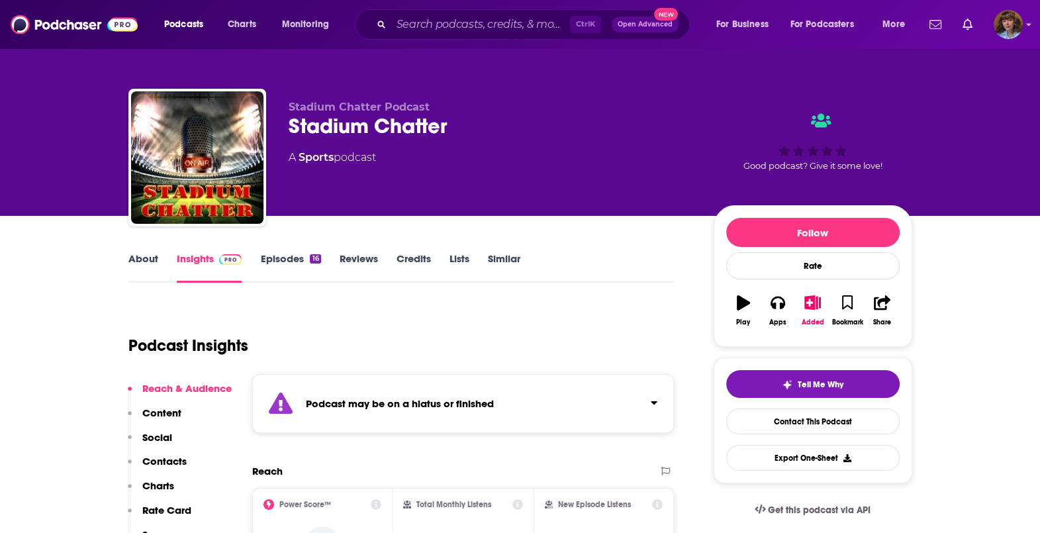
click at [293, 255] on link "Episodes 16" at bounding box center [290, 267] width 60 height 30
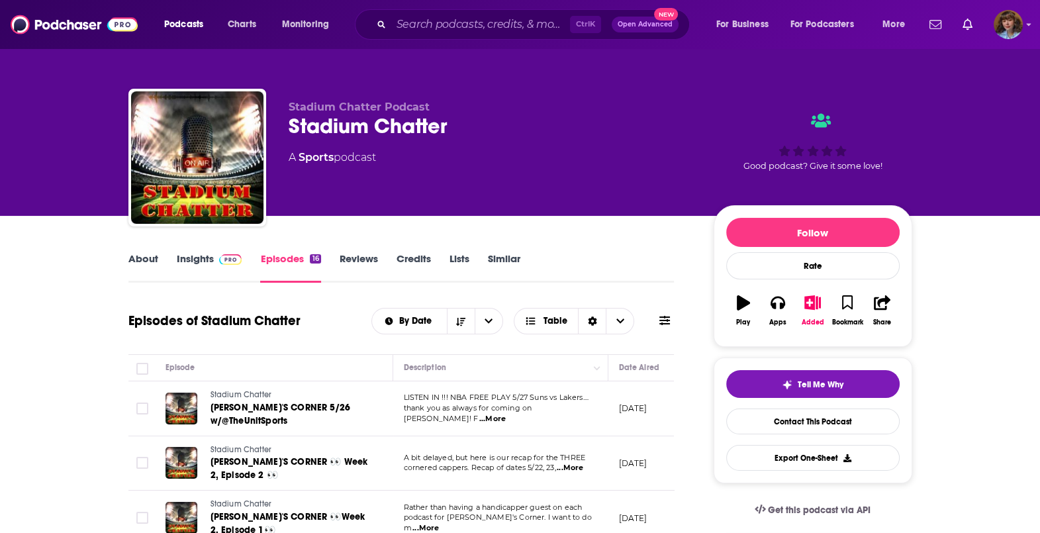
scroll to position [0, 46]
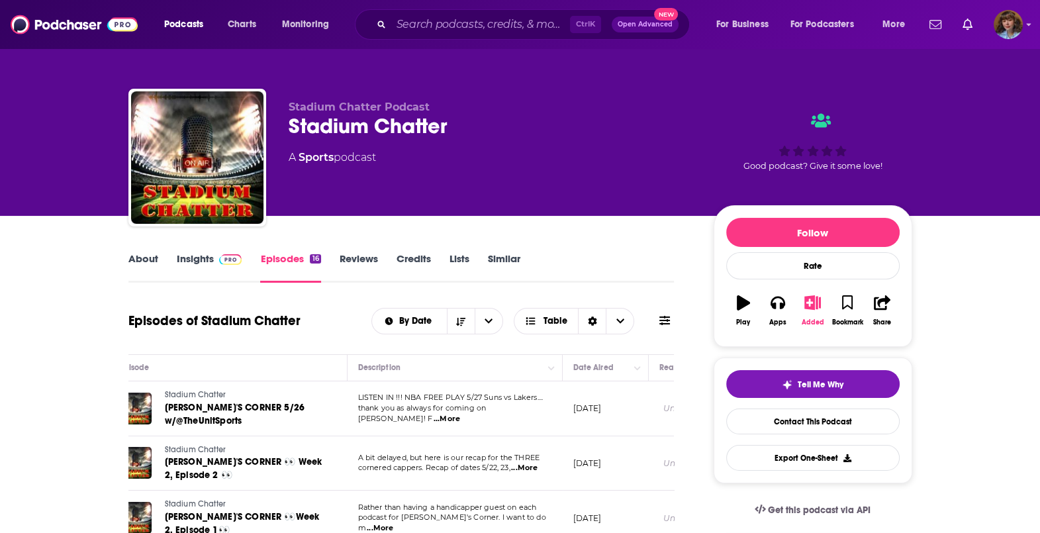
click at [816, 310] on button "Added" at bounding box center [812, 311] width 34 height 48
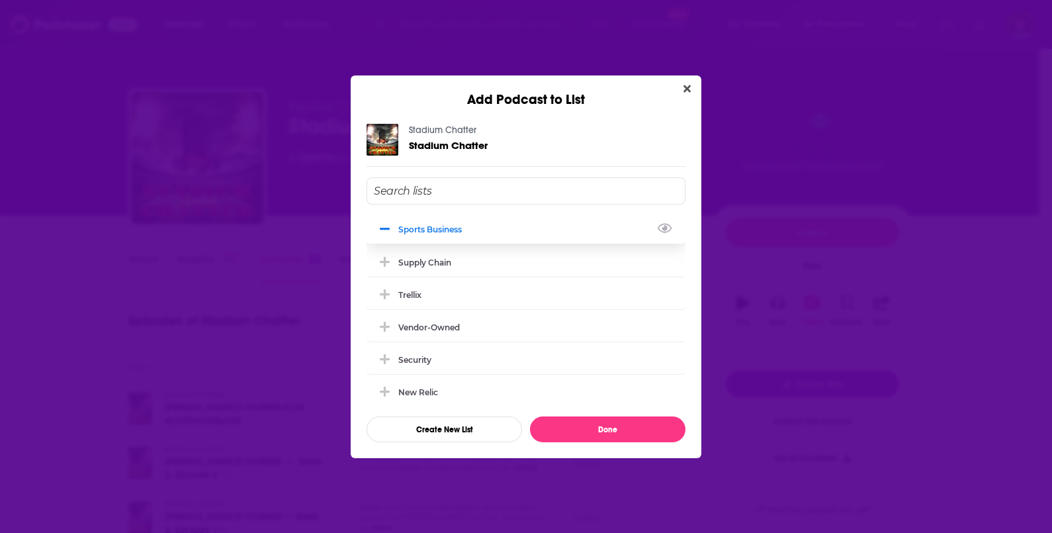
click at [511, 230] on div "Sports Business" at bounding box center [526, 228] width 319 height 29
click at [607, 418] on button "Done" at bounding box center [608, 429] width 156 height 26
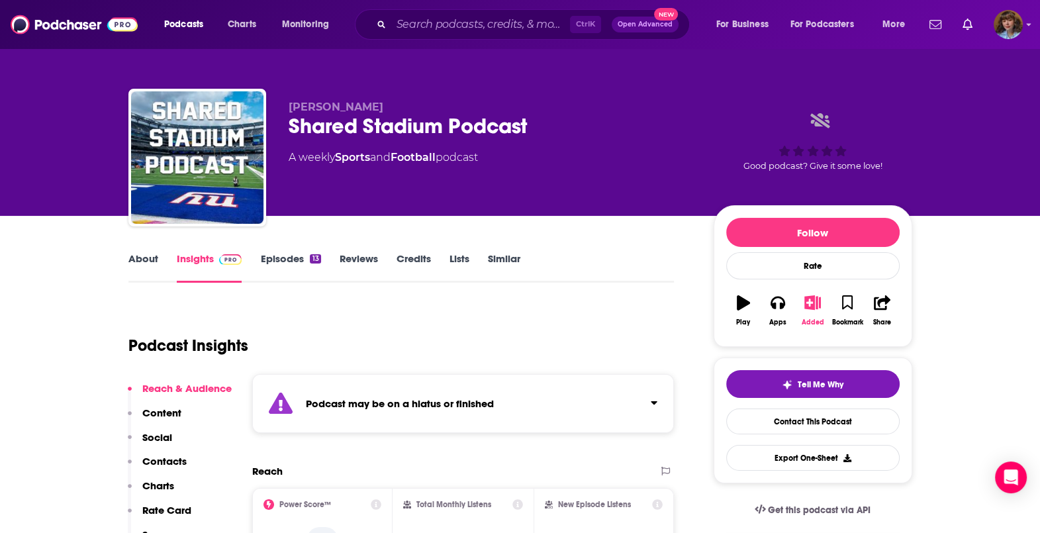
click at [811, 308] on icon "button" at bounding box center [812, 302] width 17 height 15
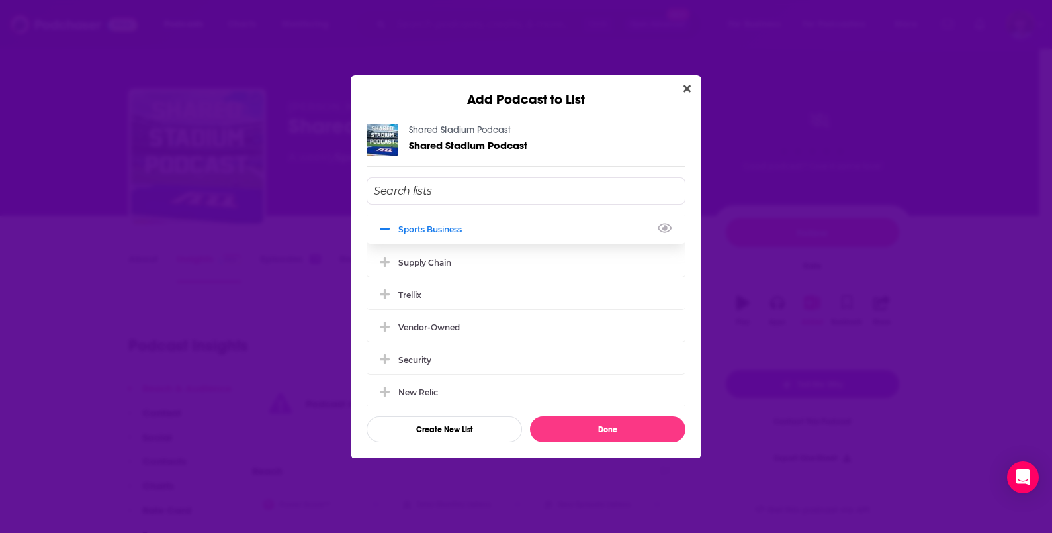
click at [496, 227] on div "Sports Business" at bounding box center [526, 228] width 319 height 29
click at [611, 430] on button "Done" at bounding box center [608, 429] width 156 height 26
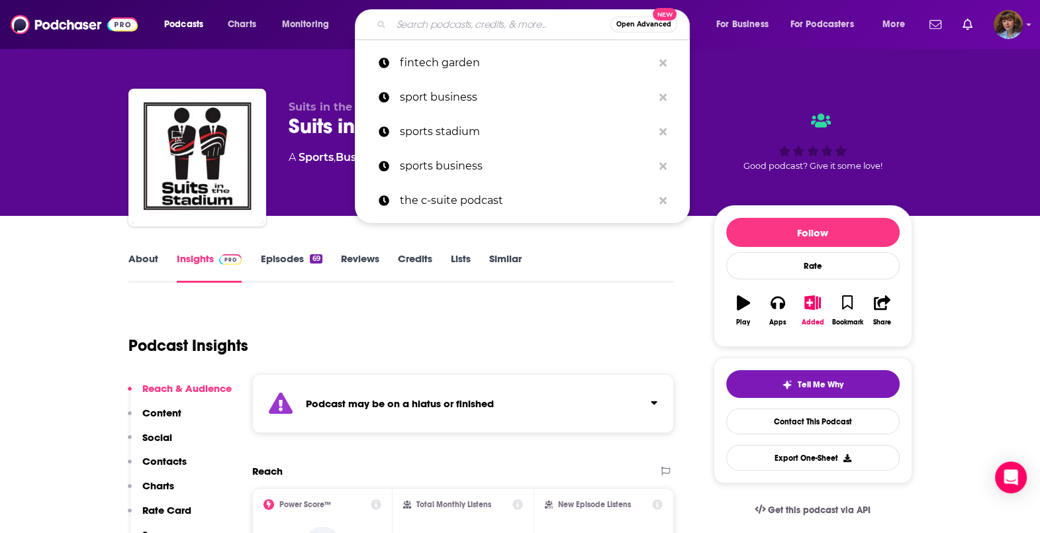
click at [420, 23] on input "Search podcasts, credits, & more..." at bounding box center [500, 24] width 219 height 21
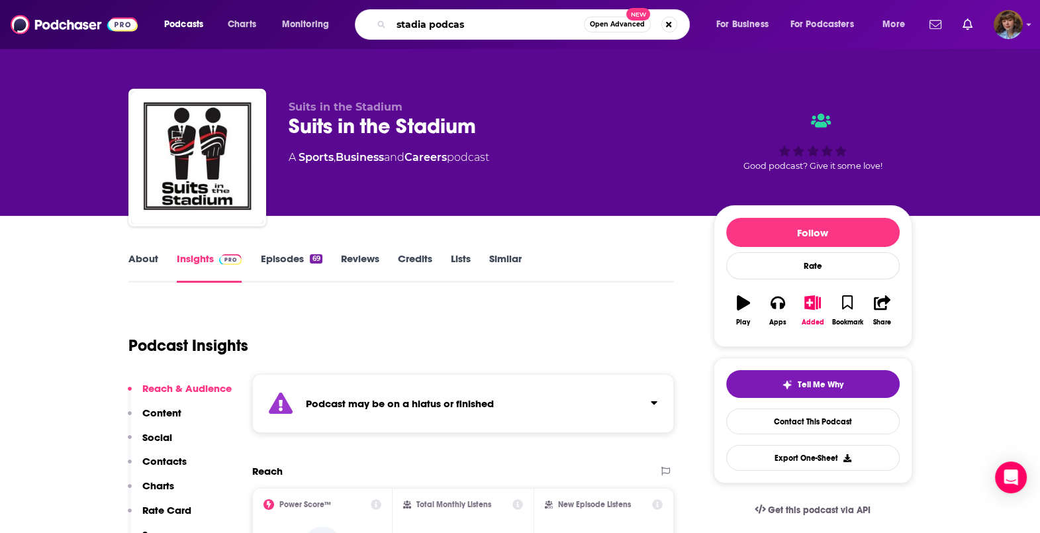
type input "stadia podcast"
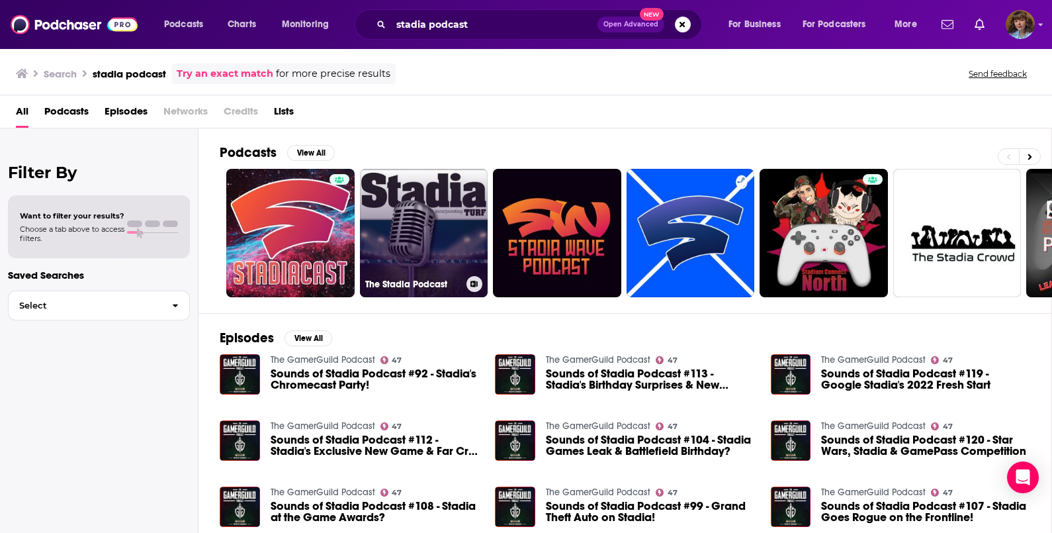
click at [463, 223] on link "The Stadia Podcast" at bounding box center [424, 233] width 128 height 128
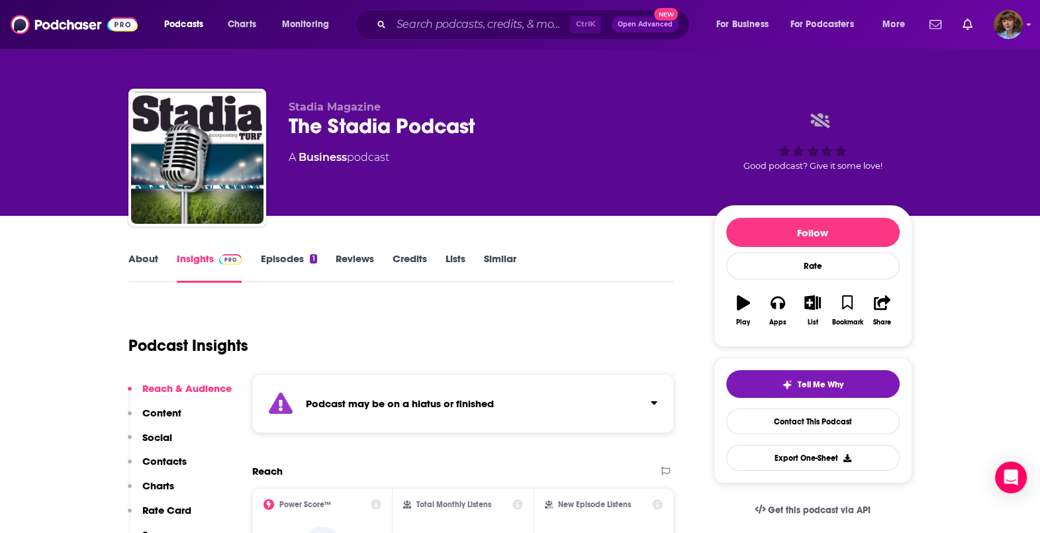
click at [154, 253] on link "About" at bounding box center [143, 267] width 30 height 30
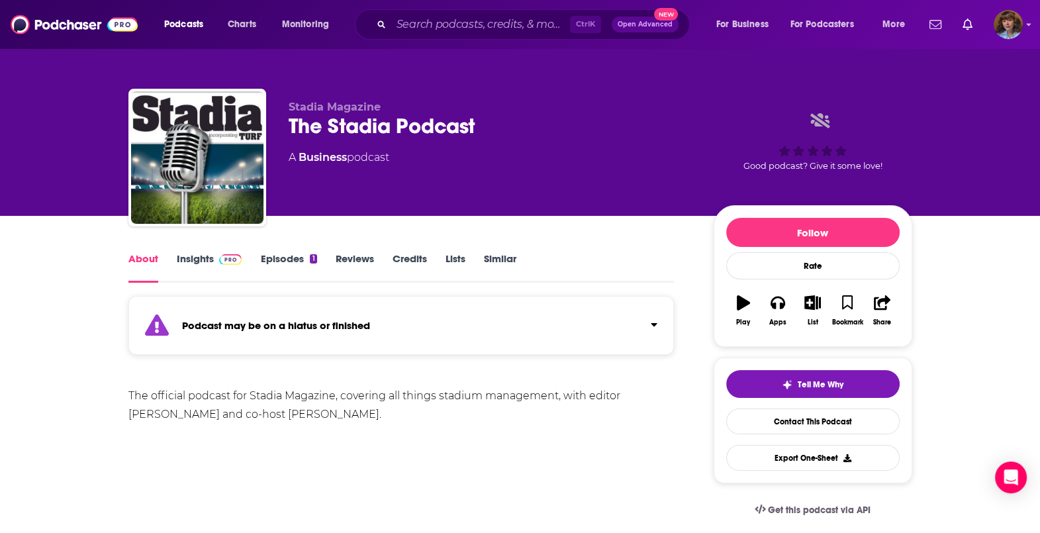
click at [182, 265] on link "Insights" at bounding box center [210, 267] width 66 height 30
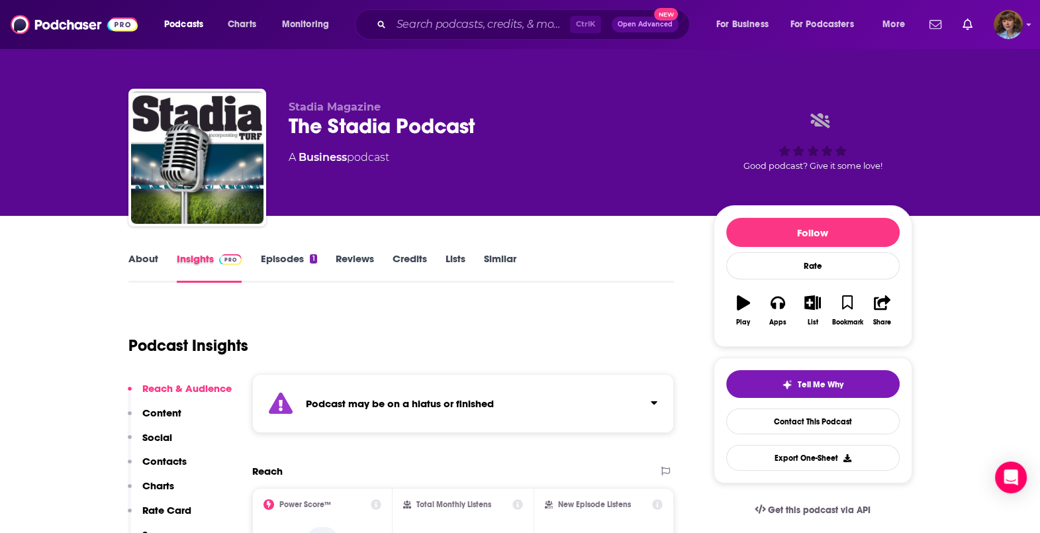
click at [258, 271] on div "Insights" at bounding box center [219, 267] width 84 height 30
click at [64, 21] on img at bounding box center [74, 24] width 127 height 25
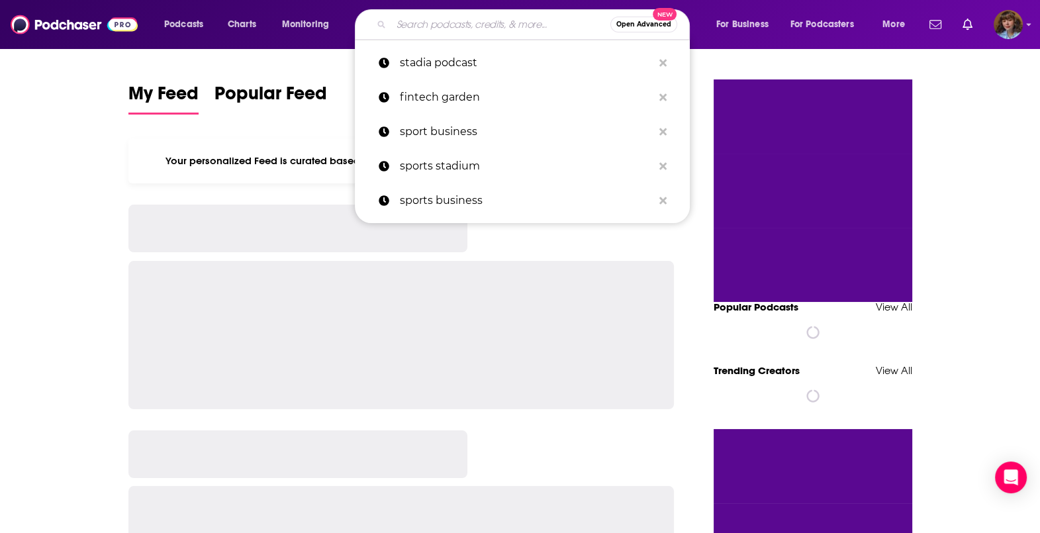
click at [425, 30] on input "Search podcasts, credits, & more..." at bounding box center [500, 24] width 219 height 21
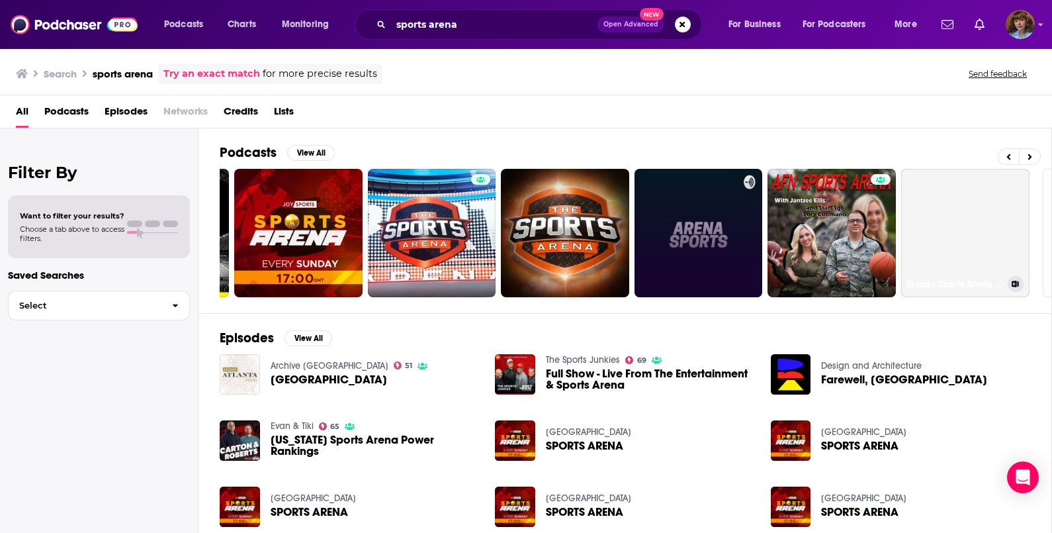
scroll to position [0, 383]
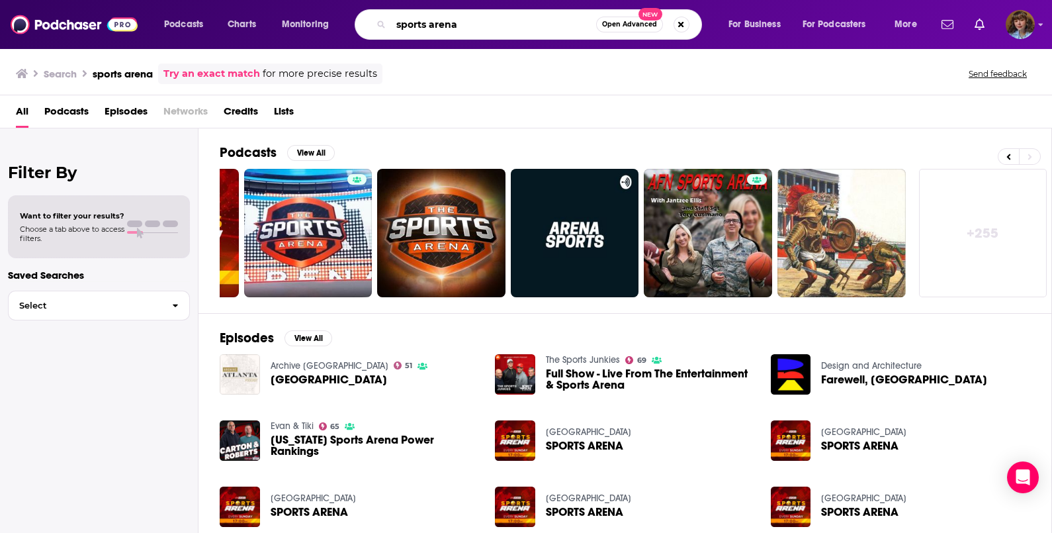
click at [486, 23] on input "sports arena" at bounding box center [493, 24] width 205 height 21
type input "v"
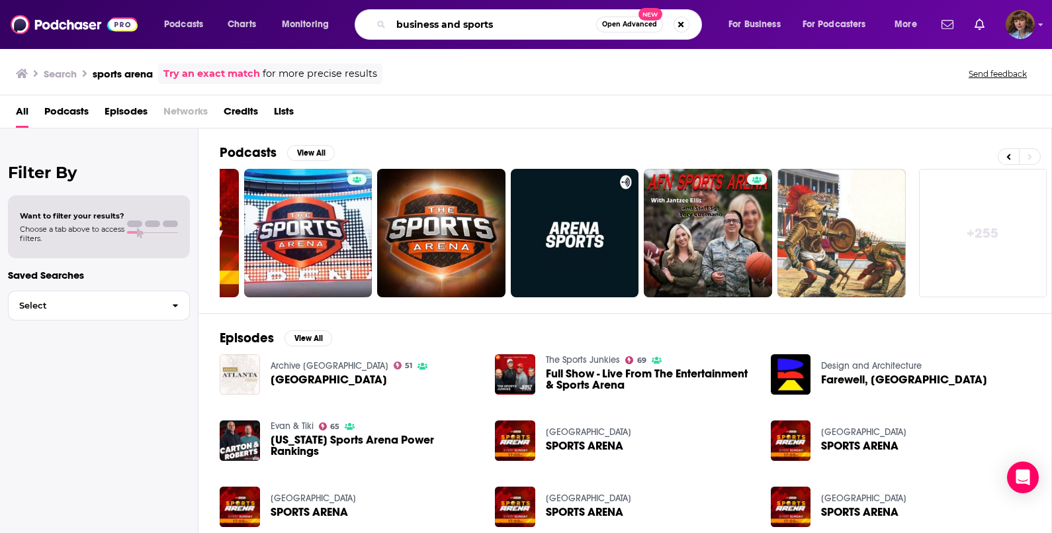
type input "business and sports"
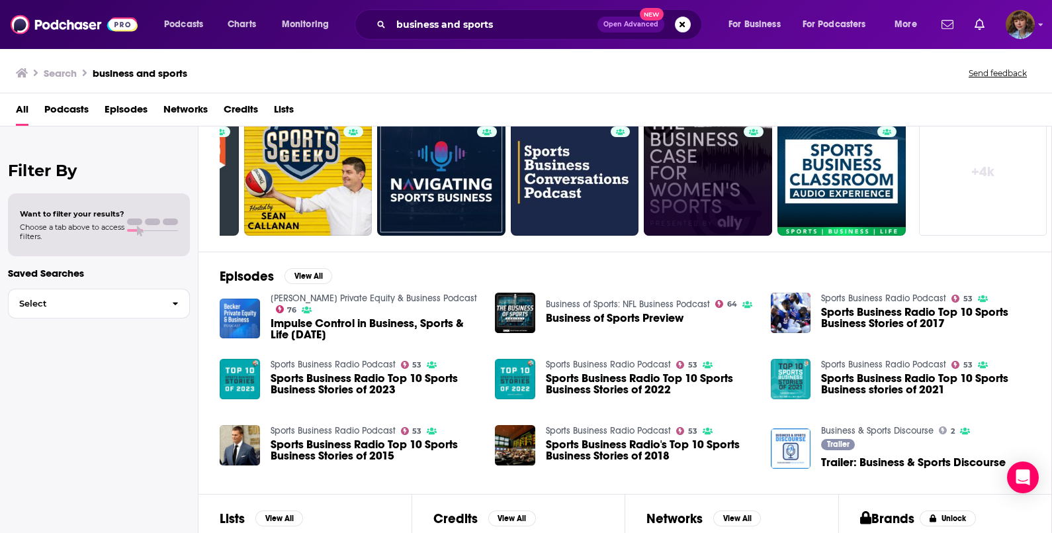
scroll to position [214, 0]
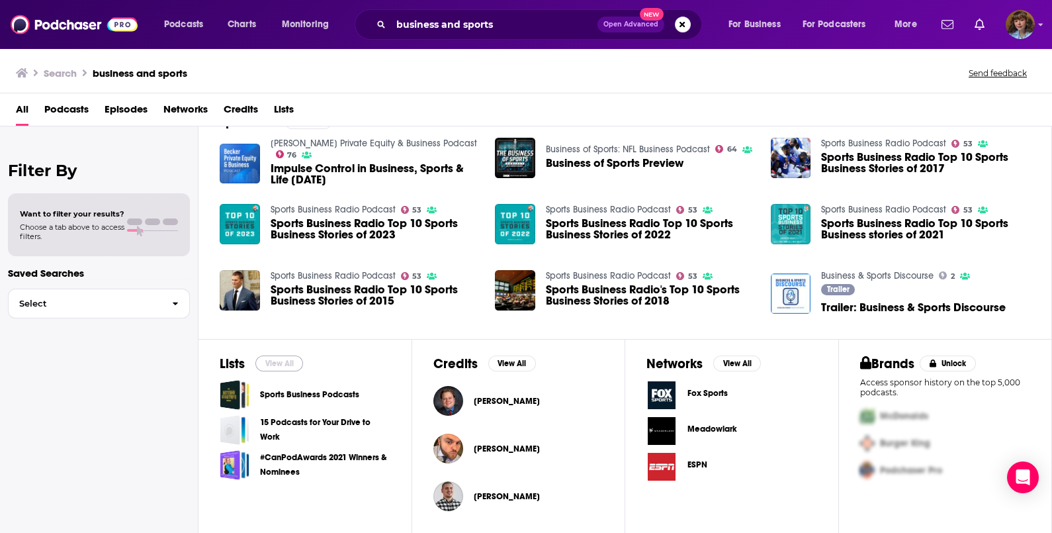
click at [285, 356] on button "View All" at bounding box center [279, 363] width 48 height 16
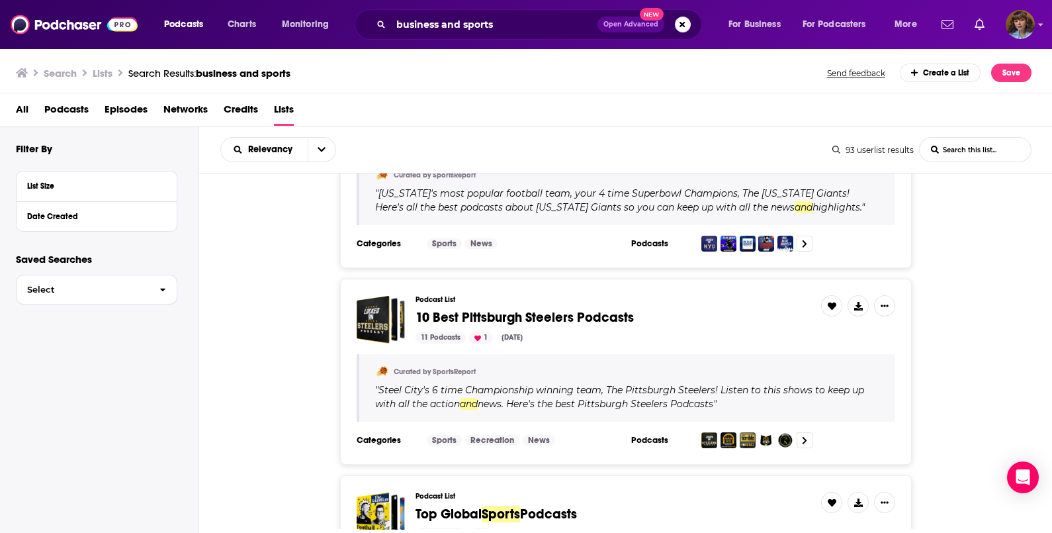
scroll to position [4569, 0]
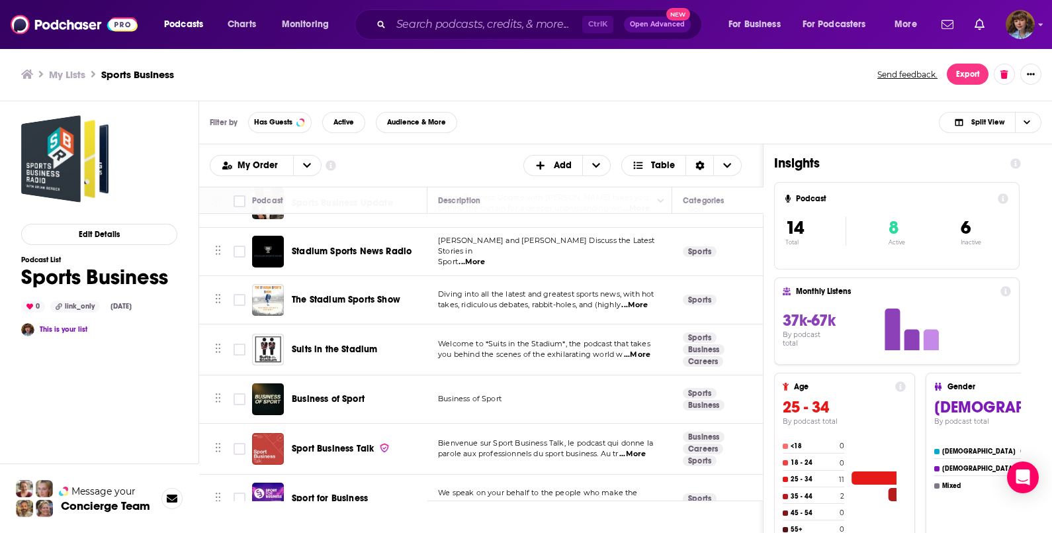
scroll to position [181, 0]
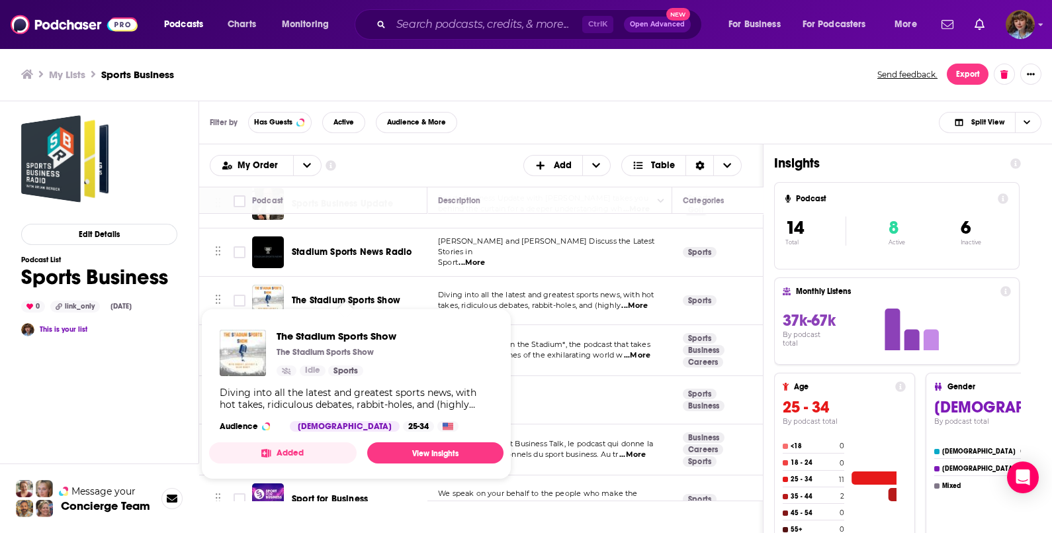
click at [310, 299] on span "The Stadium Sports Show" at bounding box center [346, 299] width 109 height 11
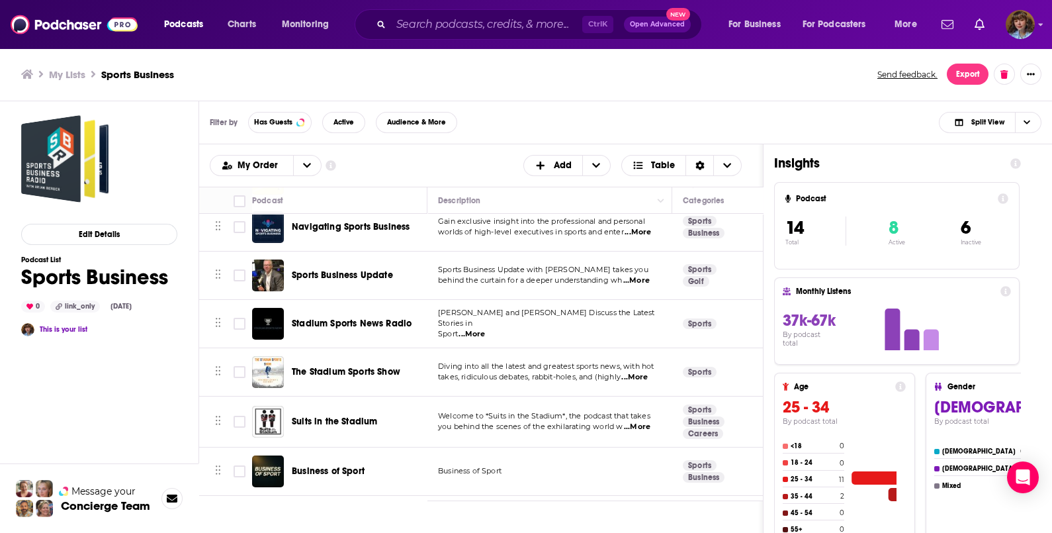
scroll to position [124, 0]
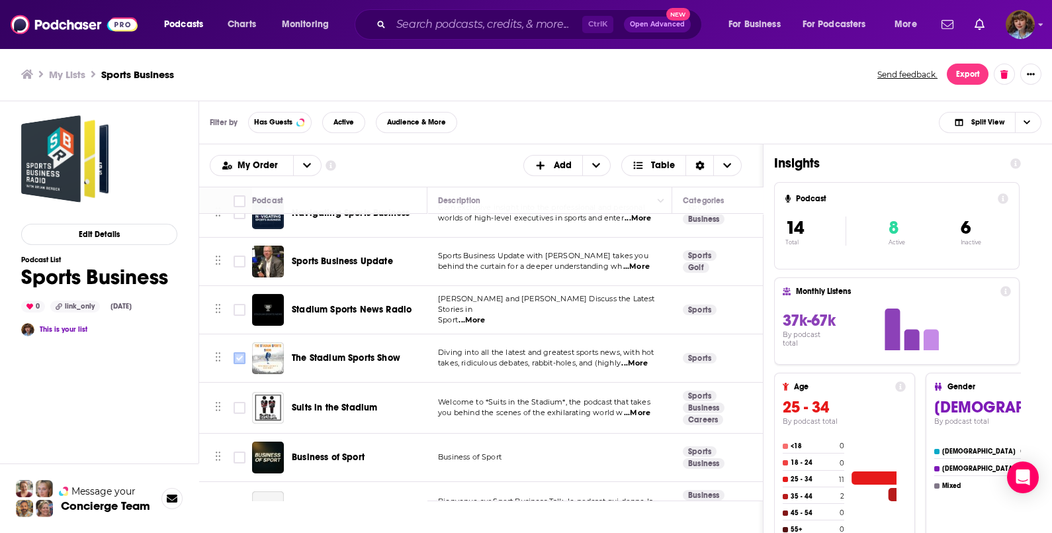
click at [237, 359] on input "Toggle select row" at bounding box center [240, 358] width 12 height 12
checkbox input "true"
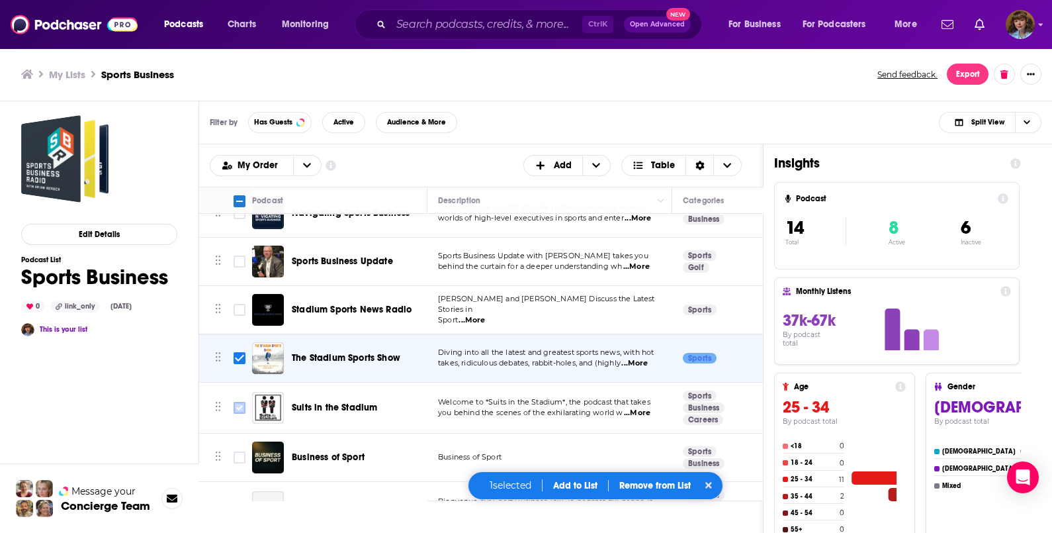
click at [239, 410] on input "Toggle select row" at bounding box center [240, 408] width 12 height 12
checkbox input "true"
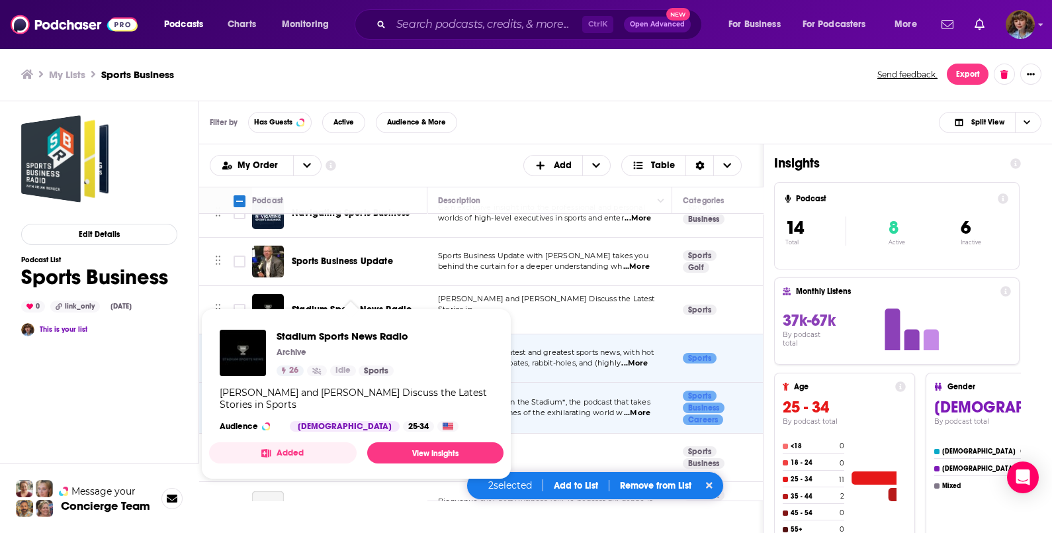
click at [238, 303] on span "Stadium Sports News Radio Archive 26 Idle Sports Jacob Young and Nate Gice Disc…" at bounding box center [356, 393] width 310 height 187
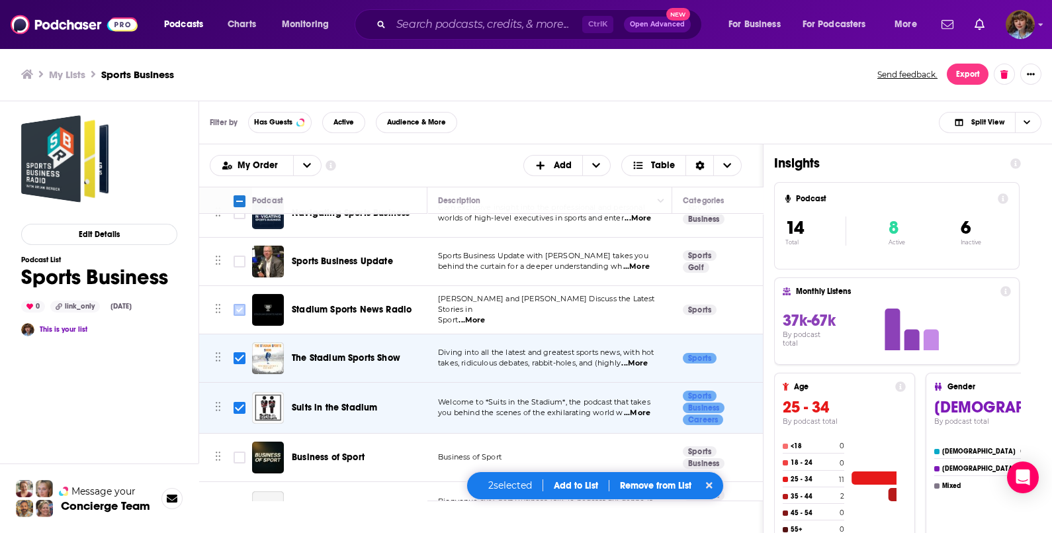
click at [238, 311] on input "Toggle select row" at bounding box center [240, 310] width 12 height 12
checkbox input "true"
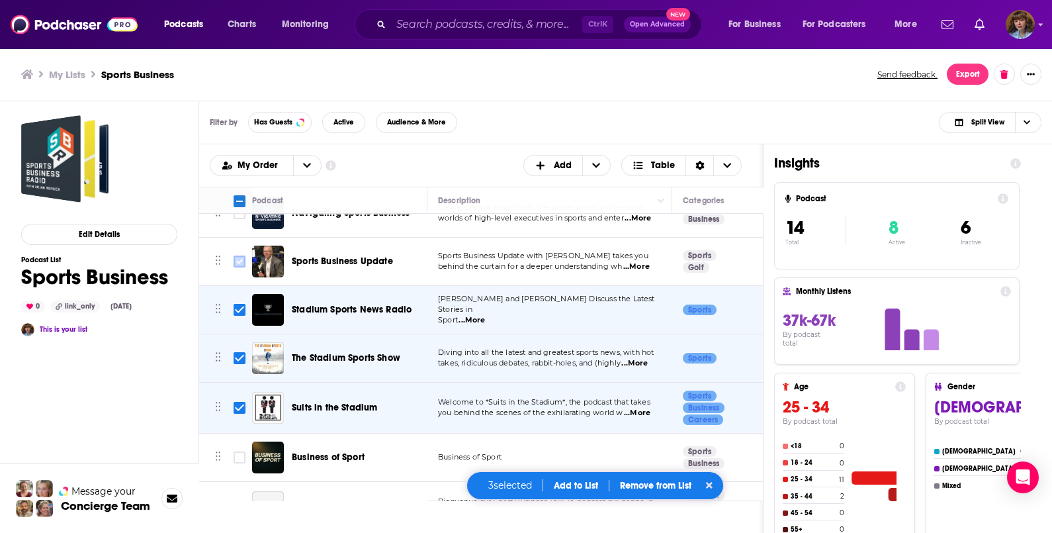
click at [240, 261] on input "Toggle select row" at bounding box center [240, 261] width 12 height 12
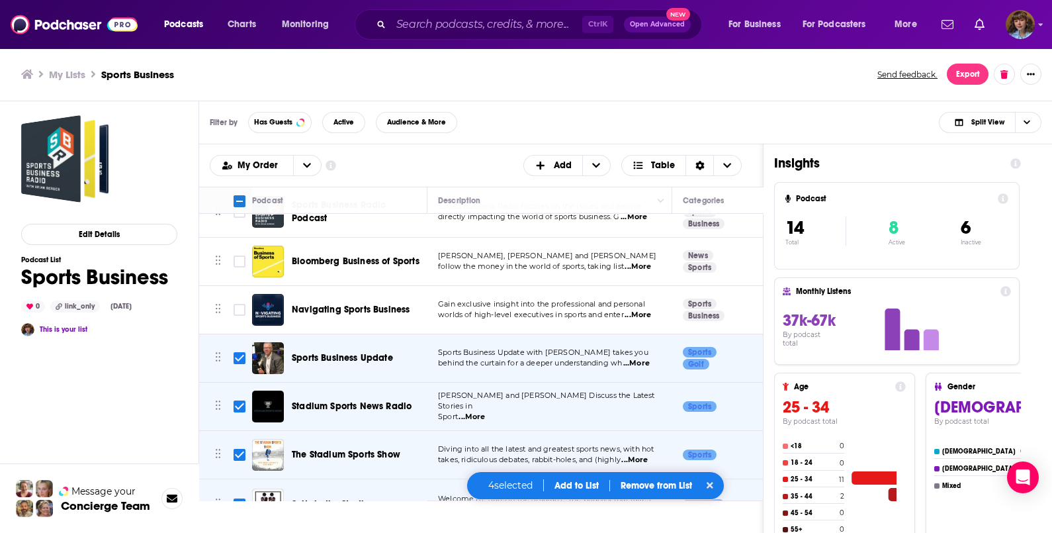
scroll to position [13, 0]
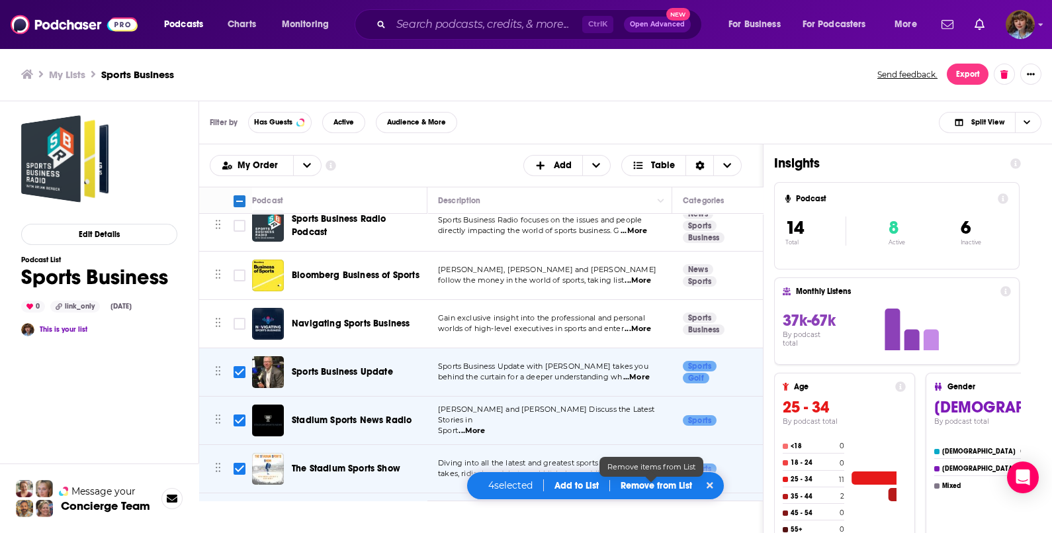
click at [645, 480] on p "Remove from List" at bounding box center [656, 485] width 71 height 11
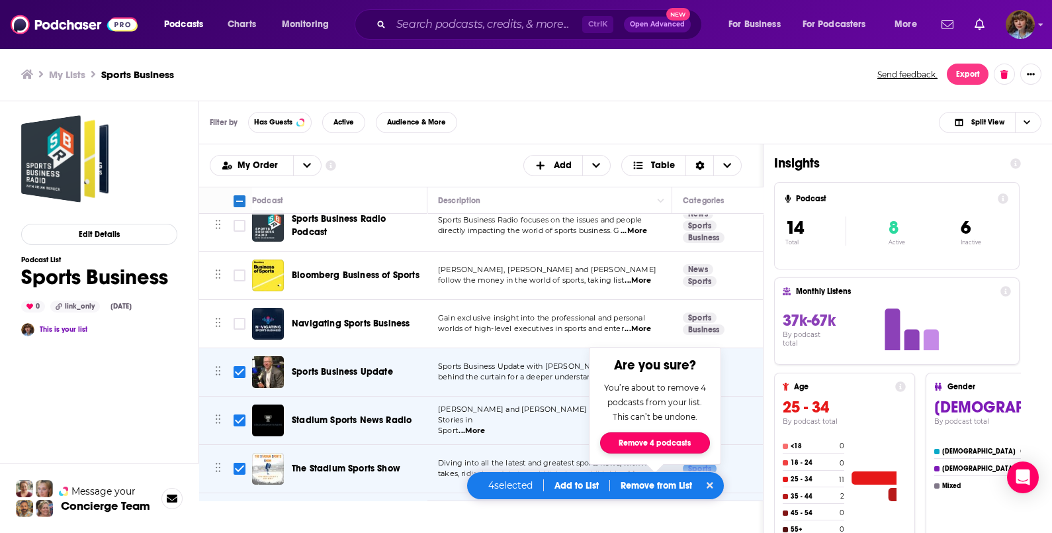
click at [646, 445] on button "Remove 4 podcasts" at bounding box center [655, 442] width 110 height 21
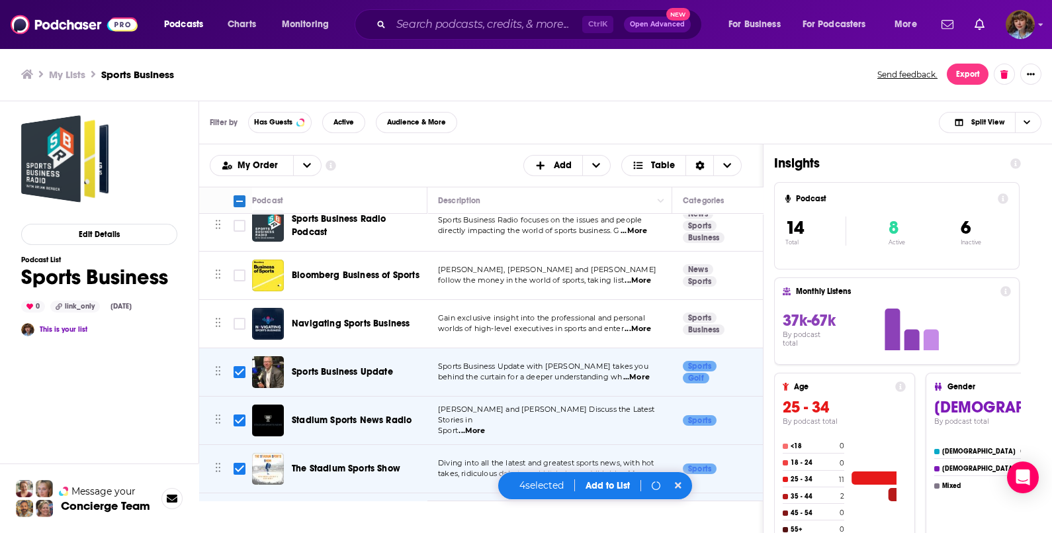
checkbox input "false"
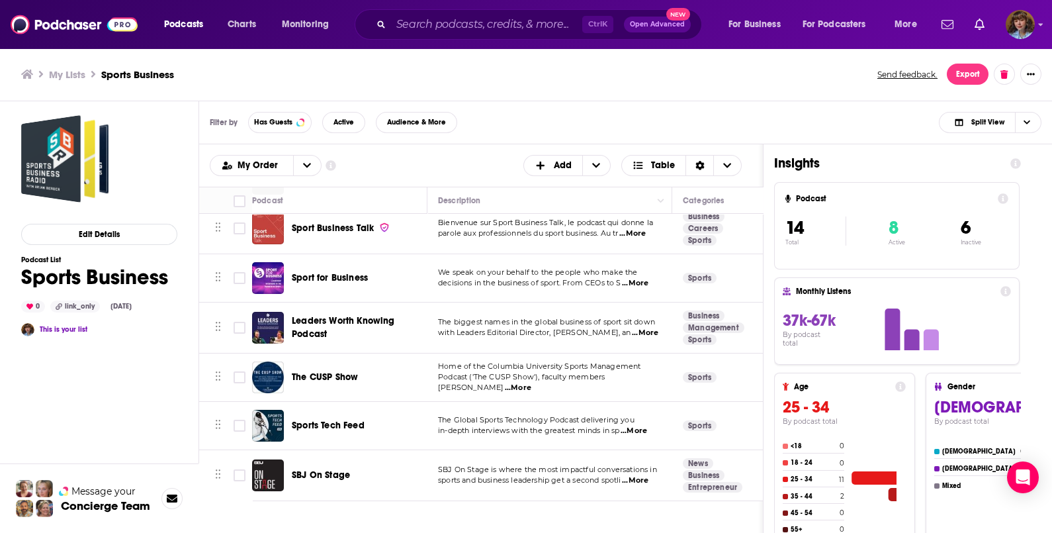
scroll to position [0, 0]
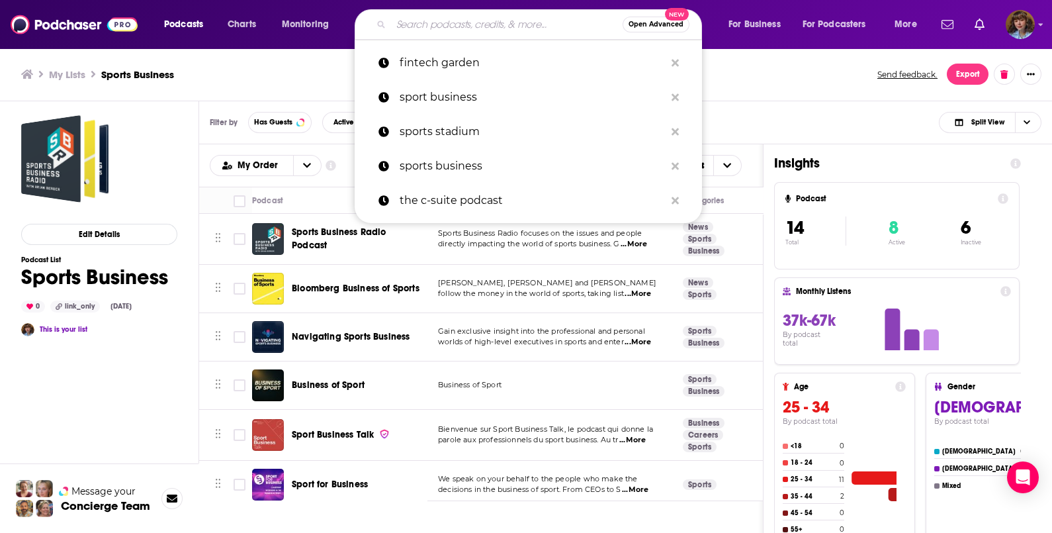
click at [435, 21] on input "Search podcasts, credits, & more..." at bounding box center [507, 24] width 232 height 21
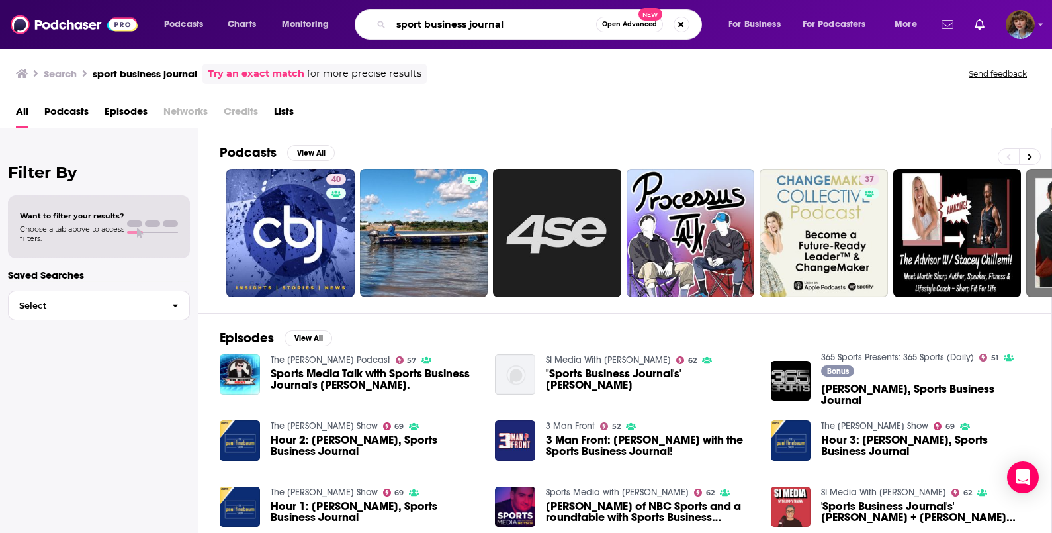
click at [489, 34] on input "sport business journal" at bounding box center [493, 24] width 205 height 21
type input "sbj morning buzzcast"
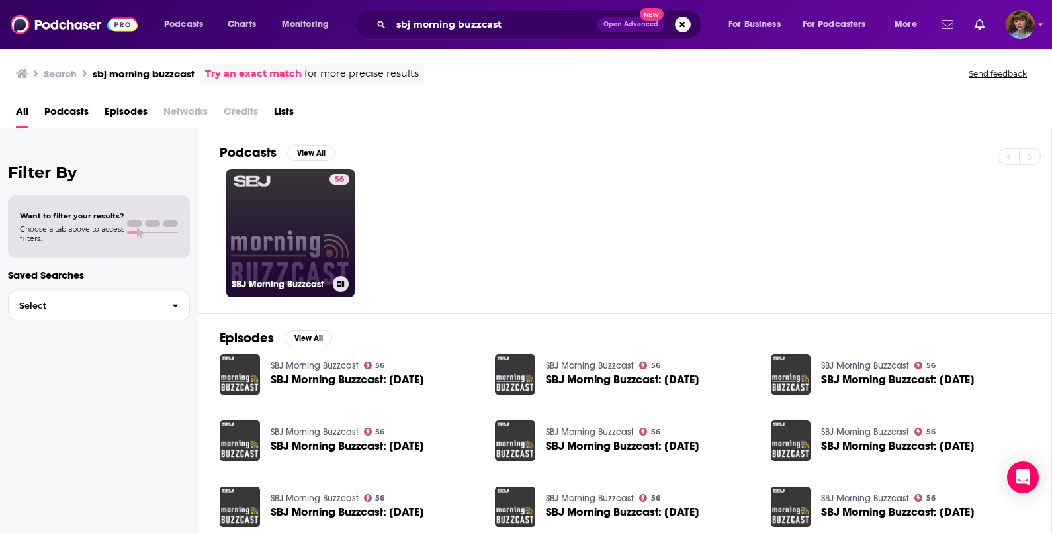
click at [295, 224] on link "56 SBJ Morning Buzzcast" at bounding box center [290, 233] width 128 height 128
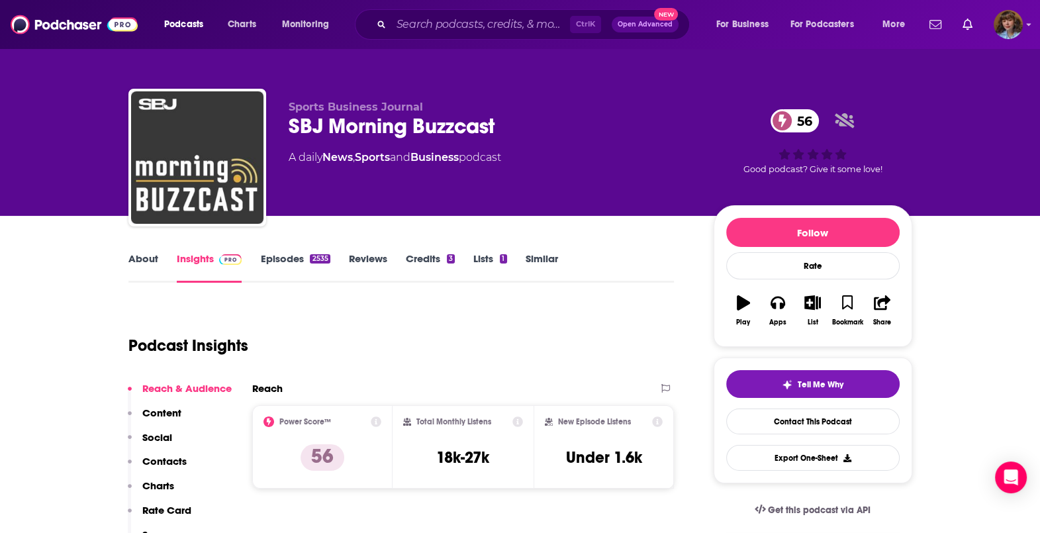
click at [361, 113] on span "Sports Business Journal" at bounding box center [356, 107] width 134 height 13
click at [148, 255] on link "About" at bounding box center [143, 267] width 30 height 30
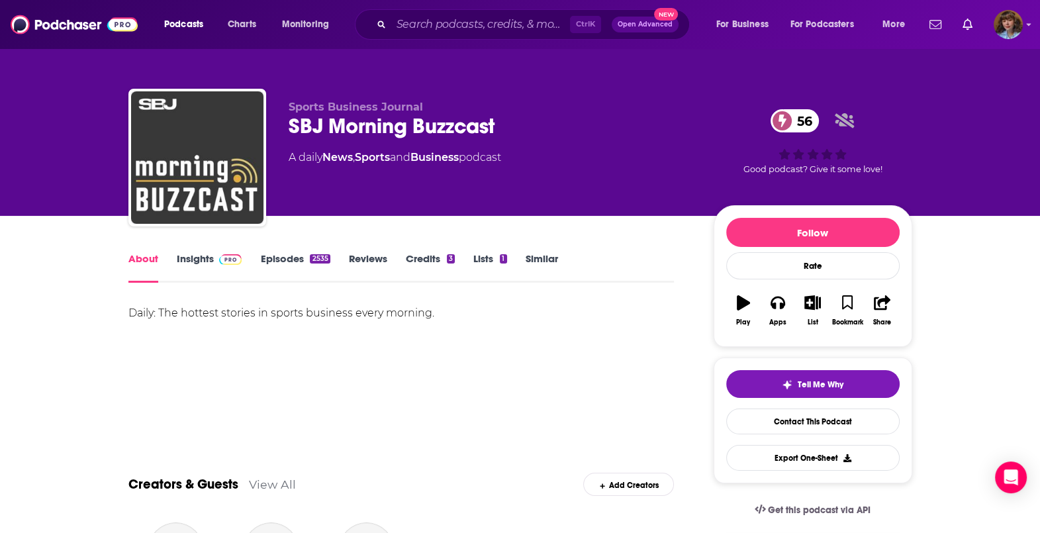
click at [321, 109] on span "Sports Business Journal" at bounding box center [356, 107] width 134 height 13
click at [369, 104] on span "Sports Business Journal" at bounding box center [356, 107] width 134 height 13
click at [461, 33] on input "Search podcasts, credits, & more..." at bounding box center [480, 24] width 179 height 21
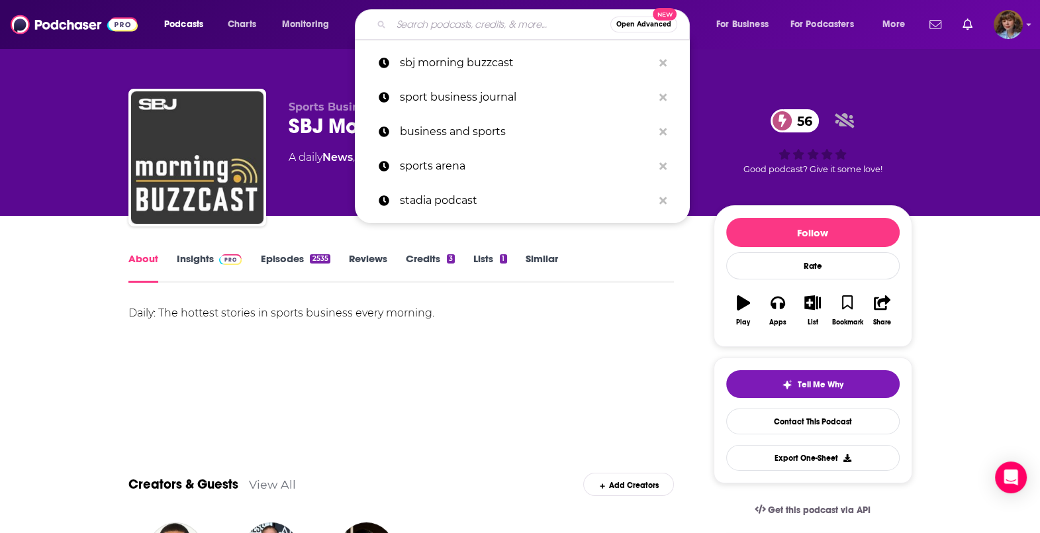
paste input "Sports Business Conversations"
type input "Sports Business Conversations"
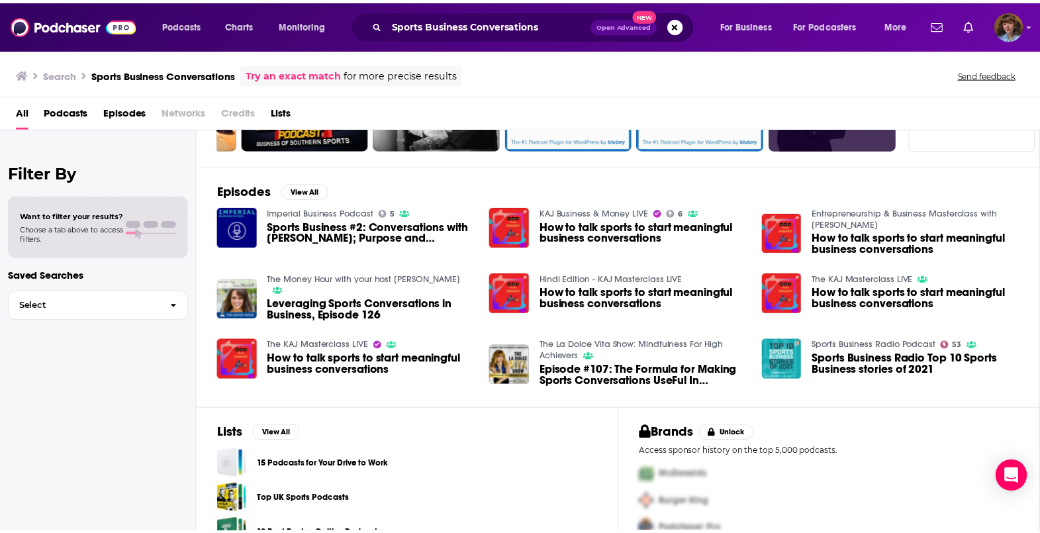
scroll to position [176, 0]
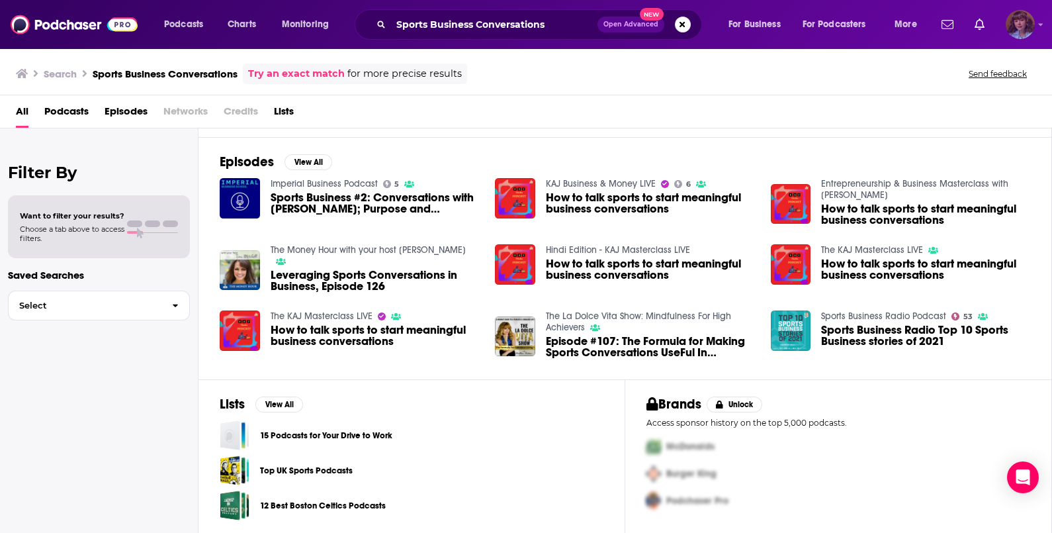
click at [1020, 19] on img "Logged in as vknowak" at bounding box center [1020, 24] width 29 height 29
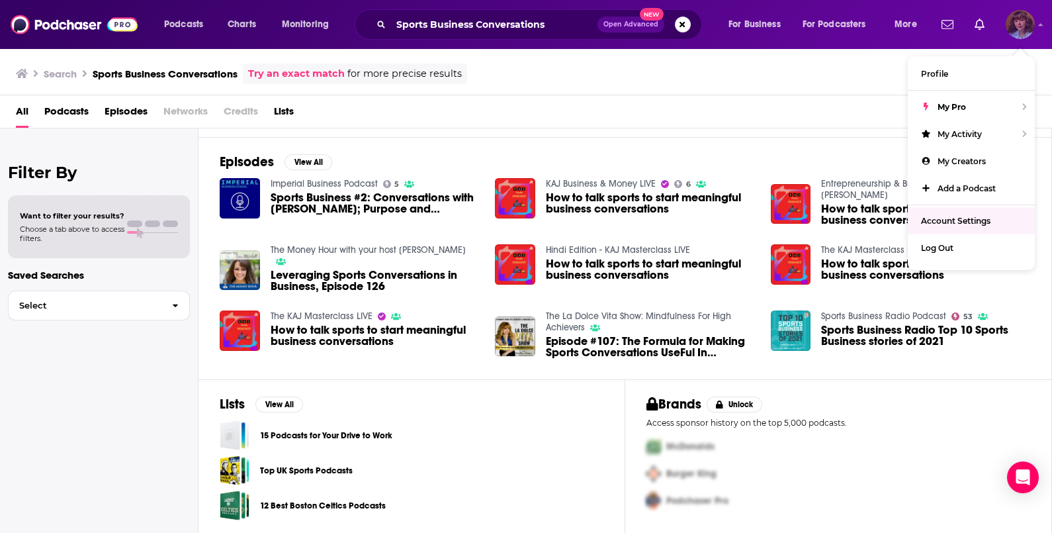
click at [986, 208] on link "Account Settings" at bounding box center [971, 220] width 127 height 27
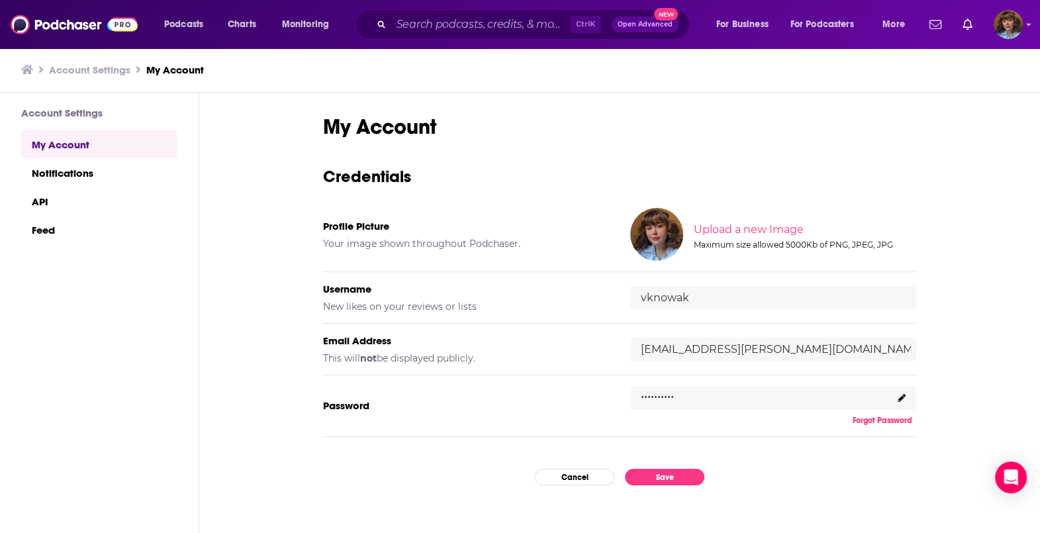
click at [706, 225] on input "file" at bounding box center [803, 230] width 659 height 60
click at [712, 249] on div "File size must not exceed 2000Kb" at bounding box center [804, 249] width 220 height 10
click at [716, 227] on input "file" at bounding box center [803, 230] width 659 height 60
type input "C:\fakepath\Violet-2.jpg"
click at [741, 218] on input "file" at bounding box center [803, 225] width 659 height 60
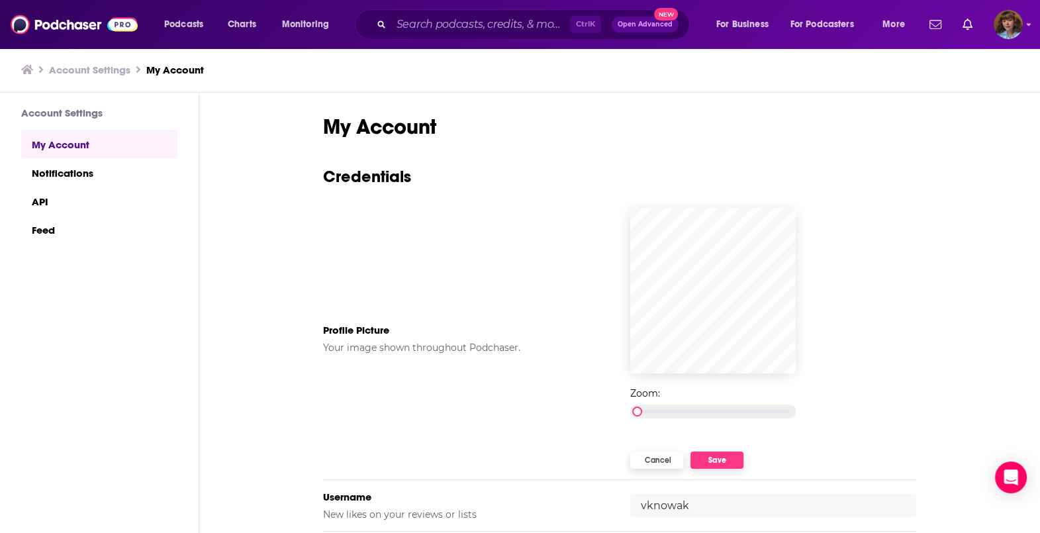
click at [652, 457] on button "Cancel" at bounding box center [656, 459] width 53 height 17
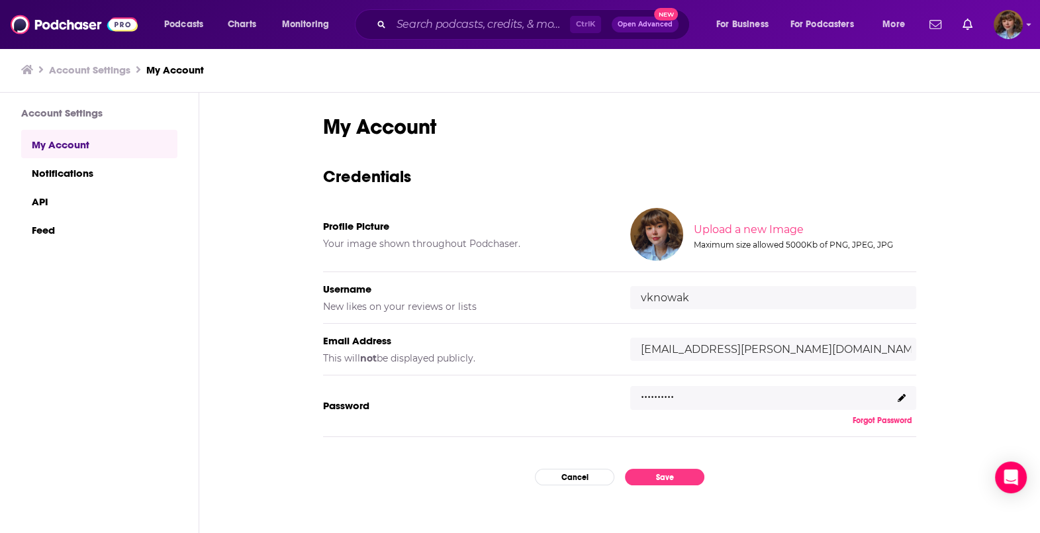
click at [700, 228] on input "file" at bounding box center [803, 230] width 659 height 60
type input "C:\fakepath\Violet-3.jpg"
click at [680, 185] on h3 "Credentials" at bounding box center [619, 176] width 593 height 21
click at [570, 473] on button "Cancel" at bounding box center [574, 477] width 79 height 17
click at [1015, 29] on img "Logged in as vknowak" at bounding box center [1007, 24] width 29 height 29
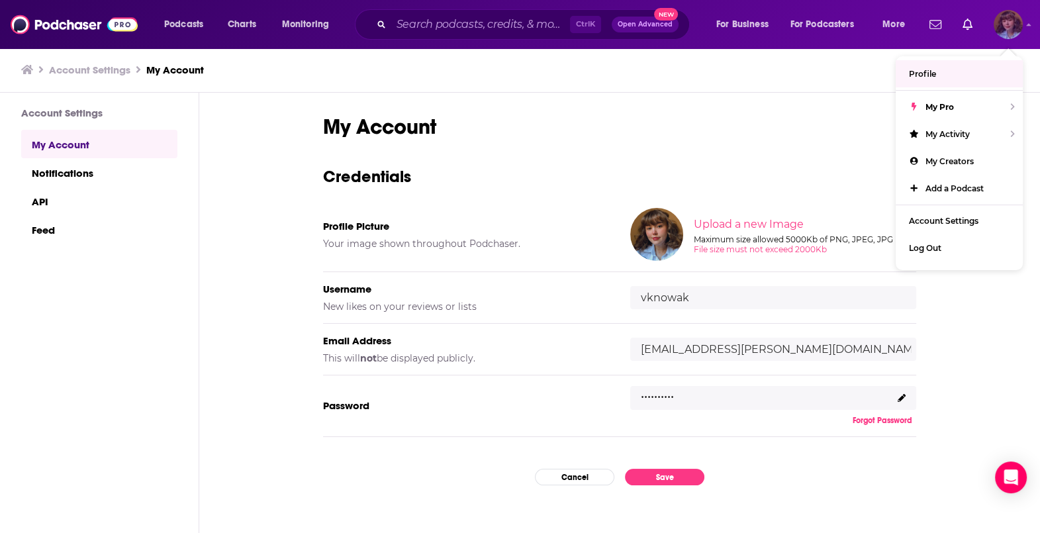
click at [952, 69] on link "Profile" at bounding box center [958, 73] width 127 height 27
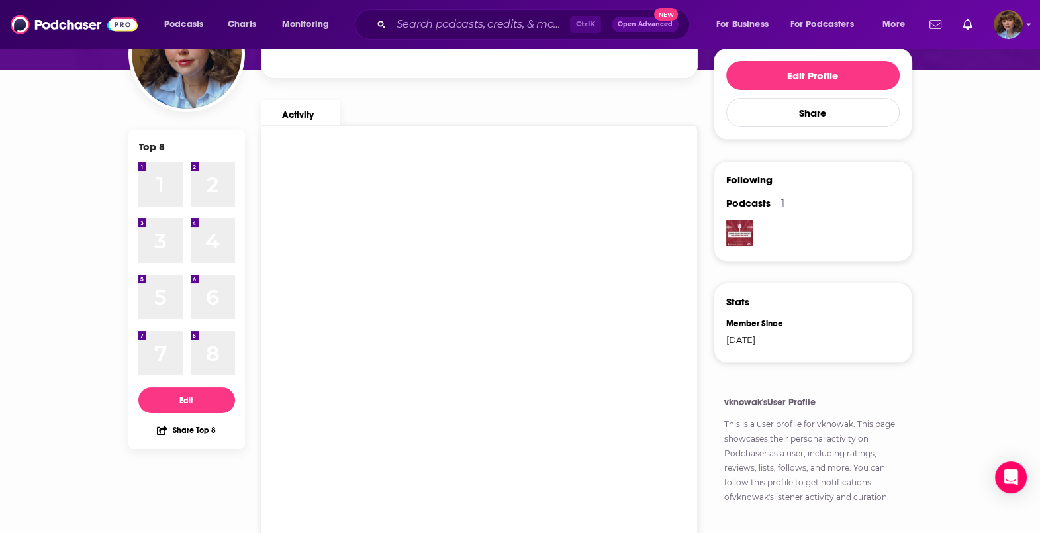
scroll to position [111, 0]
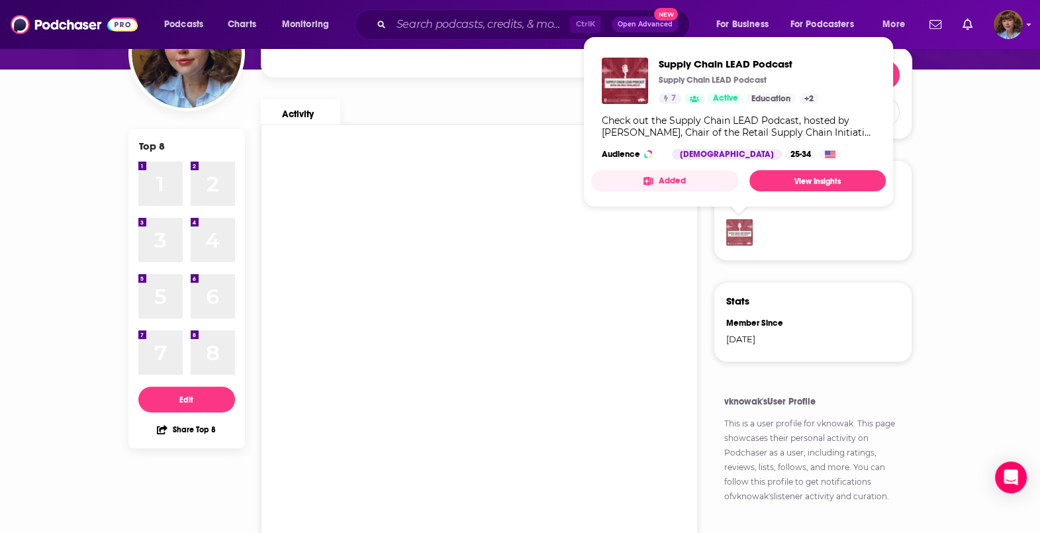
click at [738, 237] on img "Supply Chain LEAD Podcast" at bounding box center [739, 232] width 26 height 26
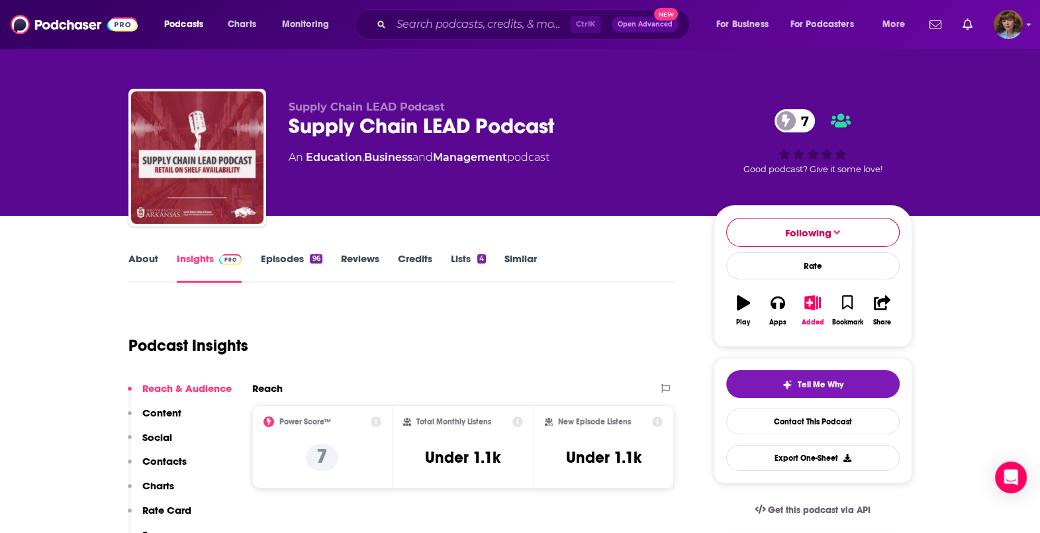
click at [800, 238] on span "Following" at bounding box center [808, 232] width 46 height 13
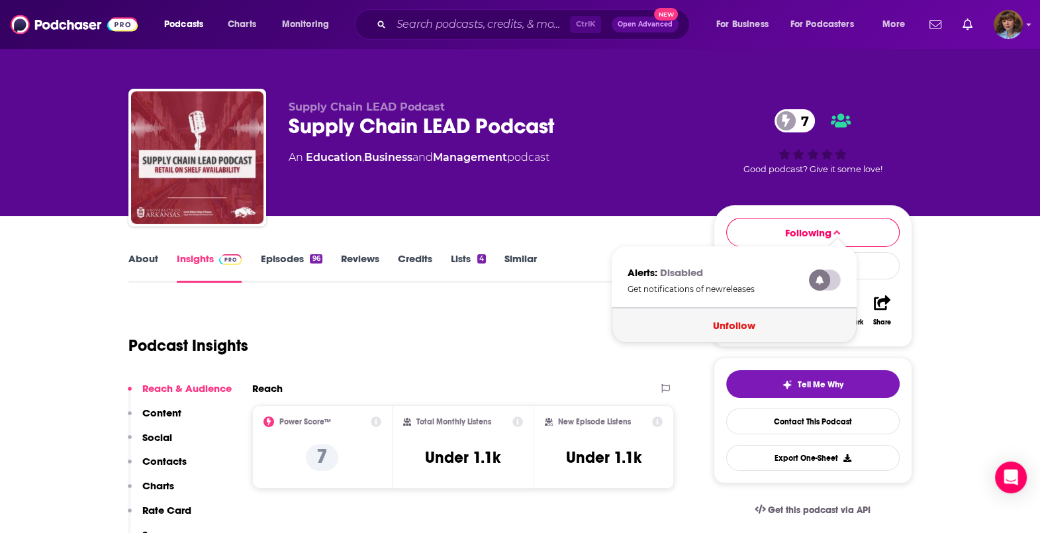
click at [743, 326] on button "Unfollow" at bounding box center [733, 325] width 245 height 35
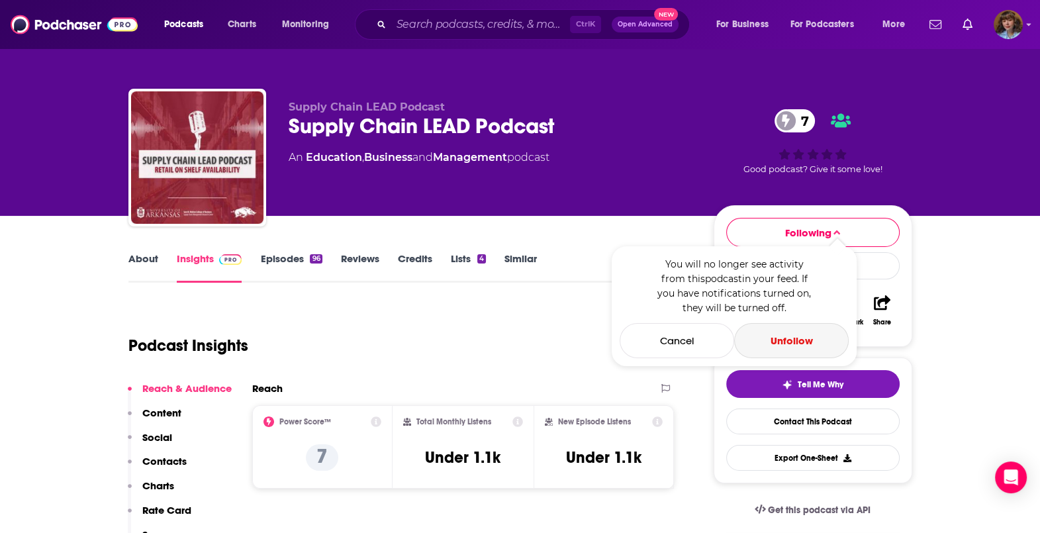
click at [811, 332] on button "Unfollow" at bounding box center [791, 340] width 114 height 35
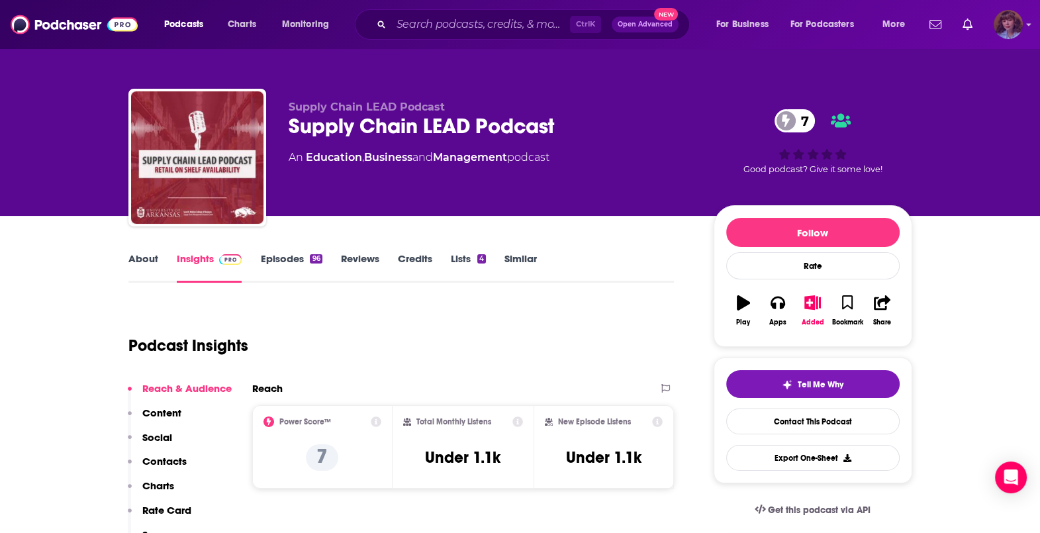
click at [1014, 26] on img "Logged in as vknowak" at bounding box center [1007, 24] width 29 height 29
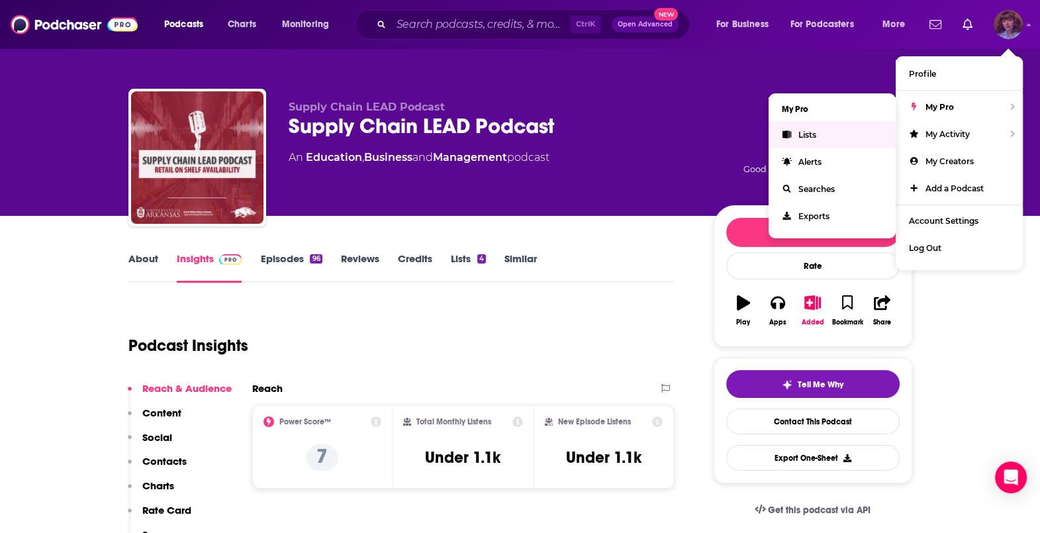
click at [853, 126] on link "Lists" at bounding box center [831, 134] width 127 height 27
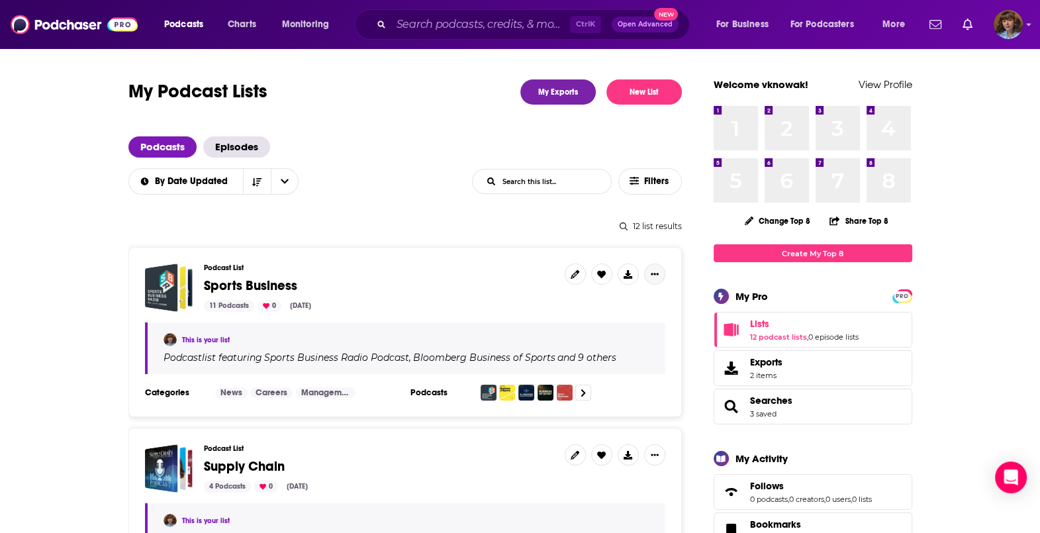
click at [651, 273] on icon "Show More Button" at bounding box center [655, 274] width 8 height 8
click at [606, 388] on button "Share" at bounding box center [608, 378] width 127 height 24
click at [654, 324] on icon "Show additional menu" at bounding box center [659, 326] width 26 height 11
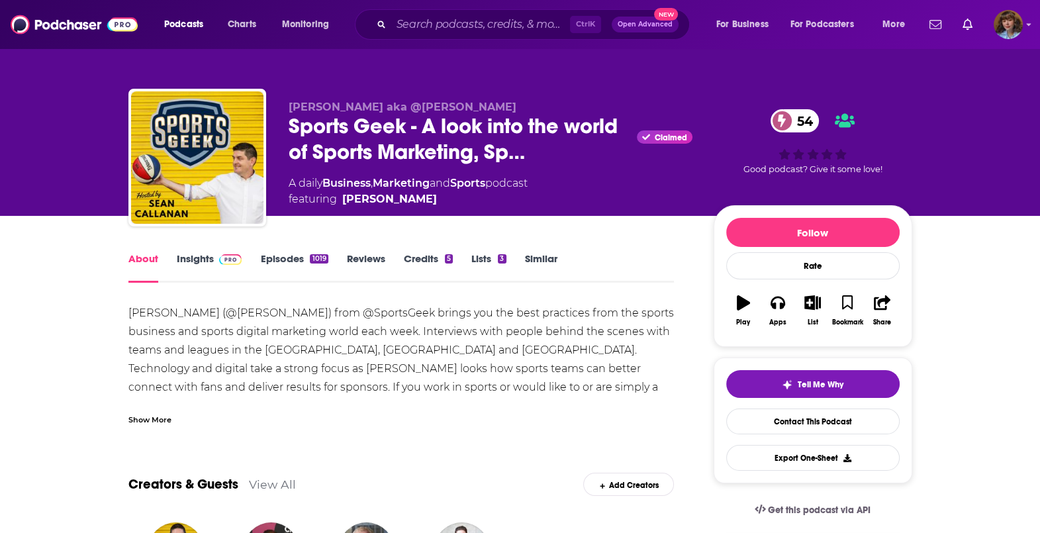
click at [293, 265] on link "Episodes 1019" at bounding box center [294, 267] width 68 height 30
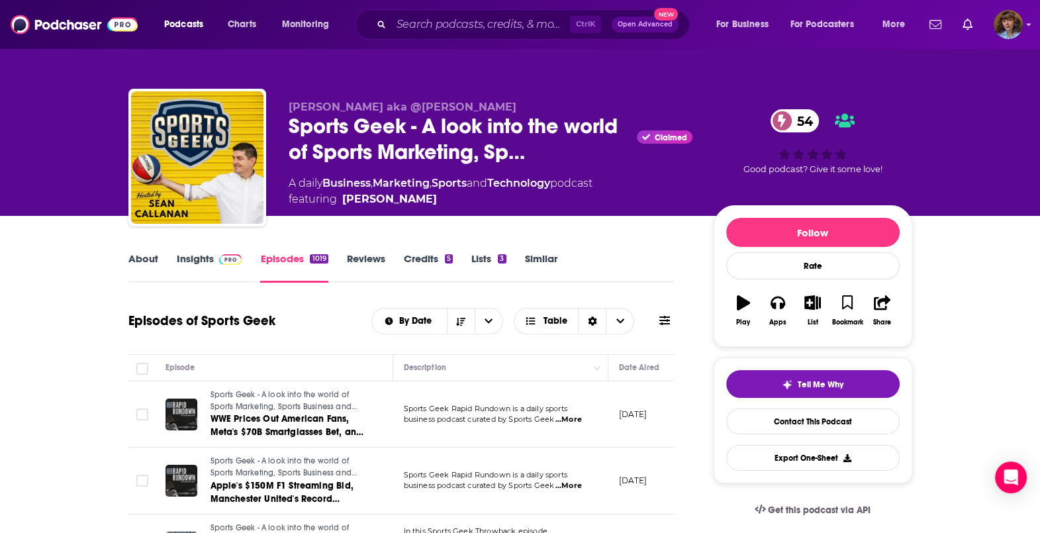
scroll to position [0, 43]
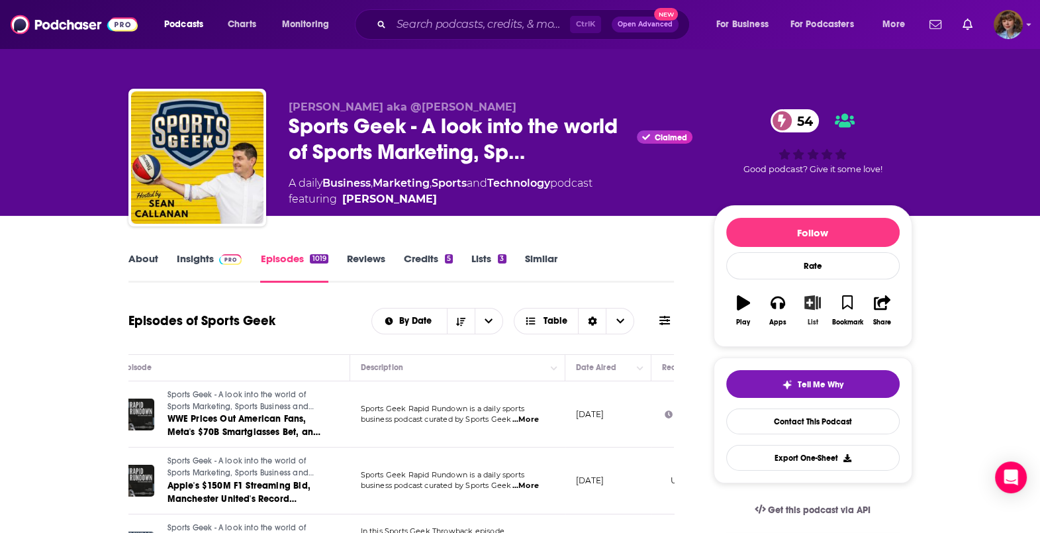
click at [811, 311] on button "List" at bounding box center [812, 311] width 34 height 48
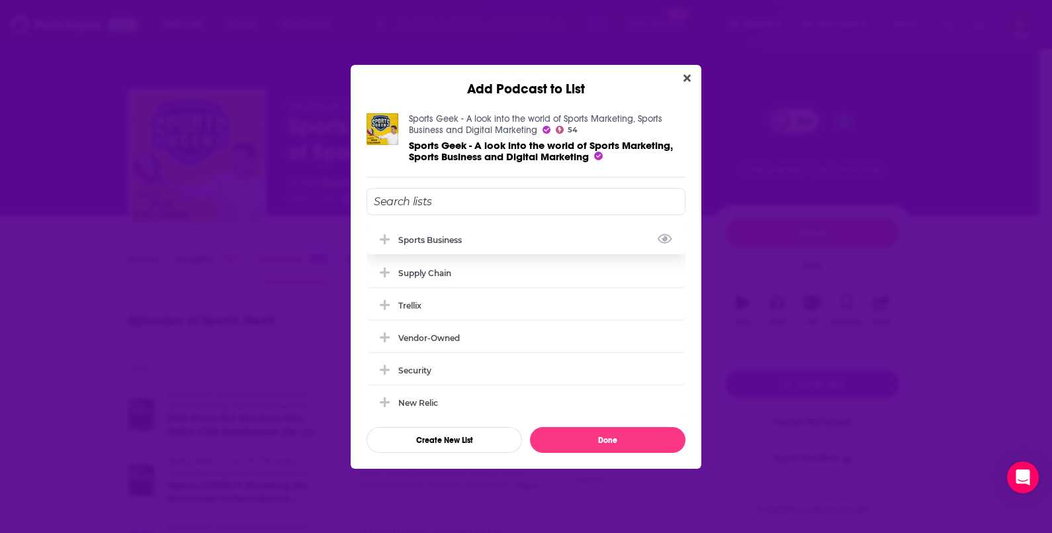
click at [457, 235] on div "Sports Business" at bounding box center [433, 240] width 71 height 10
click at [592, 438] on button "Done" at bounding box center [608, 440] width 156 height 26
